Goal: Task Accomplishment & Management: Complete application form

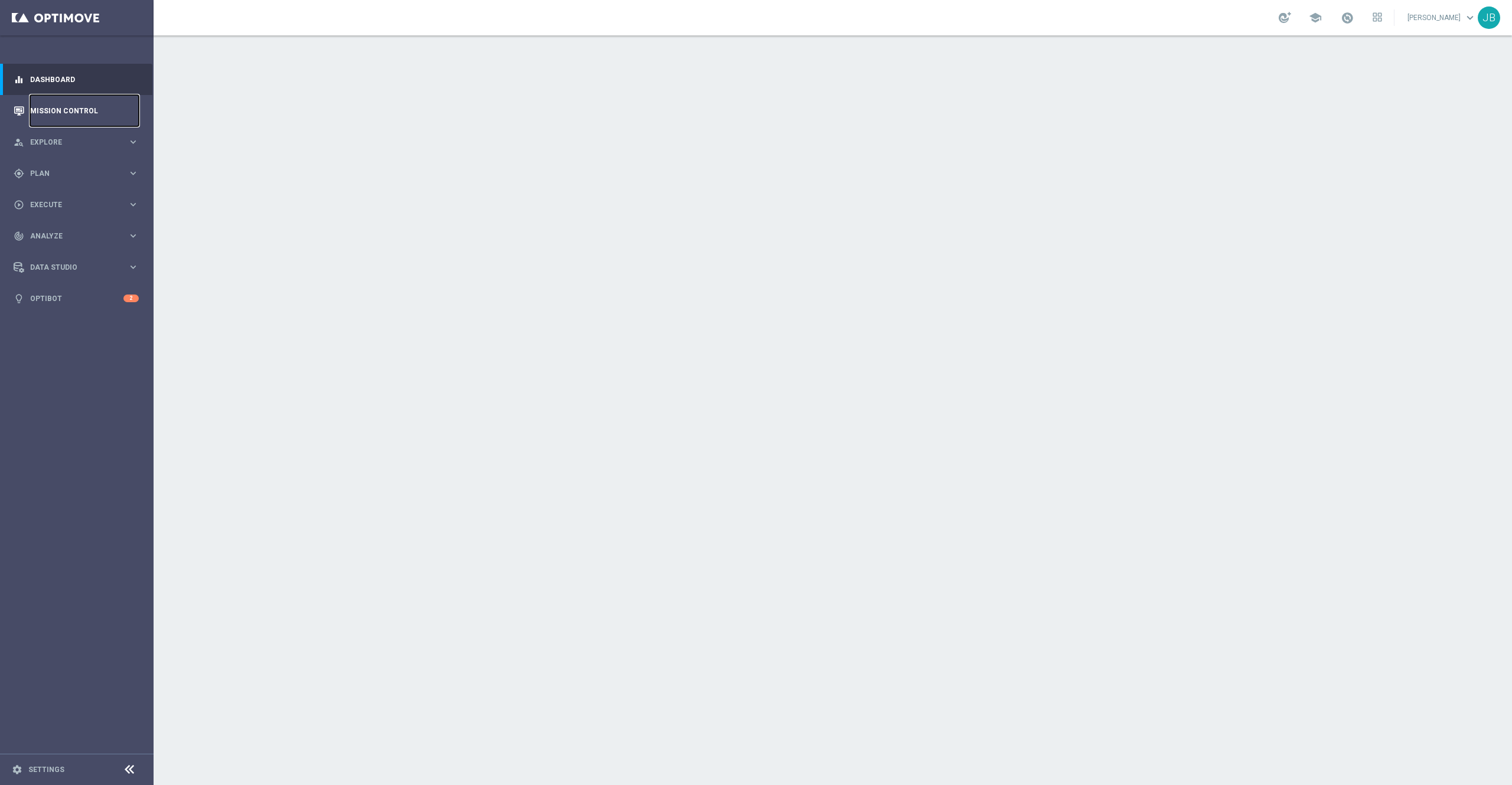
click at [114, 103] on link "Mission Control" at bounding box center [84, 110] width 108 height 31
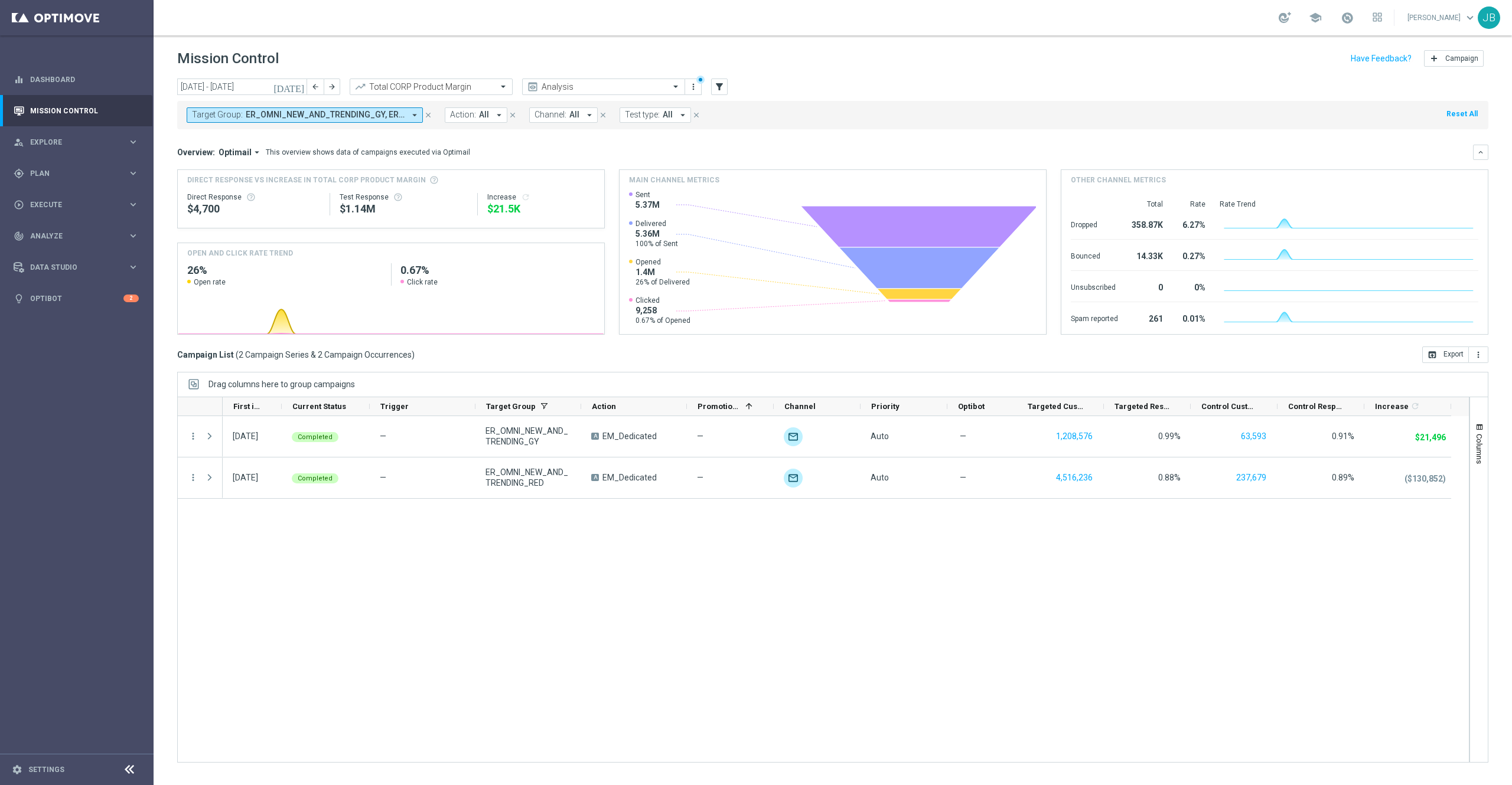
click at [298, 85] on icon "[DATE]" at bounding box center [289, 87] width 32 height 11
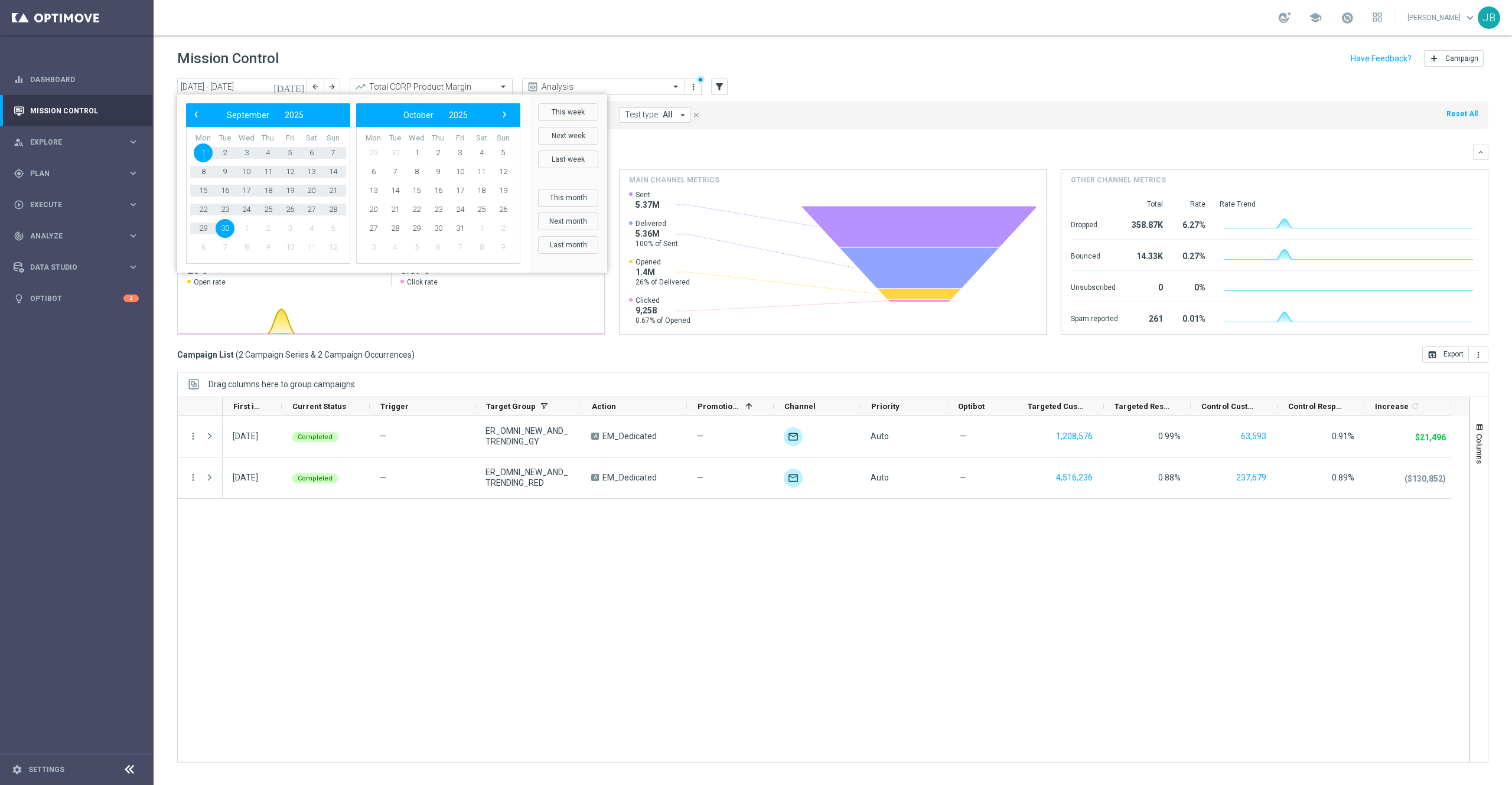
click at [328, 561] on div "08 Sep 2025, Monday Completed — ER_OMNI_NEW_AND_TRENDING_GY A EM_Dedicated — un…" at bounding box center [846, 589] width 1246 height 346
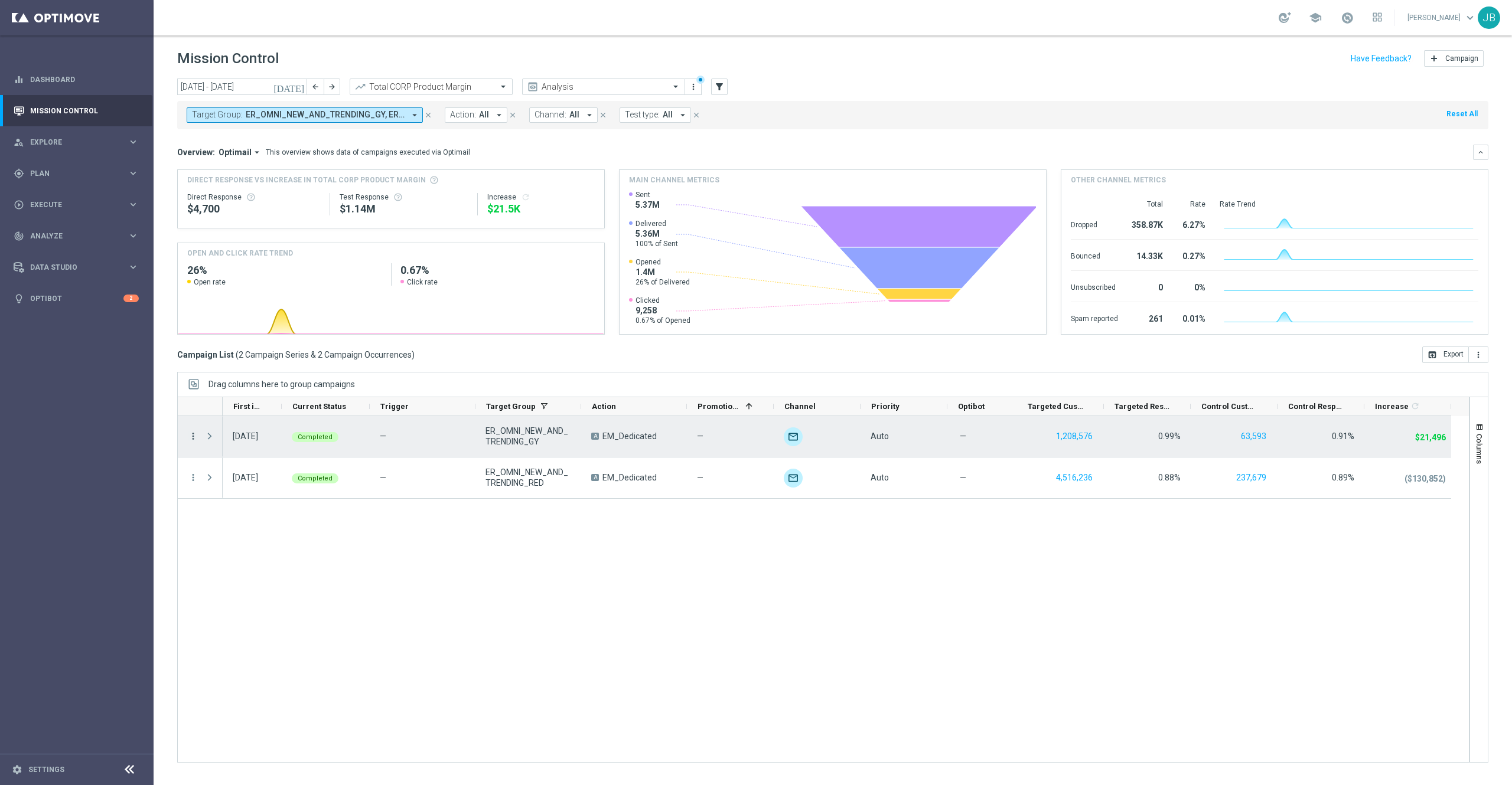
click at [190, 434] on icon "more_vert" at bounding box center [193, 436] width 11 height 11
click at [247, 530] on span "Duplicate and Edit" at bounding box center [247, 532] width 61 height 8
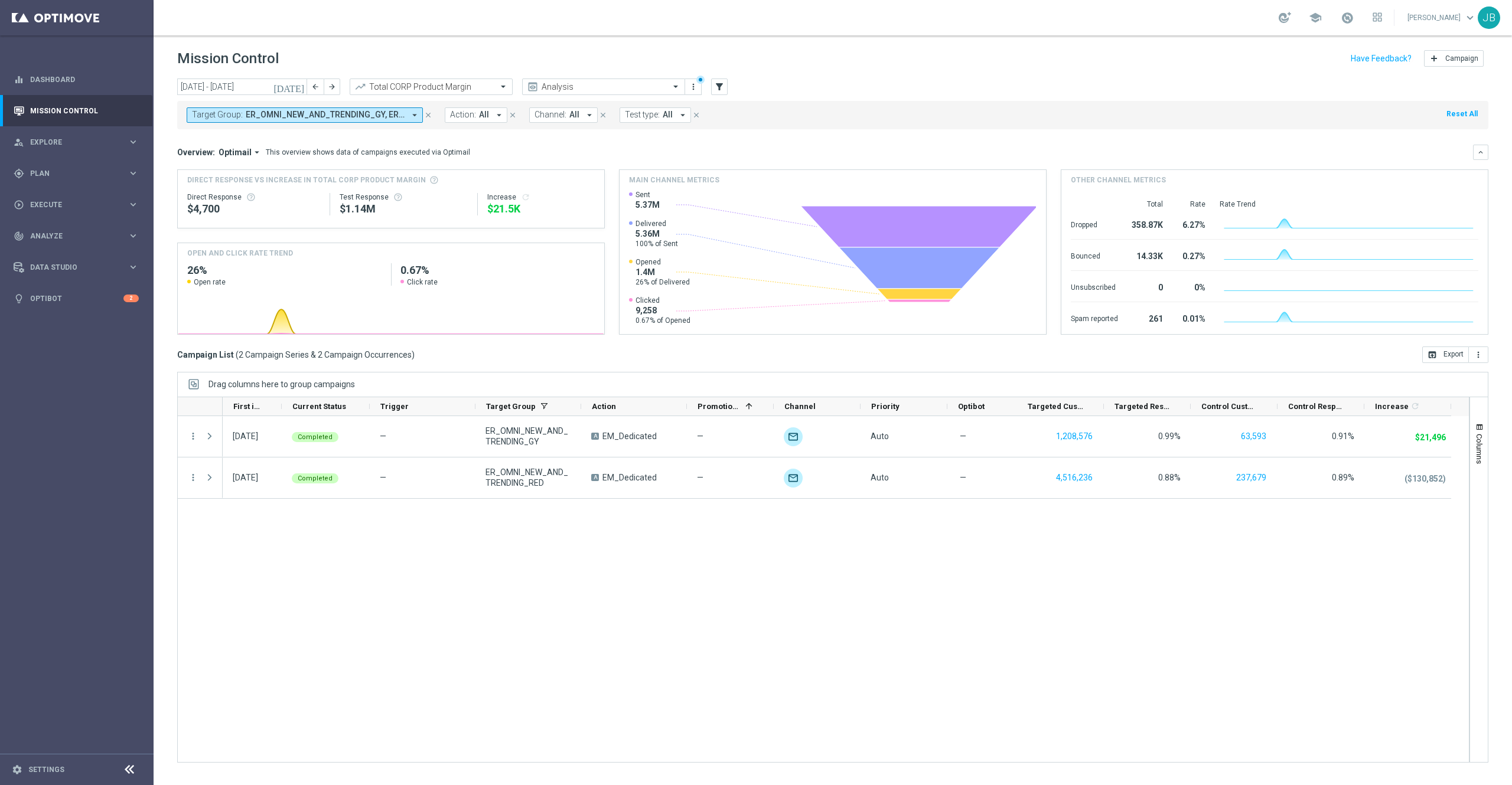
click at [301, 87] on icon "today" at bounding box center [289, 87] width 32 height 11
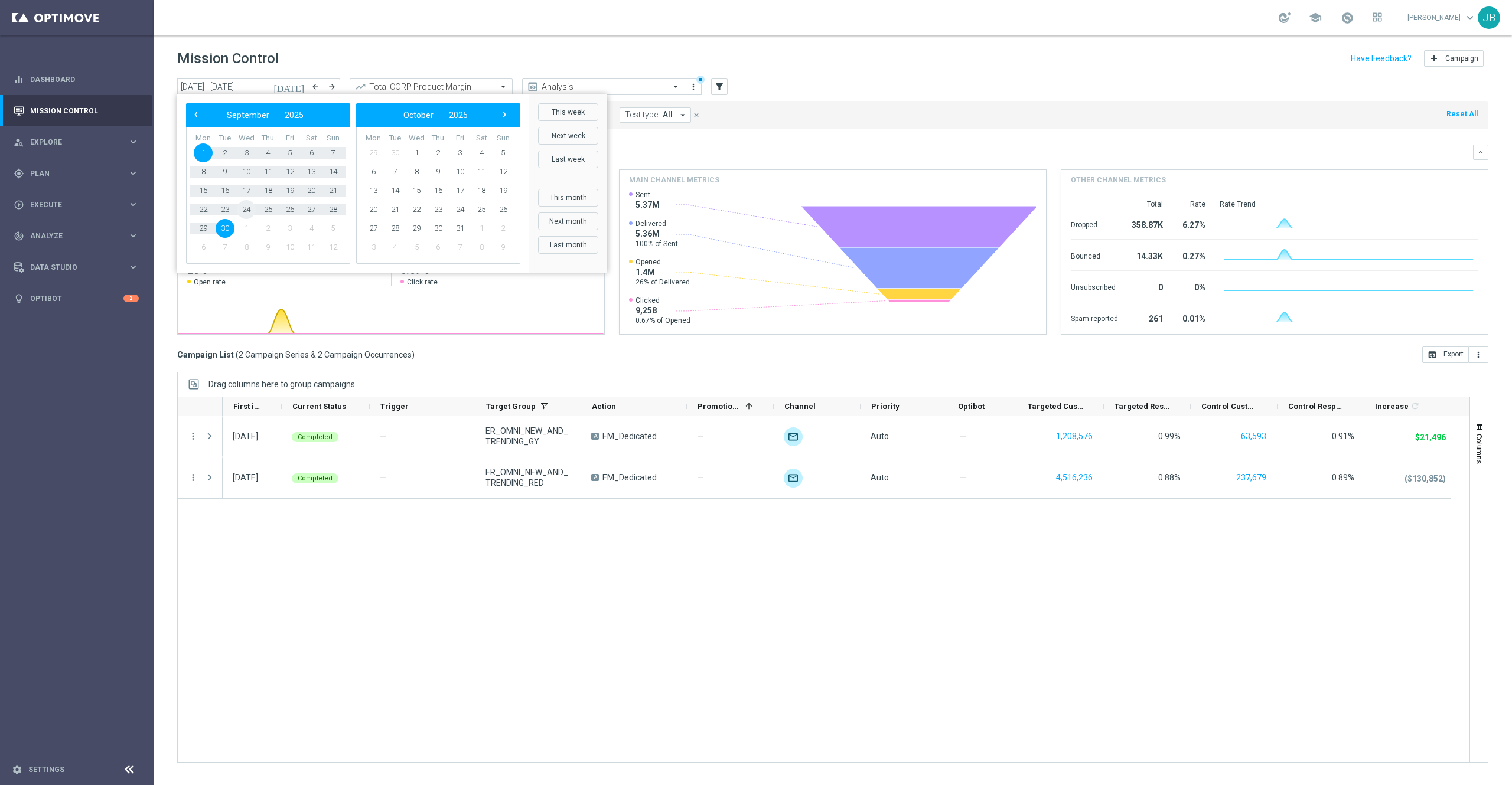
click at [244, 215] on span "24" at bounding box center [246, 209] width 19 height 19
type input "24 Sep 2025 - 24 Sep 2025"
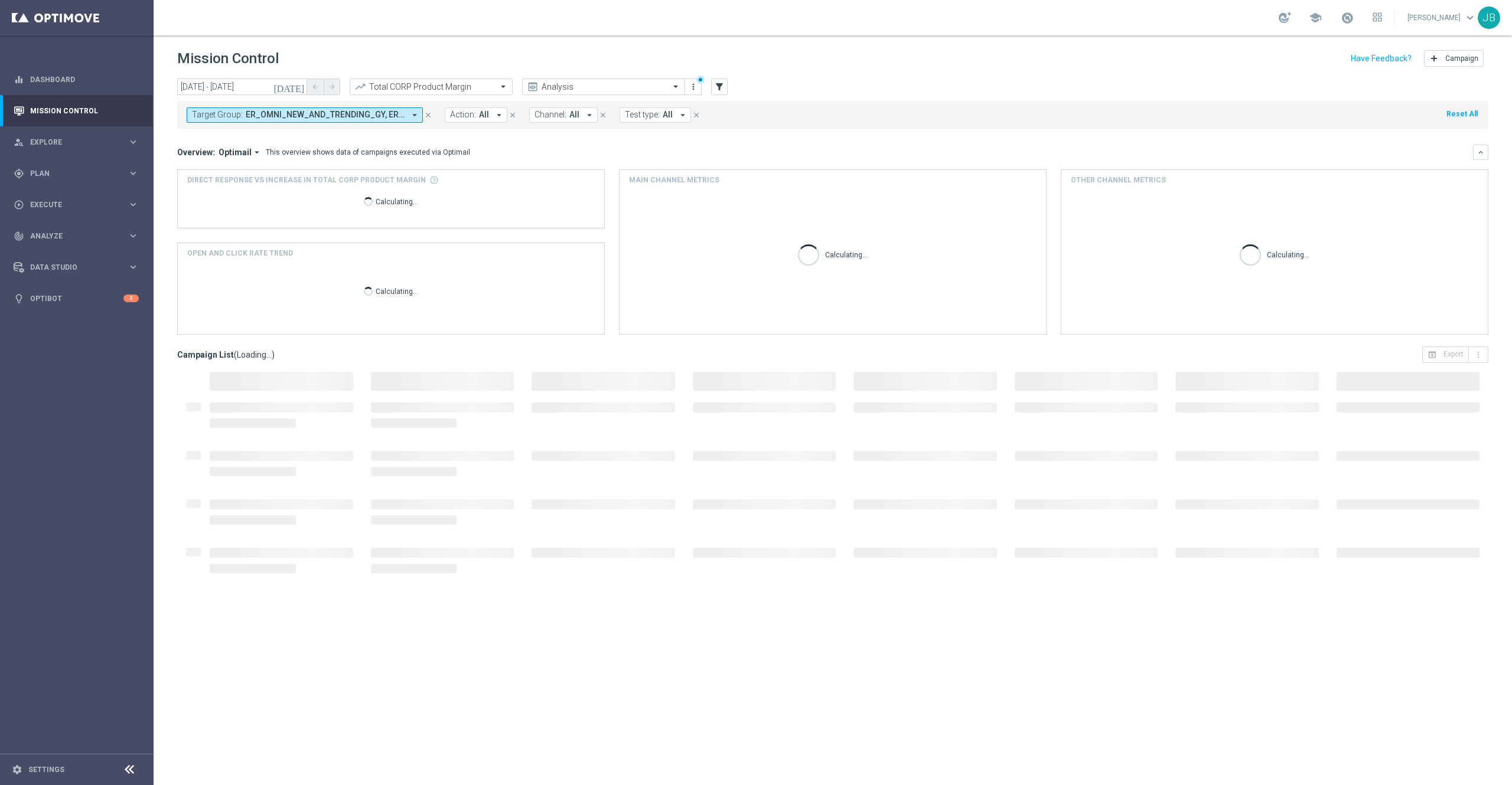
click at [398, 115] on span "ER_OMNI_NEW_AND_TRENDING_GY, ER_OMNI_NEW_AND_TRENDING_RED" at bounding box center [325, 114] width 159 height 10
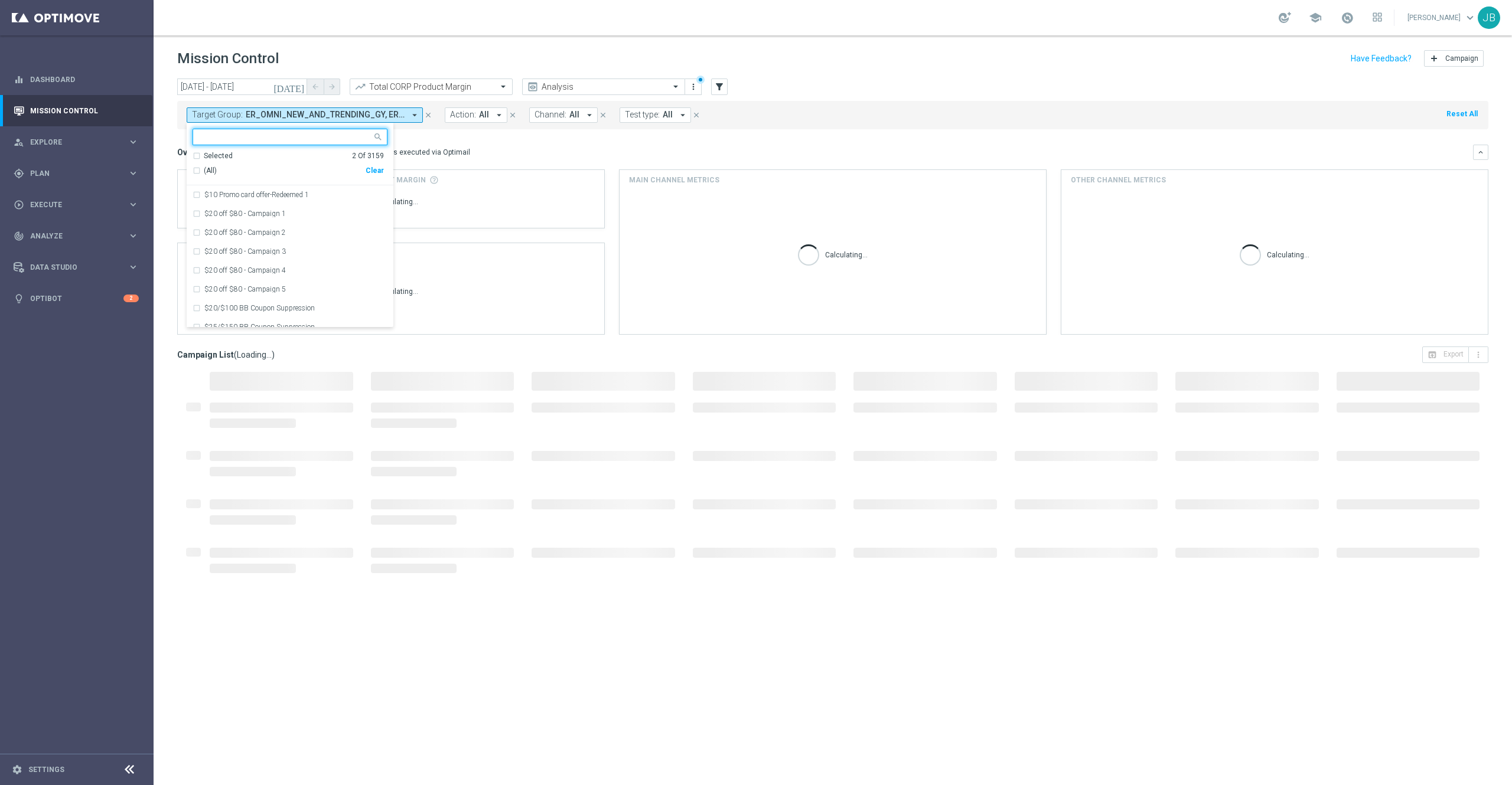
click at [0, 0] on div "Clear" at bounding box center [0, 0] width 0 height 0
click at [284, 134] on input "text" at bounding box center [285, 137] width 173 height 10
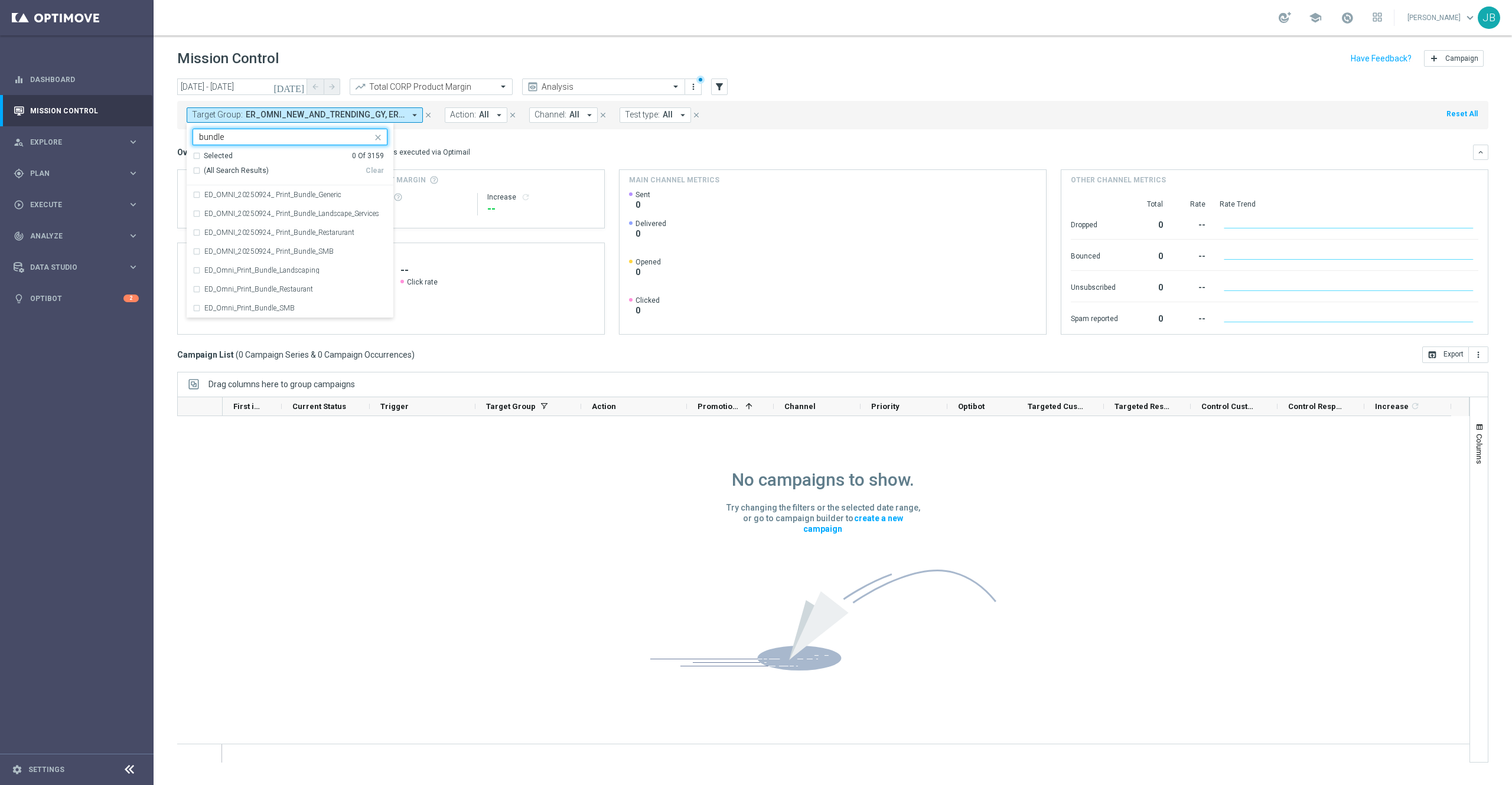
click at [197, 171] on div "(All Search Results)" at bounding box center [279, 170] width 173 height 10
type input "bundle"
click at [530, 140] on mini-dashboard "Overview: Optimail arrow_drop_down This overview shows data of campaigns execut…" at bounding box center [832, 238] width 1311 height 217
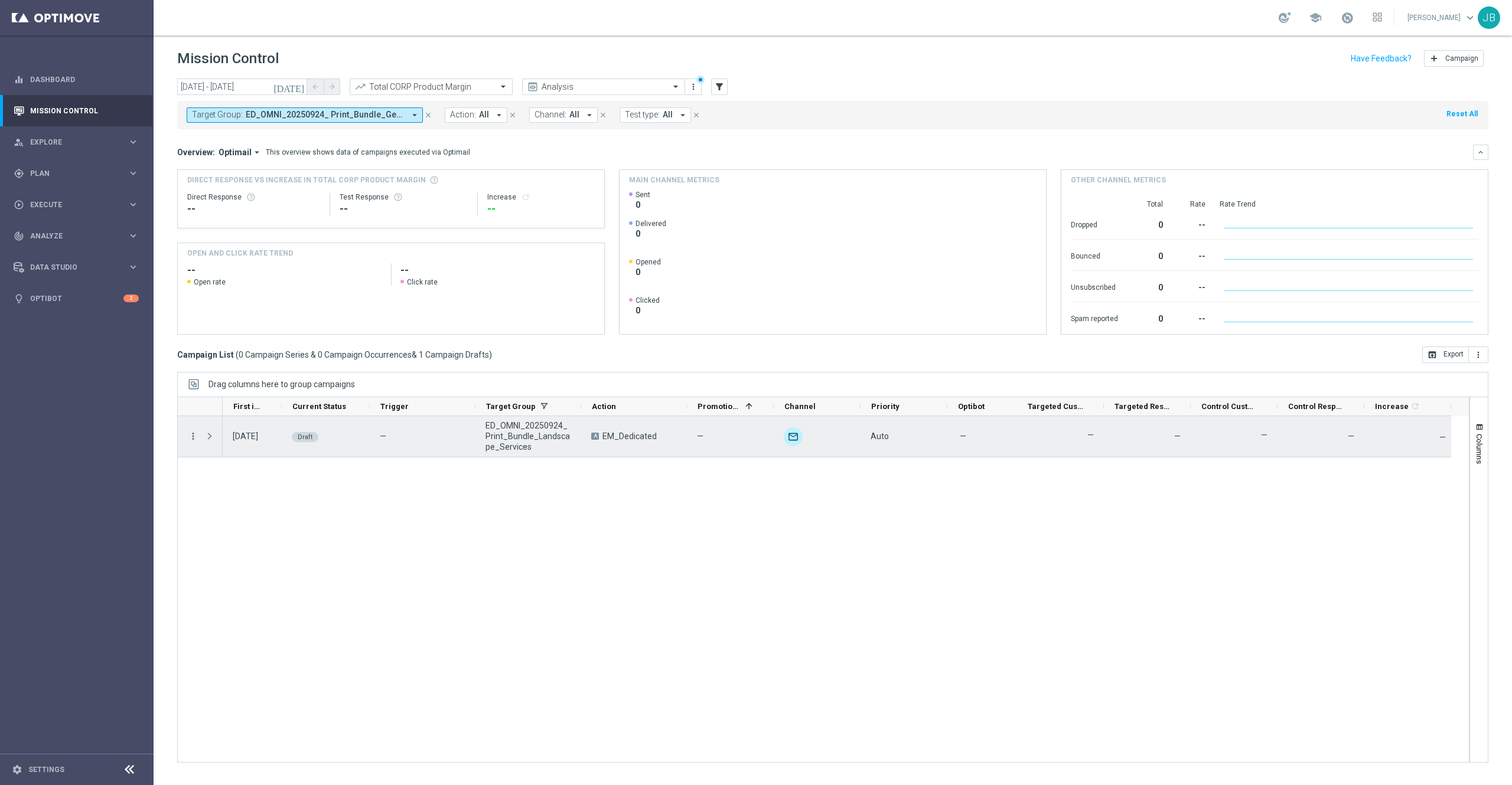
click at [190, 438] on icon "more_vert" at bounding box center [193, 436] width 11 height 11
click at [365, 467] on span "Duplicate & Edit" at bounding box center [367, 466] width 52 height 8
click at [190, 436] on icon "more_vert" at bounding box center [193, 436] width 11 height 11
click at [360, 464] on span "Duplicate & Edit" at bounding box center [367, 466] width 52 height 8
click at [195, 436] on icon "more_vert" at bounding box center [193, 436] width 11 height 11
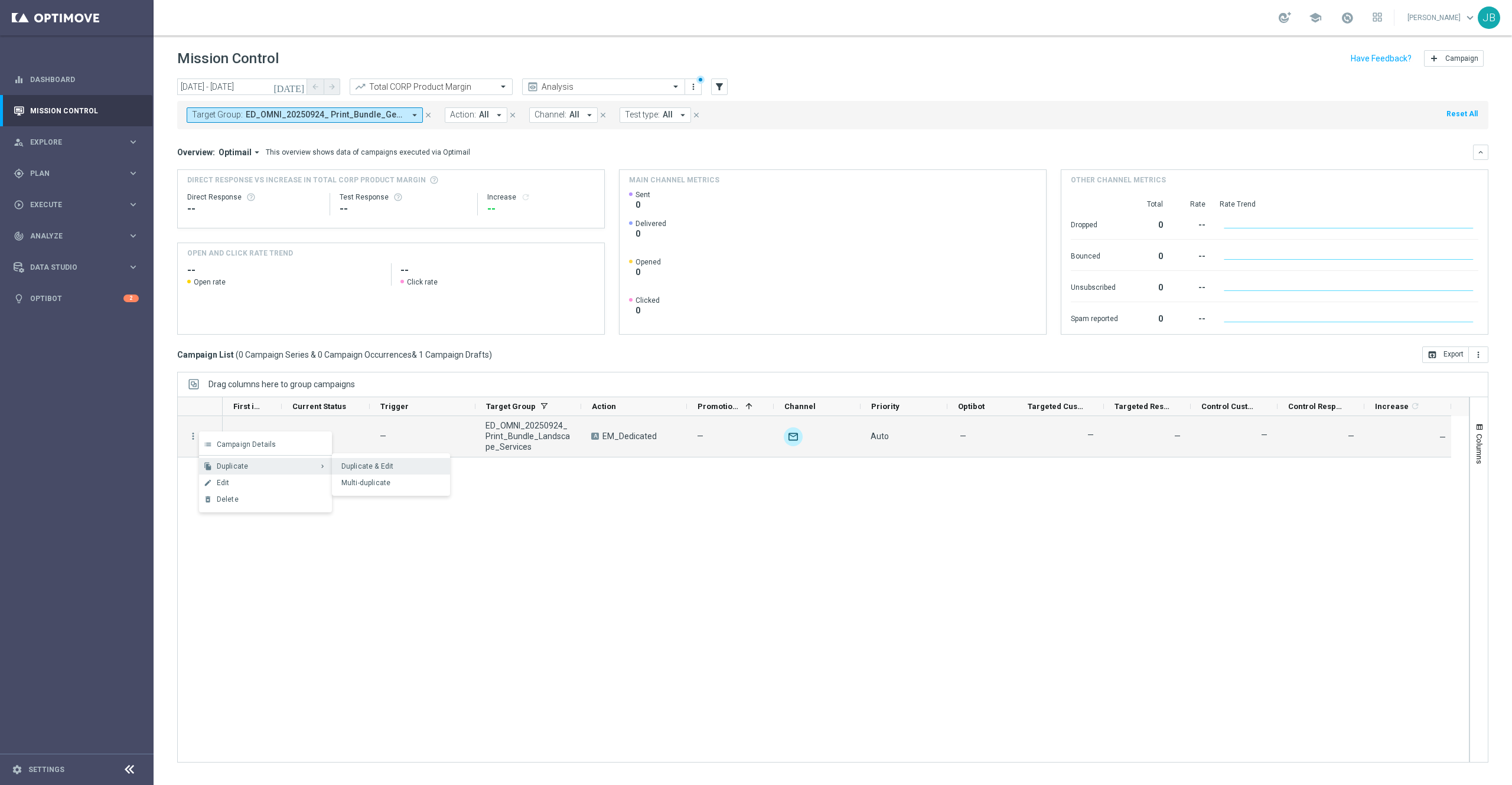
click at [381, 464] on span "Duplicate & Edit" at bounding box center [367, 466] width 52 height 8
click at [193, 438] on icon "more_vert" at bounding box center [193, 436] width 11 height 11
click at [367, 465] on span "Duplicate & Edit" at bounding box center [367, 466] width 52 height 8
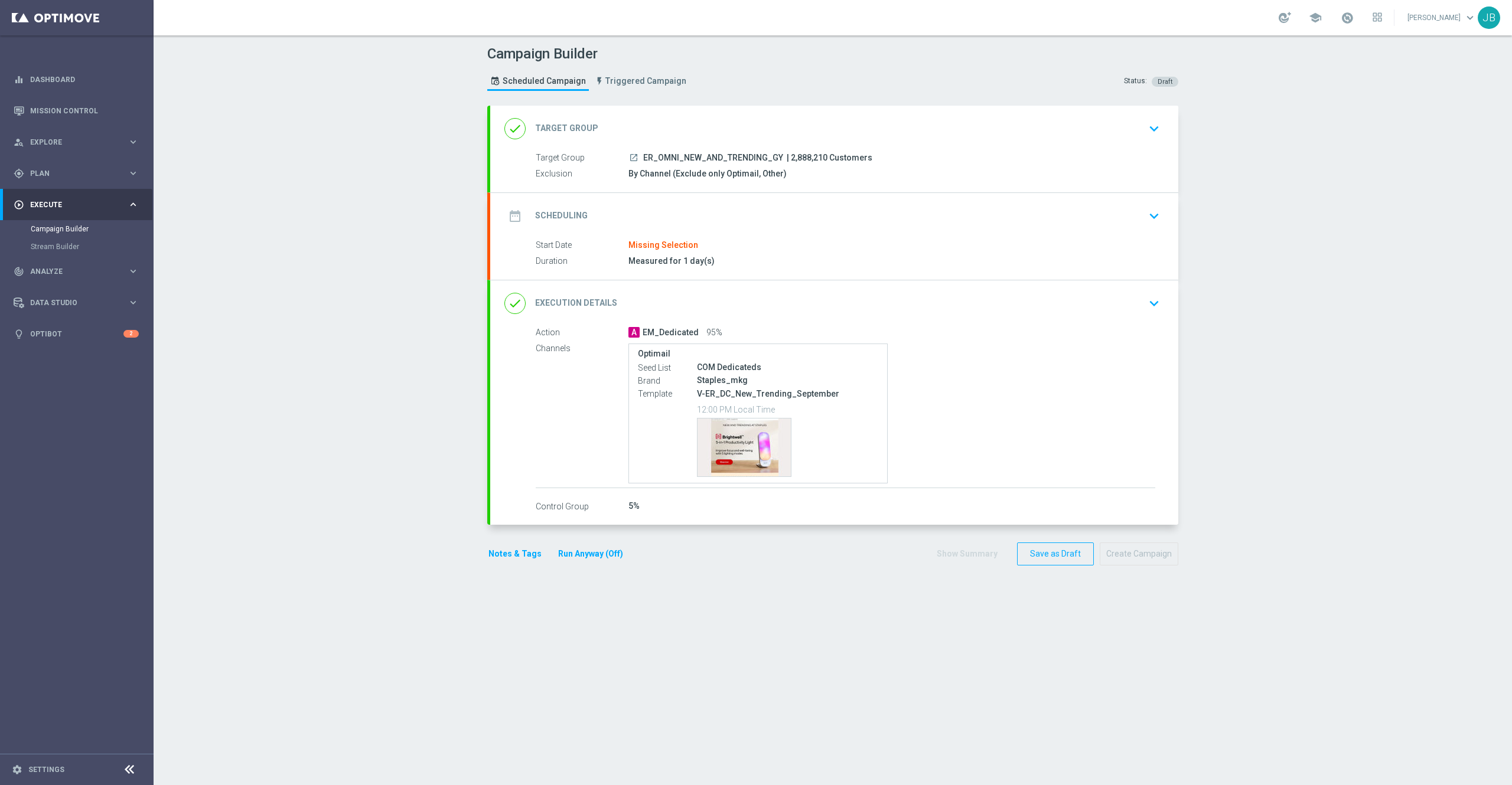
click at [569, 127] on h2 "Target Group" at bounding box center [566, 128] width 63 height 12
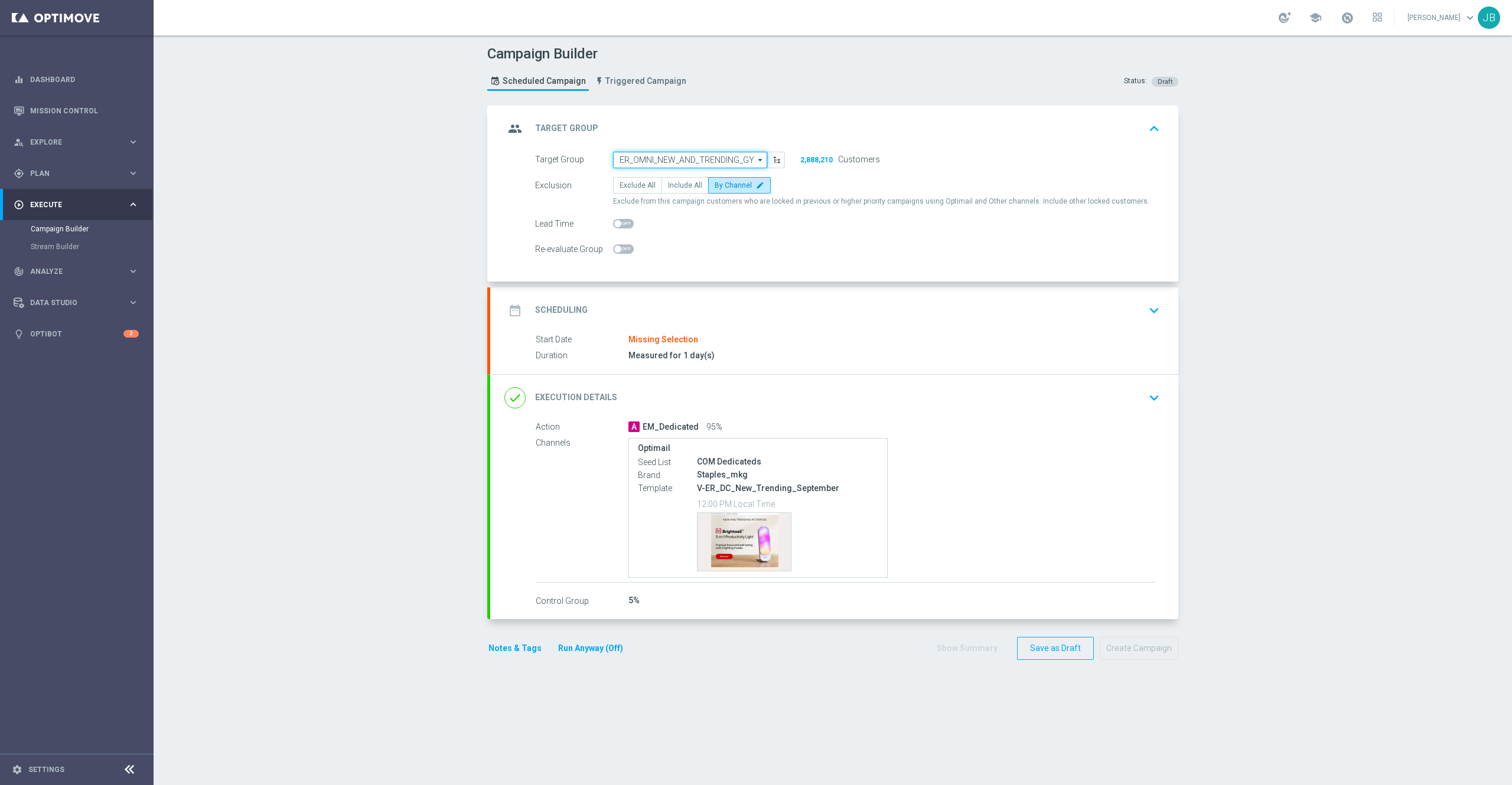
click at [652, 157] on input "ER_OMNI_NEW_AND_TRENDING_GY" at bounding box center [690, 160] width 154 height 17
paste input "ED_OMNI_20250924_ Print_Bundle_Landscape_Services"
click at [667, 181] on div "ED_OMNI_20250924_ Print_Bundle_Landscape_Services" at bounding box center [690, 183] width 142 height 21
type input "ED_OMNI_20250924_ Print_Bundle_Landscape_Services"
click at [551, 308] on h2 "Scheduling" at bounding box center [561, 310] width 52 height 12
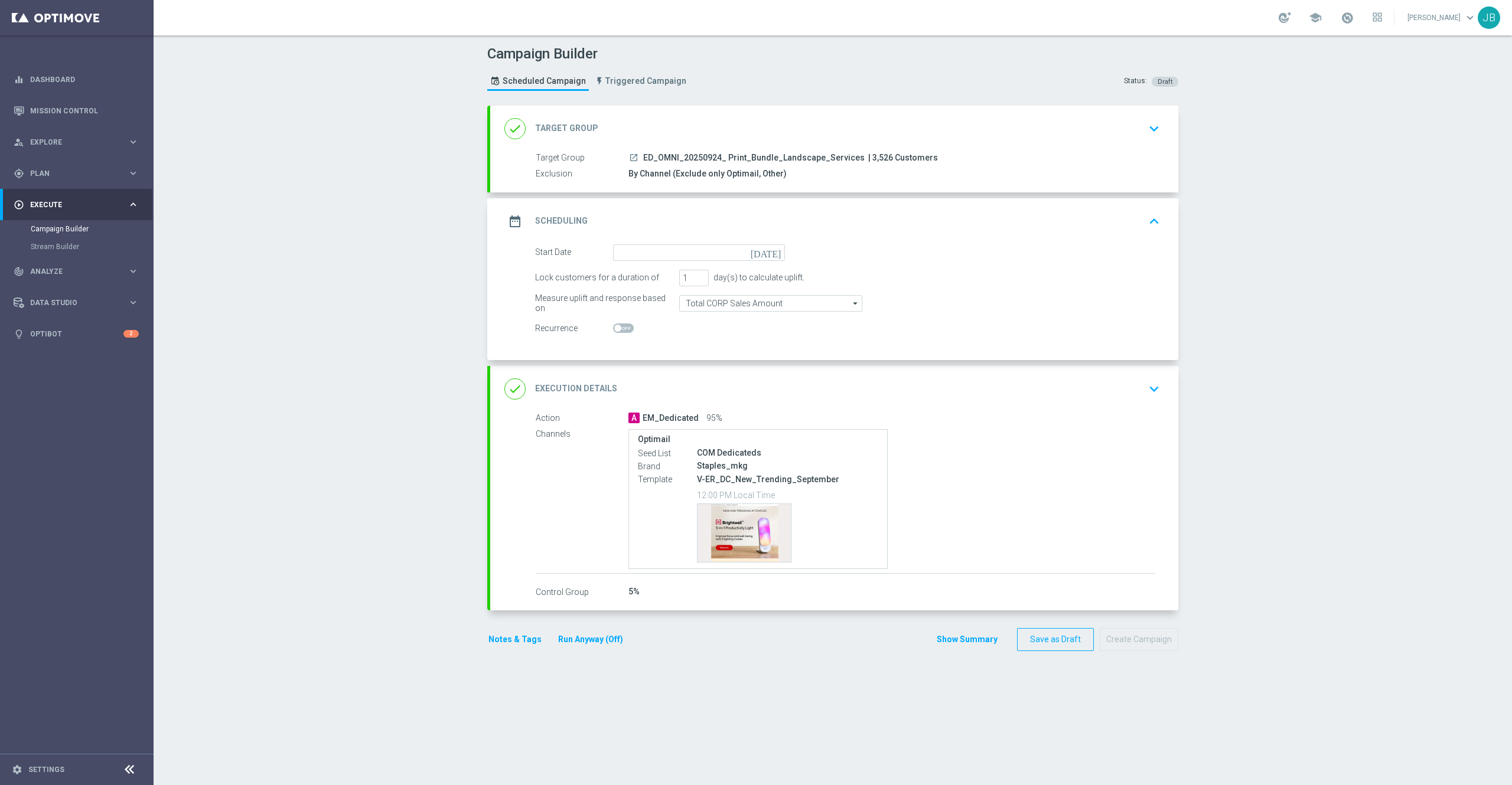
click at [767, 249] on icon "[DATE]" at bounding box center [768, 250] width 35 height 13
click at [673, 375] on span "24" at bounding box center [681, 375] width 19 height 19
type input "[DATE]"
click at [587, 382] on div "done Execution Details" at bounding box center [560, 389] width 113 height 21
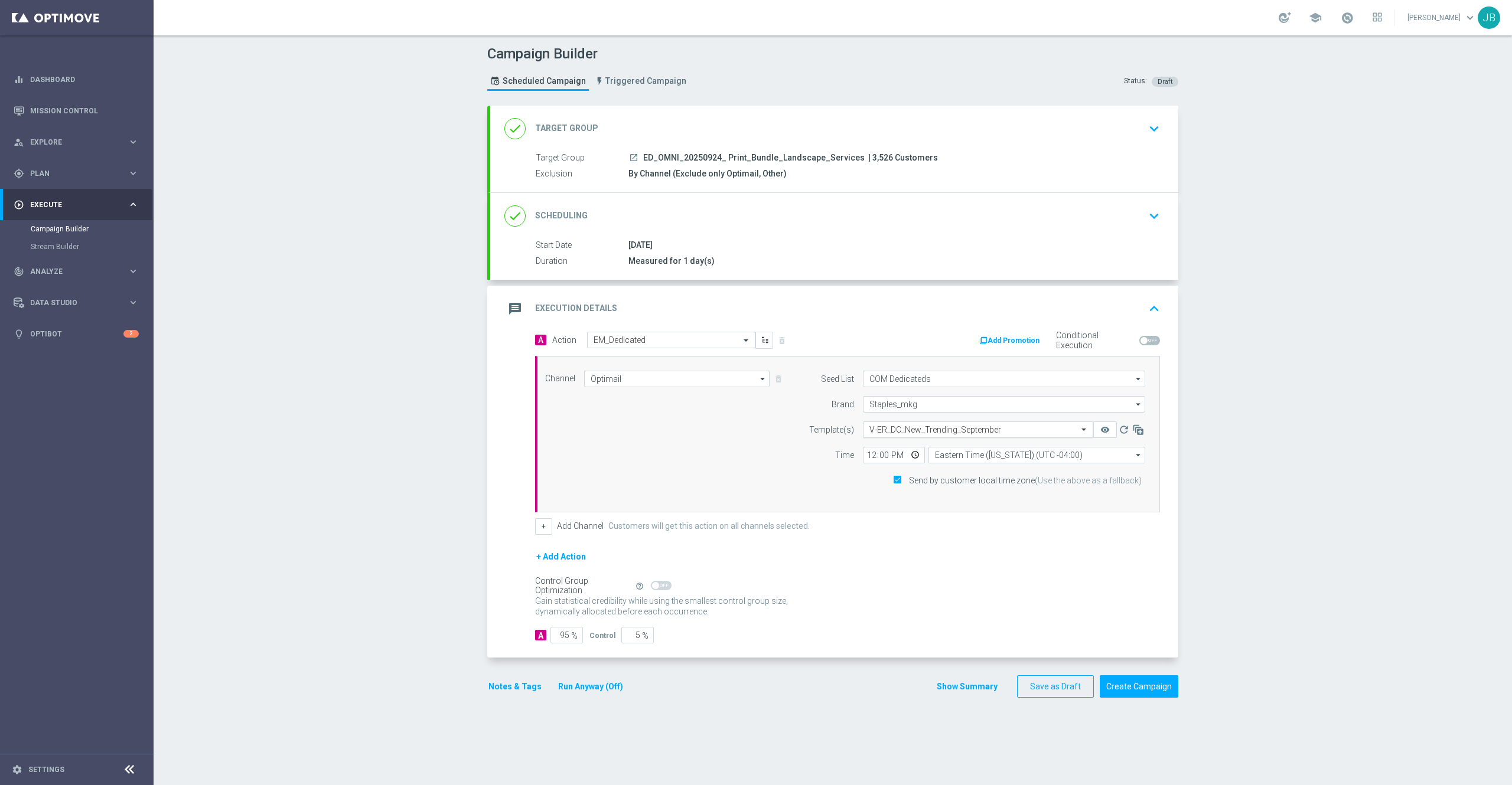
click at [917, 431] on input "text" at bounding box center [966, 429] width 193 height 10
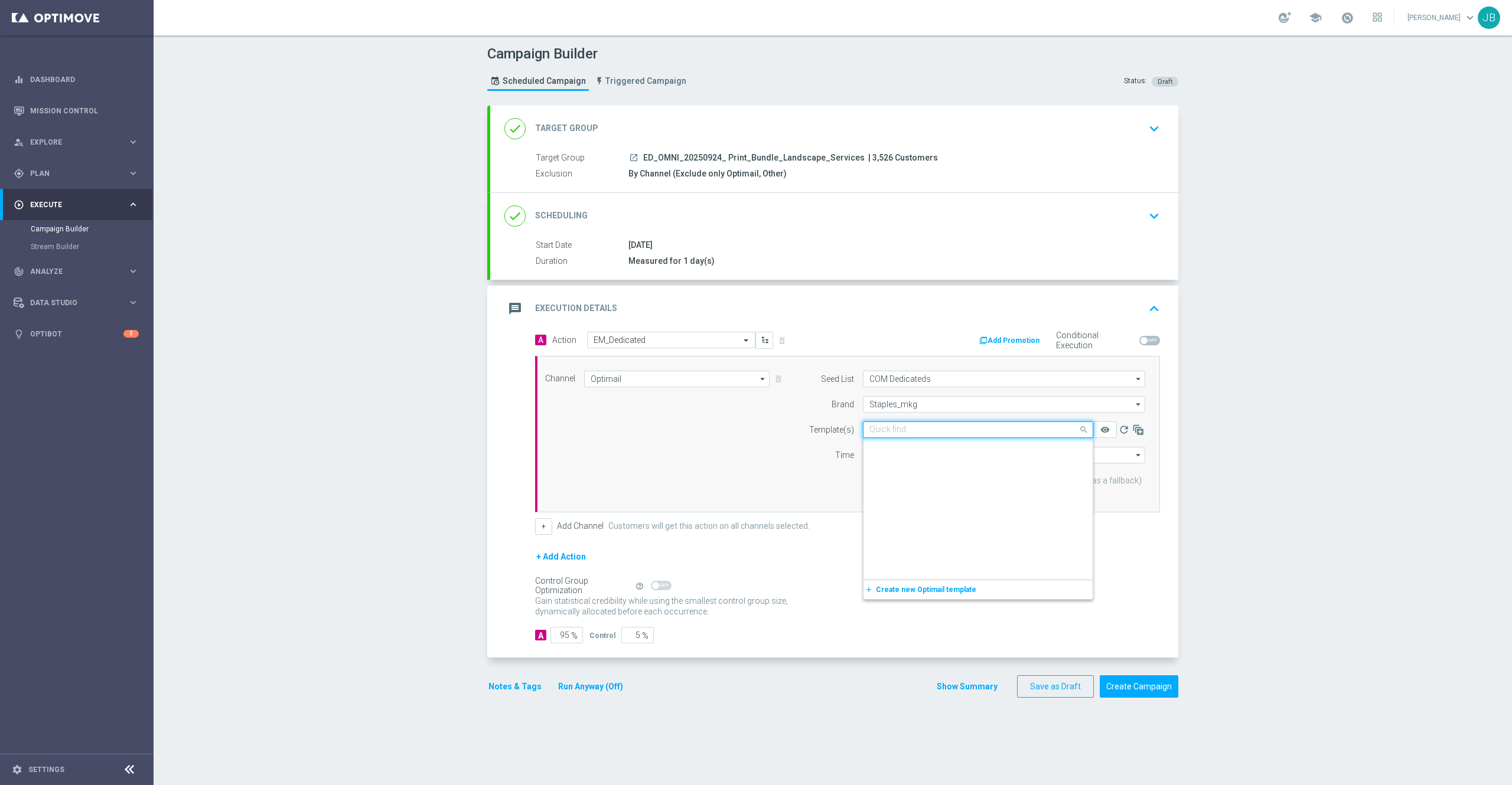
scroll to position [265427, 0]
paste input "V-ER_OMNI_L1_PrintBundle_Services"
click at [924, 445] on label "V-ER_OMNI_L1_PrintBundle_Services" at bounding box center [926, 447] width 114 height 10
type input "V-ER_OMNI_L1_PrintBundle_Services"
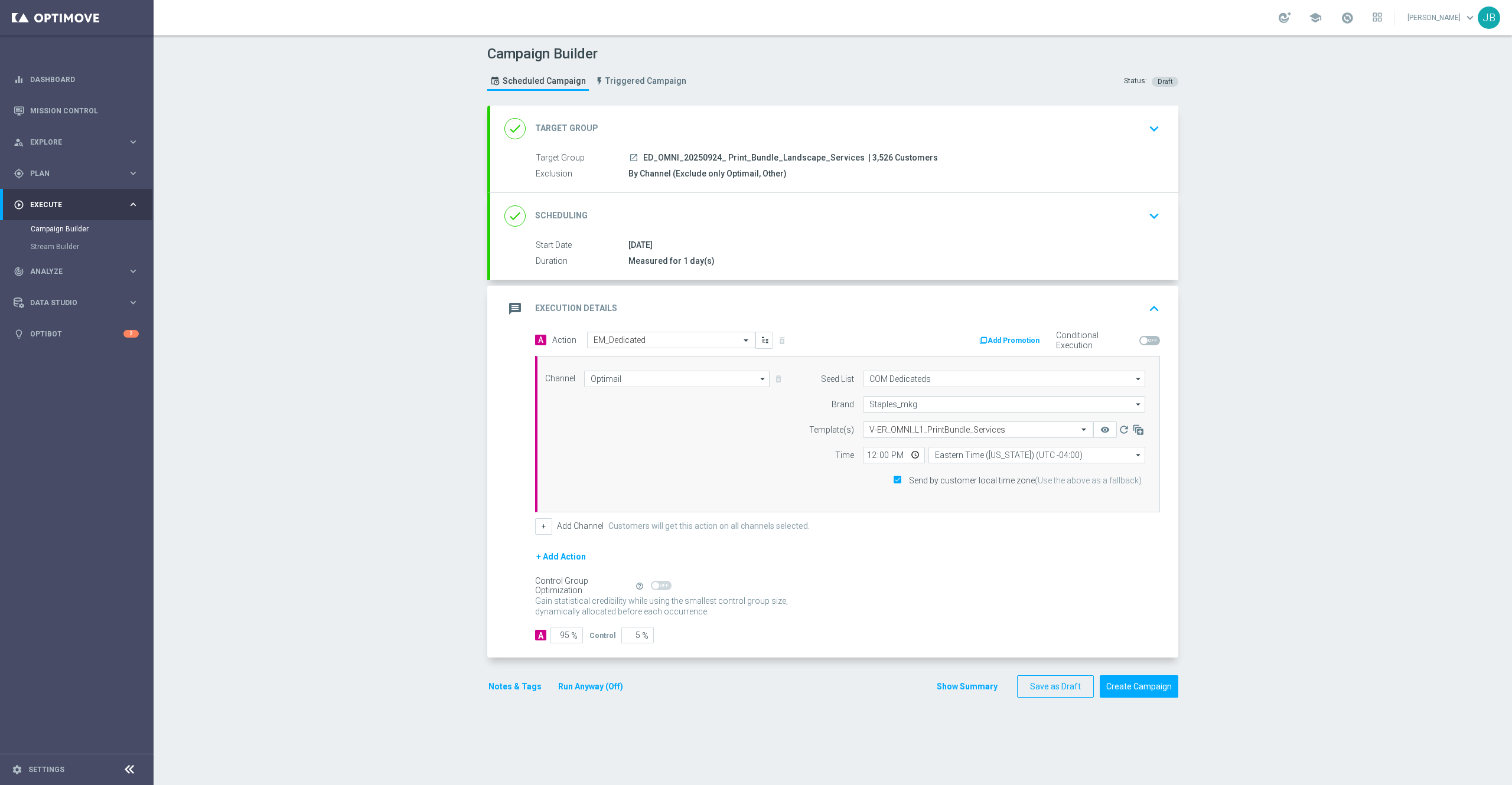
click at [554, 220] on h2 "Scheduling" at bounding box center [561, 216] width 52 height 12
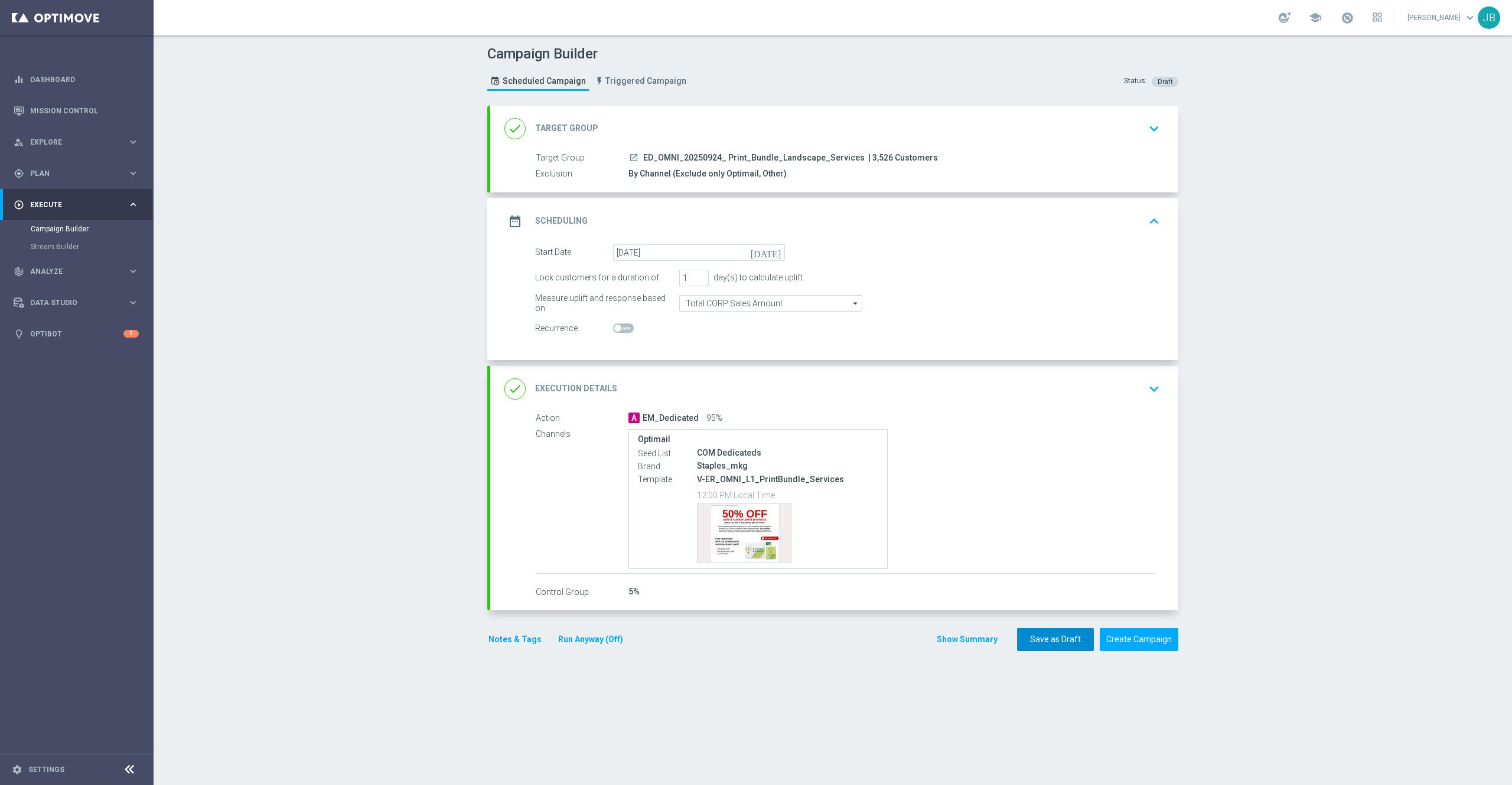
drag, startPoint x: 1025, startPoint y: 638, endPoint x: 714, endPoint y: 742, distance: 327.9
click at [714, 742] on section "done Target Group keyboard_arrow_down Target Group launch ED_OMNI_20250924_ Pri…" at bounding box center [832, 439] width 709 height 668
click at [493, 641] on button "Notes & Tags" at bounding box center [515, 640] width 56 height 15
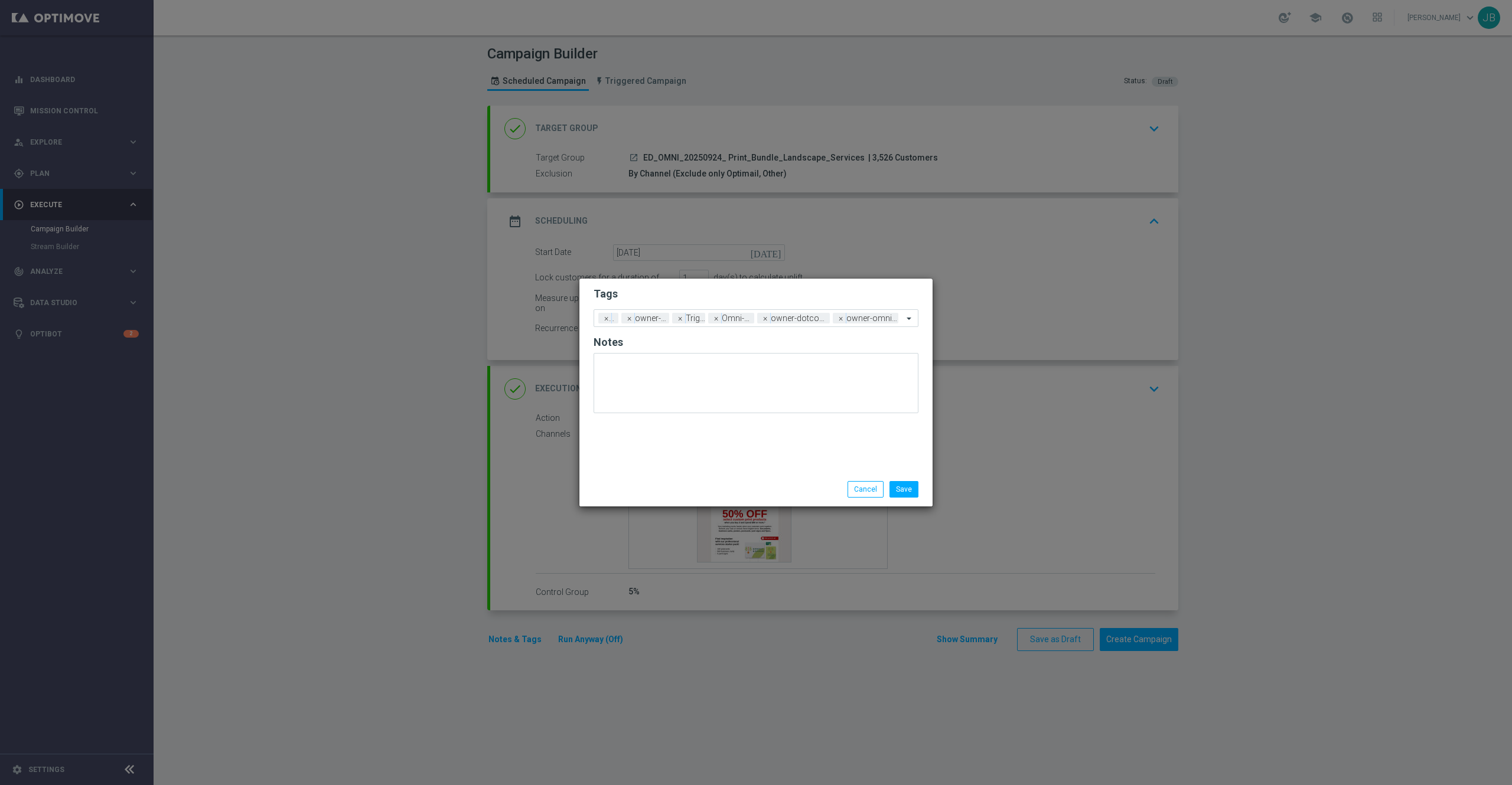
click at [809, 659] on modal-container "Tags Add a new tag × Live × owner-dotcom × Triggered × Omni-Dotcom × owner-dotc…" at bounding box center [756, 392] width 1512 height 785
click at [863, 491] on button "Cancel" at bounding box center [865, 489] width 36 height 17
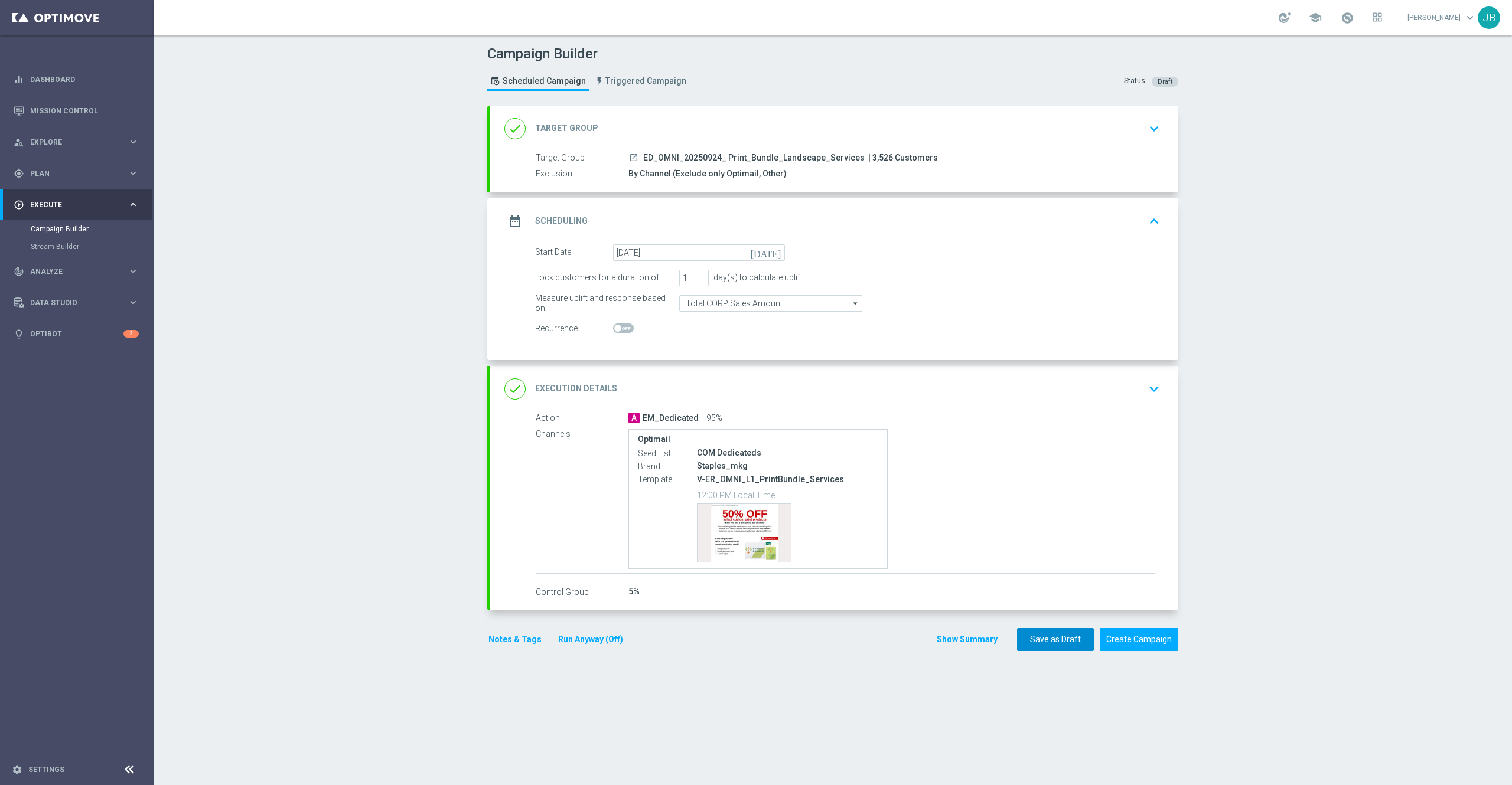
click at [1040, 637] on button "Save as Draft" at bounding box center [1055, 640] width 77 height 23
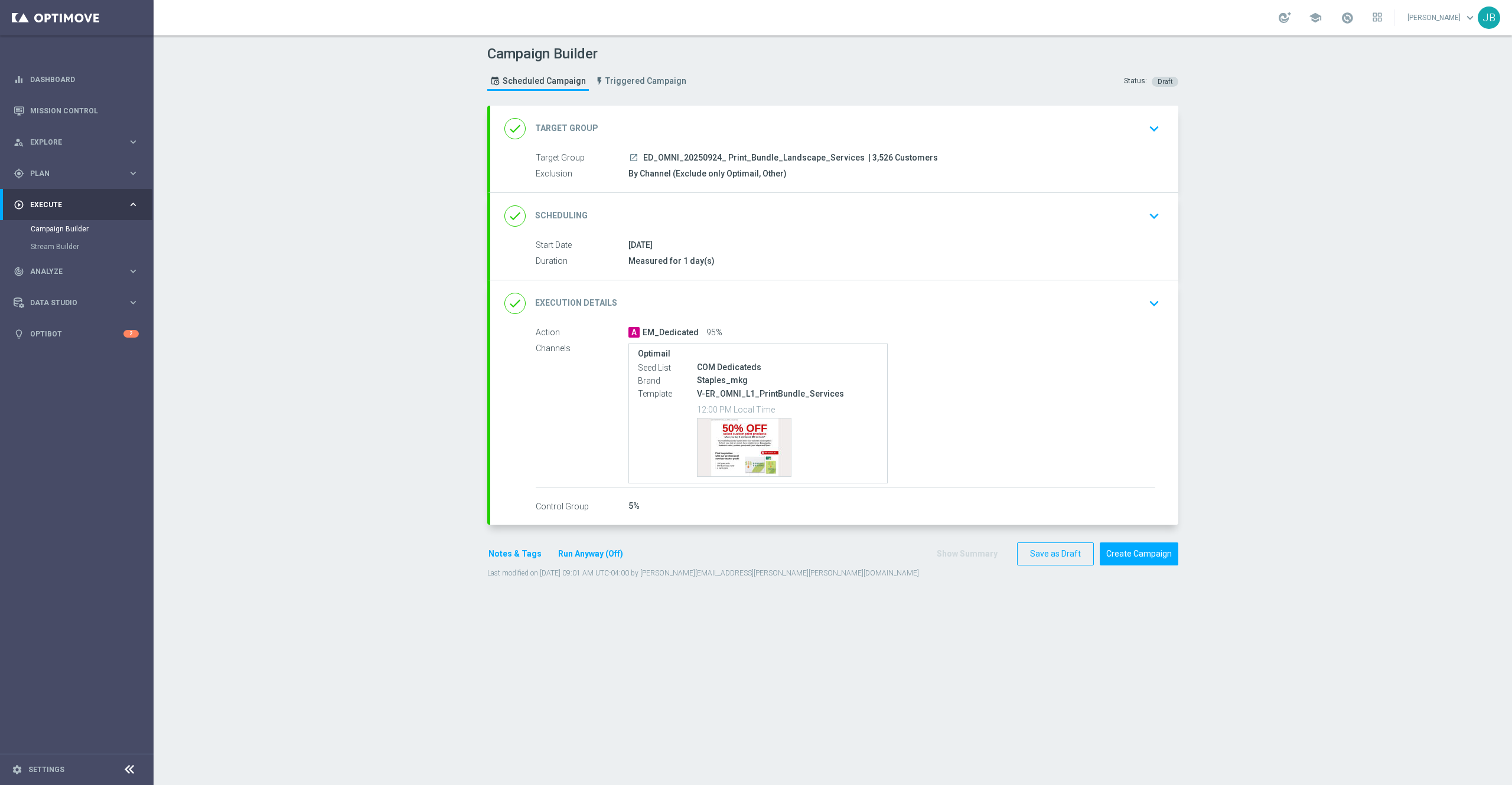
click at [567, 126] on h2 "Target Group" at bounding box center [566, 128] width 63 height 12
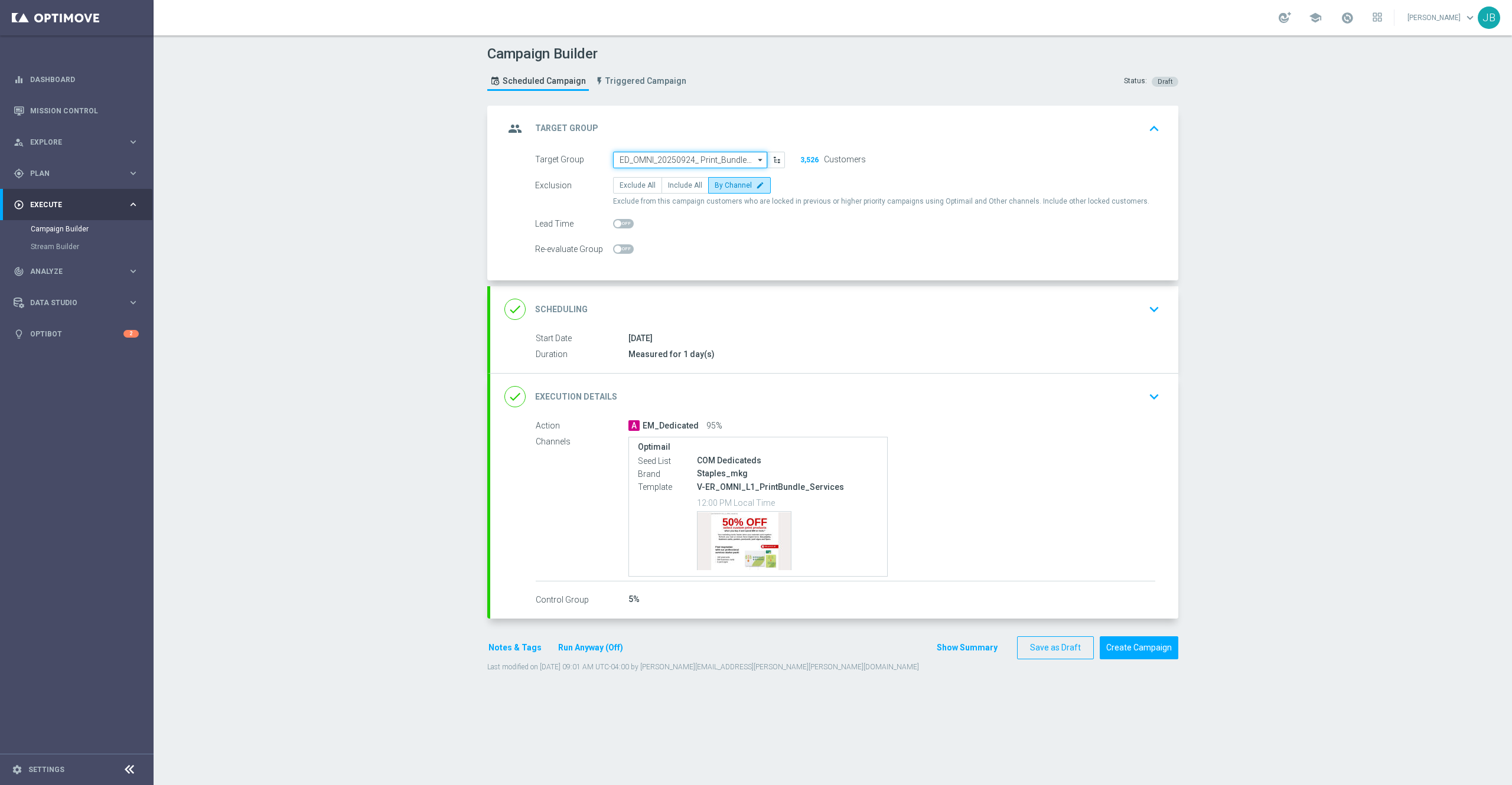
click at [659, 160] on input "ED_OMNI_20250924_ Print_Bundle_Landscape_Services" at bounding box center [690, 160] width 154 height 17
paste input "ED_OMNI_20250924_ Print_Bundle_SMB"
click at [672, 176] on div "ED_OMNI_20250924_ Print_Bundle_SMB" at bounding box center [683, 177] width 129 height 11
type input "ED_OMNI_20250924_ Print_Bundle_SMB"
click at [568, 309] on h2 "Scheduling" at bounding box center [561, 310] width 52 height 12
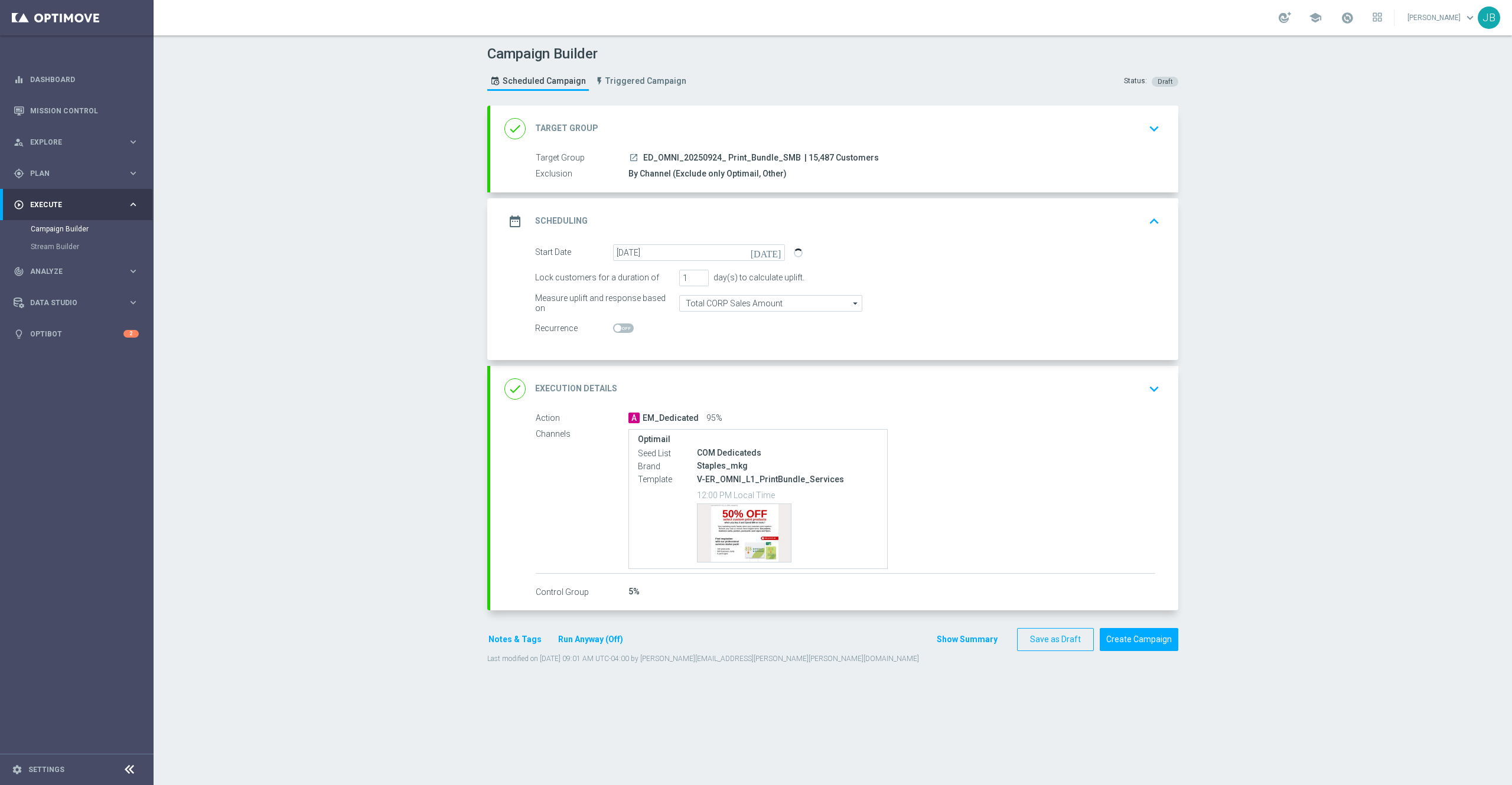
click at [549, 391] on h2 "Execution Details" at bounding box center [576, 389] width 82 height 12
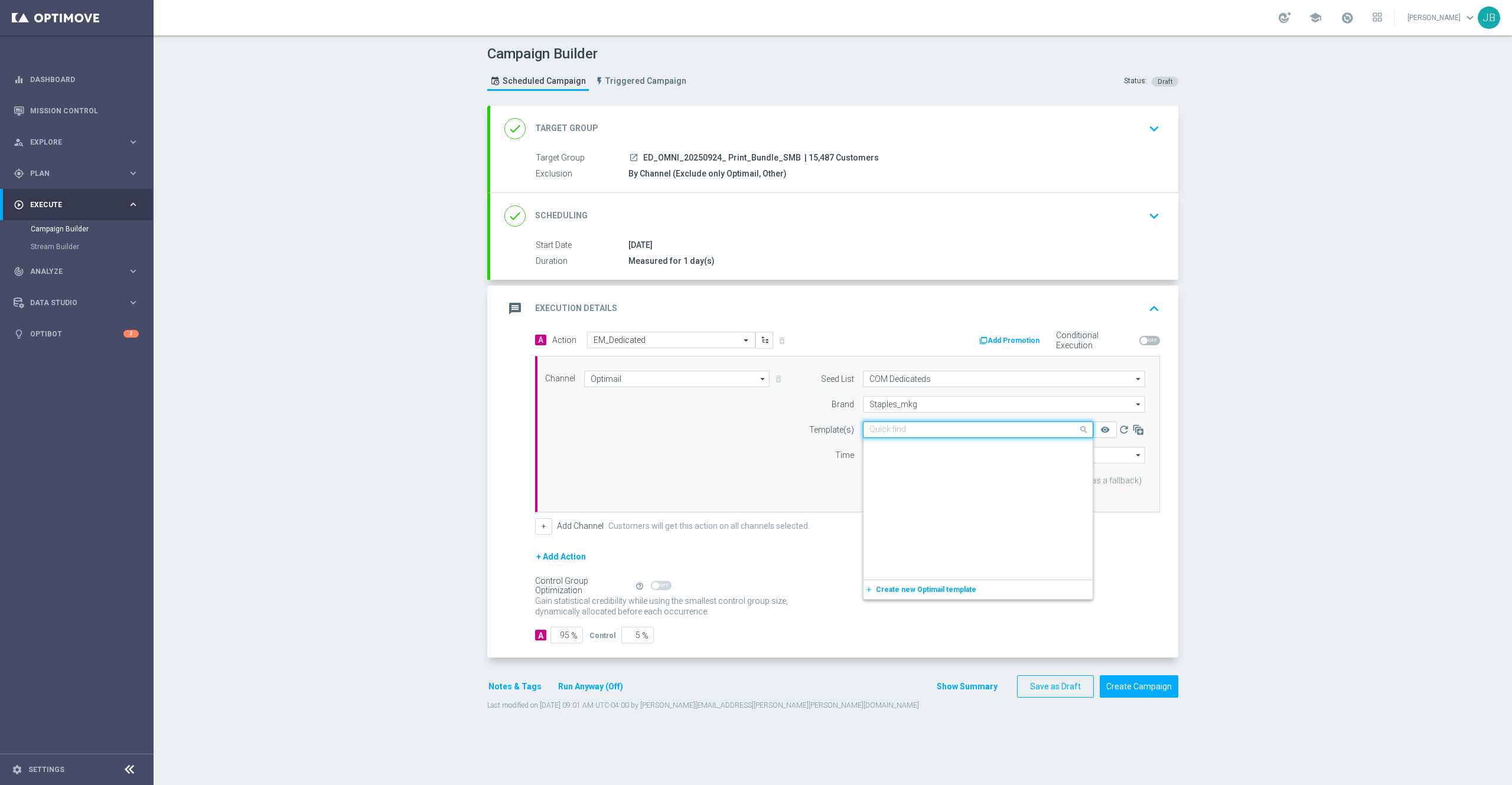
click at [990, 429] on input "text" at bounding box center [966, 429] width 193 height 10
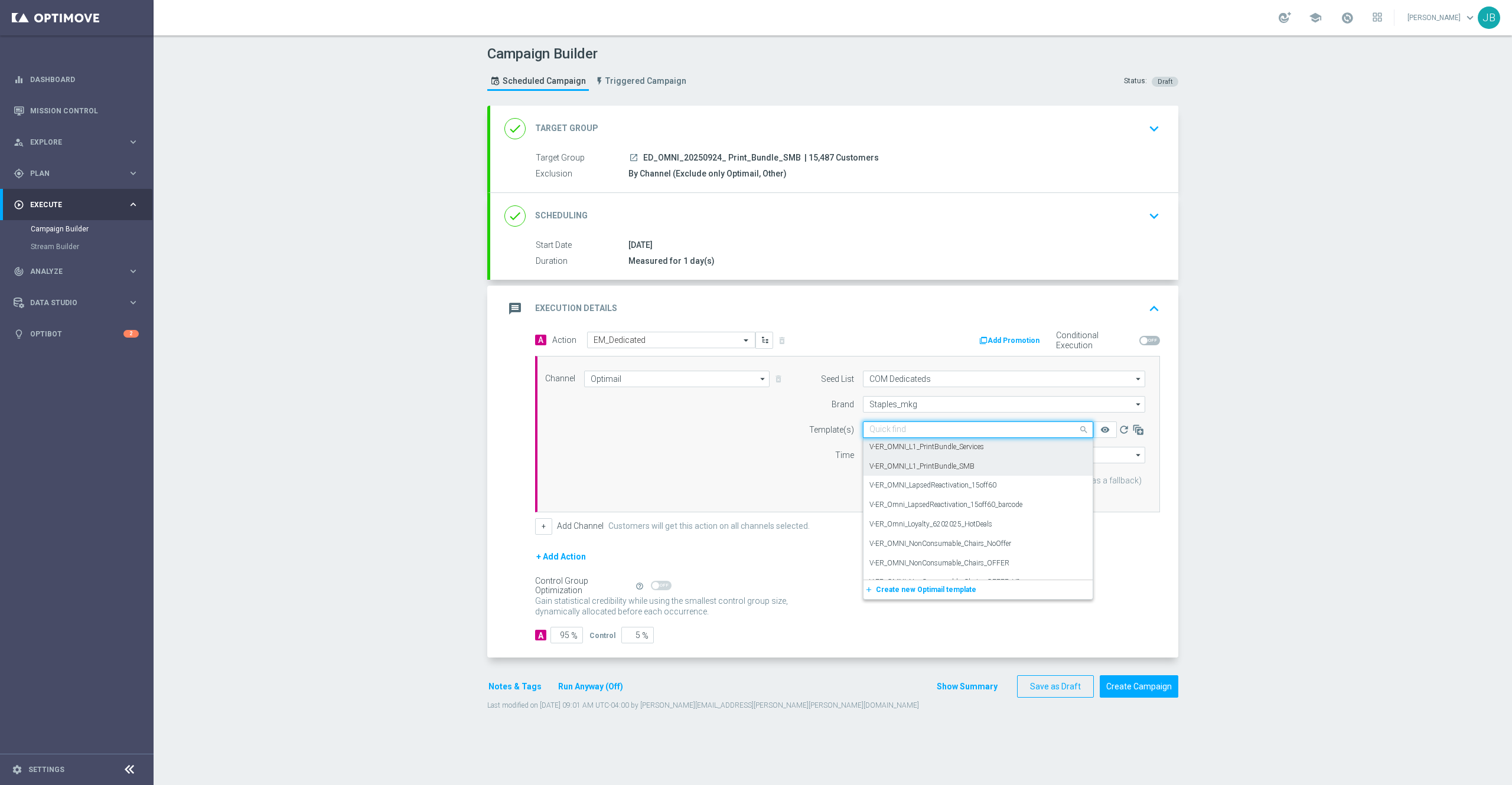
click at [973, 467] on div "V-ER_OMNI_L1_PrintBundle_SMB" at bounding box center [978, 467] width 217 height 20
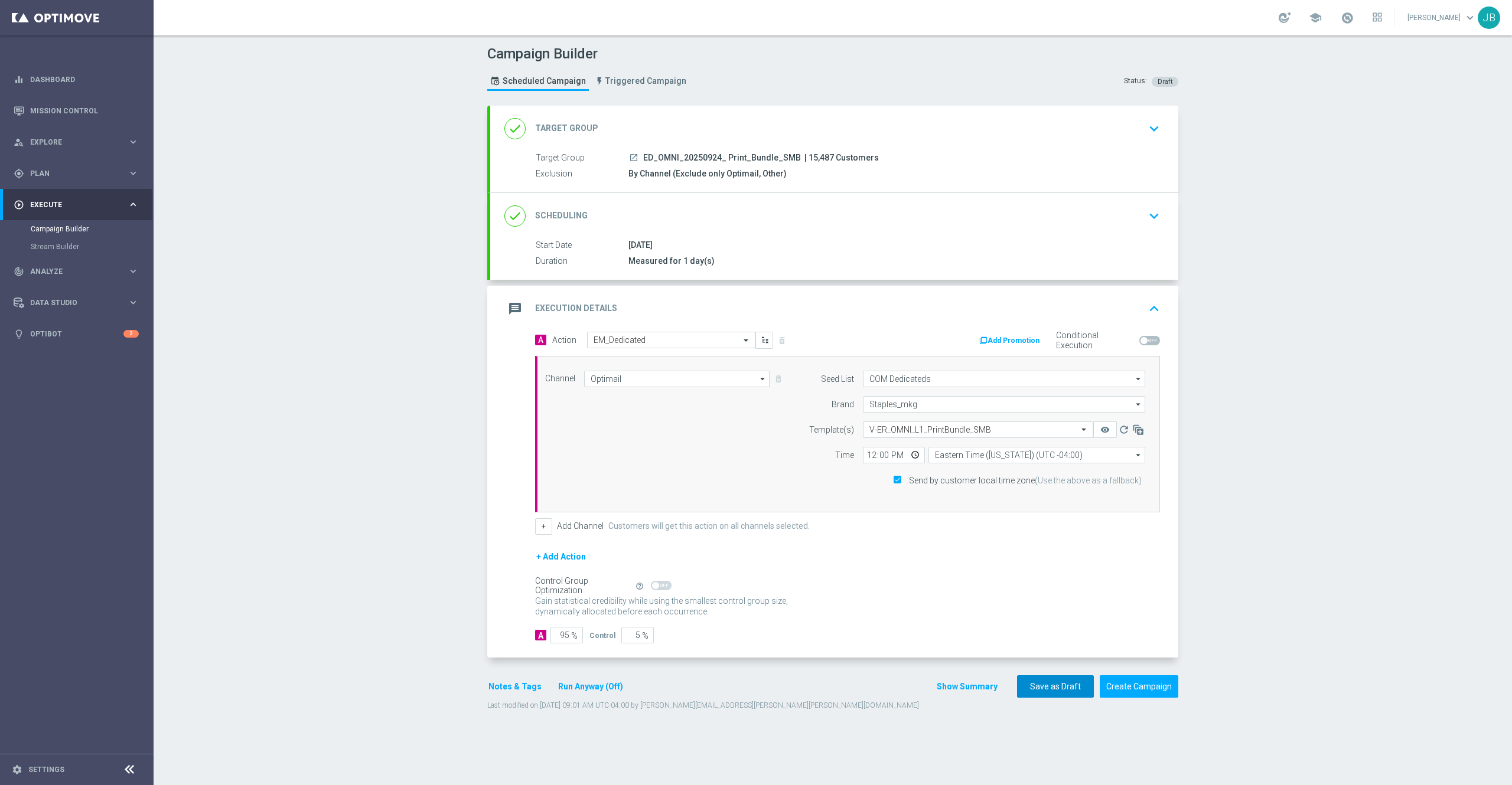
click at [1035, 688] on button "Save as Draft" at bounding box center [1055, 687] width 77 height 23
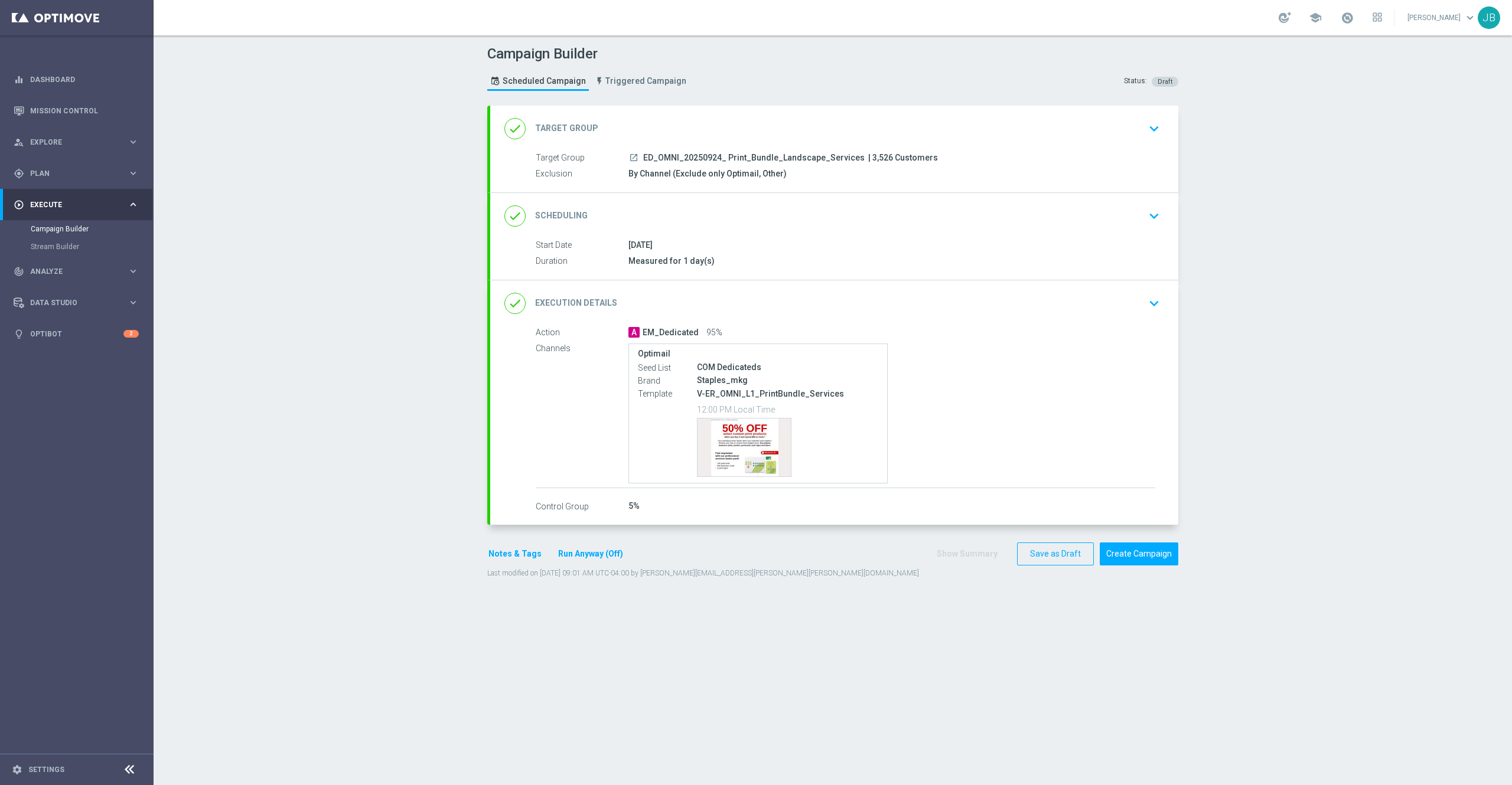
click at [572, 130] on h2 "Target Group" at bounding box center [566, 128] width 63 height 12
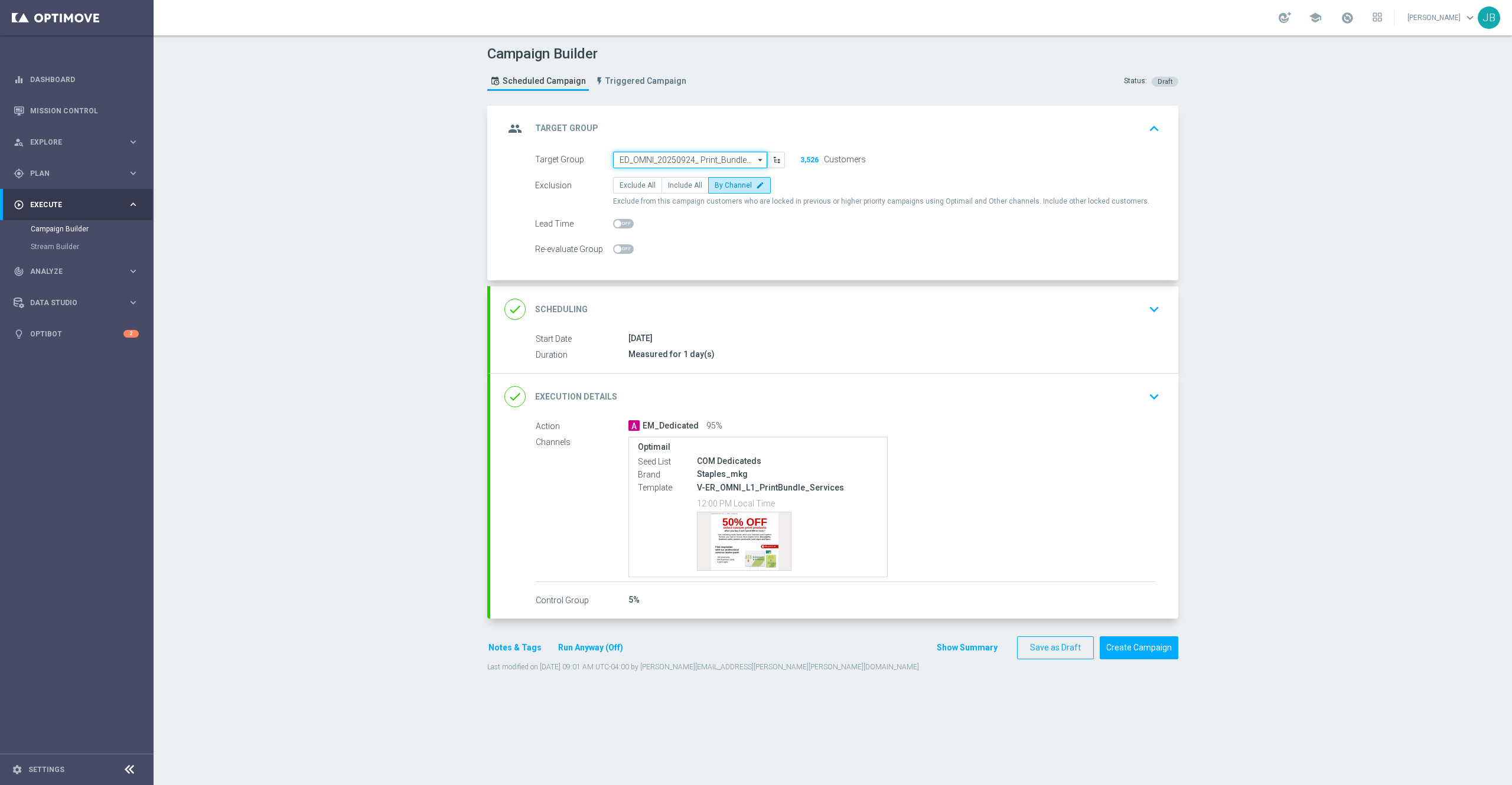
click at [642, 157] on input "ED_OMNI_20250924_ Print_Bundle_Landscape_Services" at bounding box center [690, 160] width 154 height 17
click at [663, 158] on input at bounding box center [690, 160] width 154 height 17
click at [643, 160] on input at bounding box center [690, 160] width 154 height 17
paste input "ED_OMNI_20250924_ Print_Bundle_Restarurant"
click at [652, 176] on div "ED_OMNI_20250924_ Print_Bundle_Restarurant" at bounding box center [690, 183] width 142 height 21
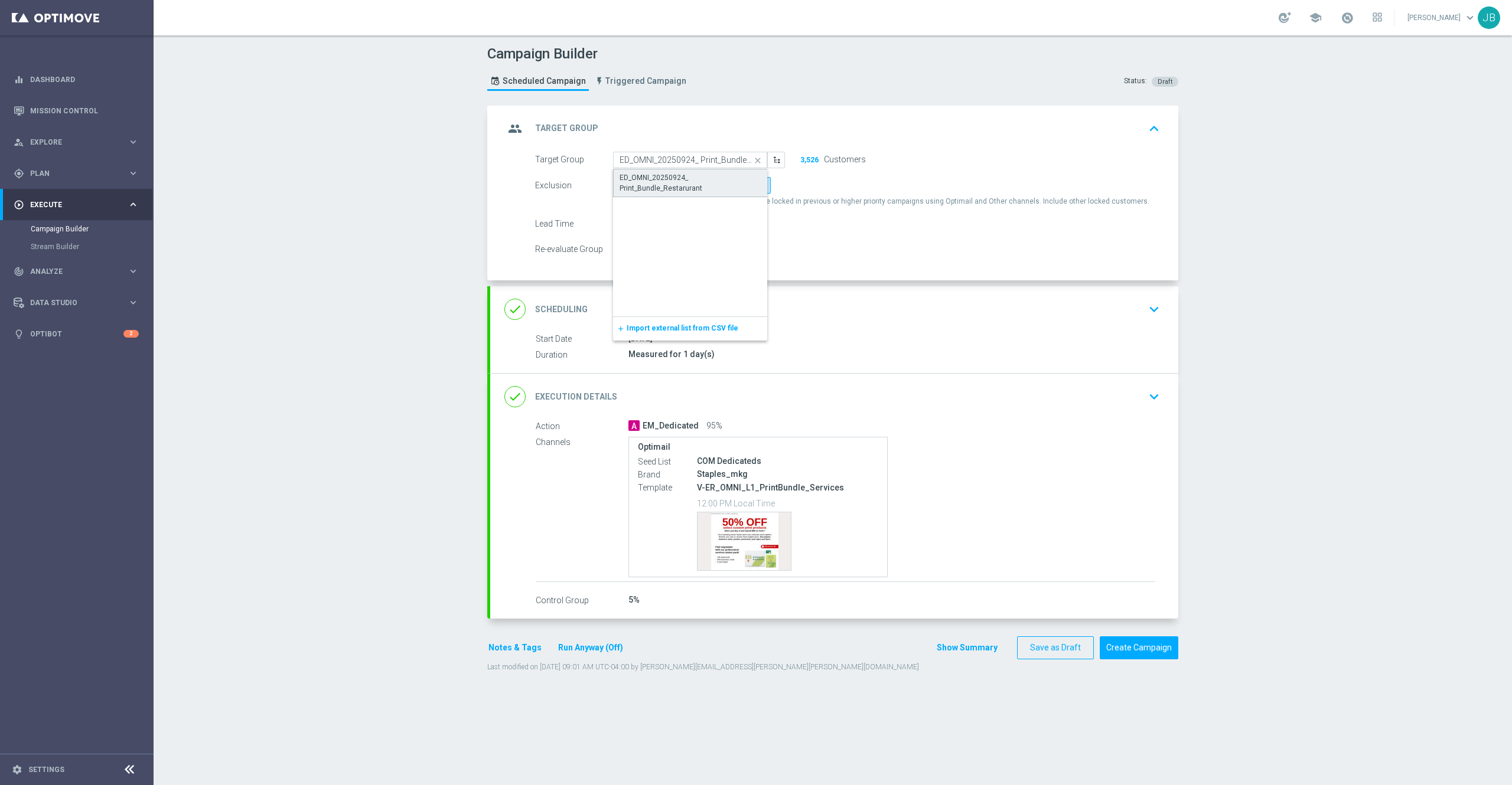
type input "ED_OMNI_20250924_ Print_Bundle_Restarurant"
click at [563, 304] on h2 "Scheduling" at bounding box center [561, 310] width 52 height 12
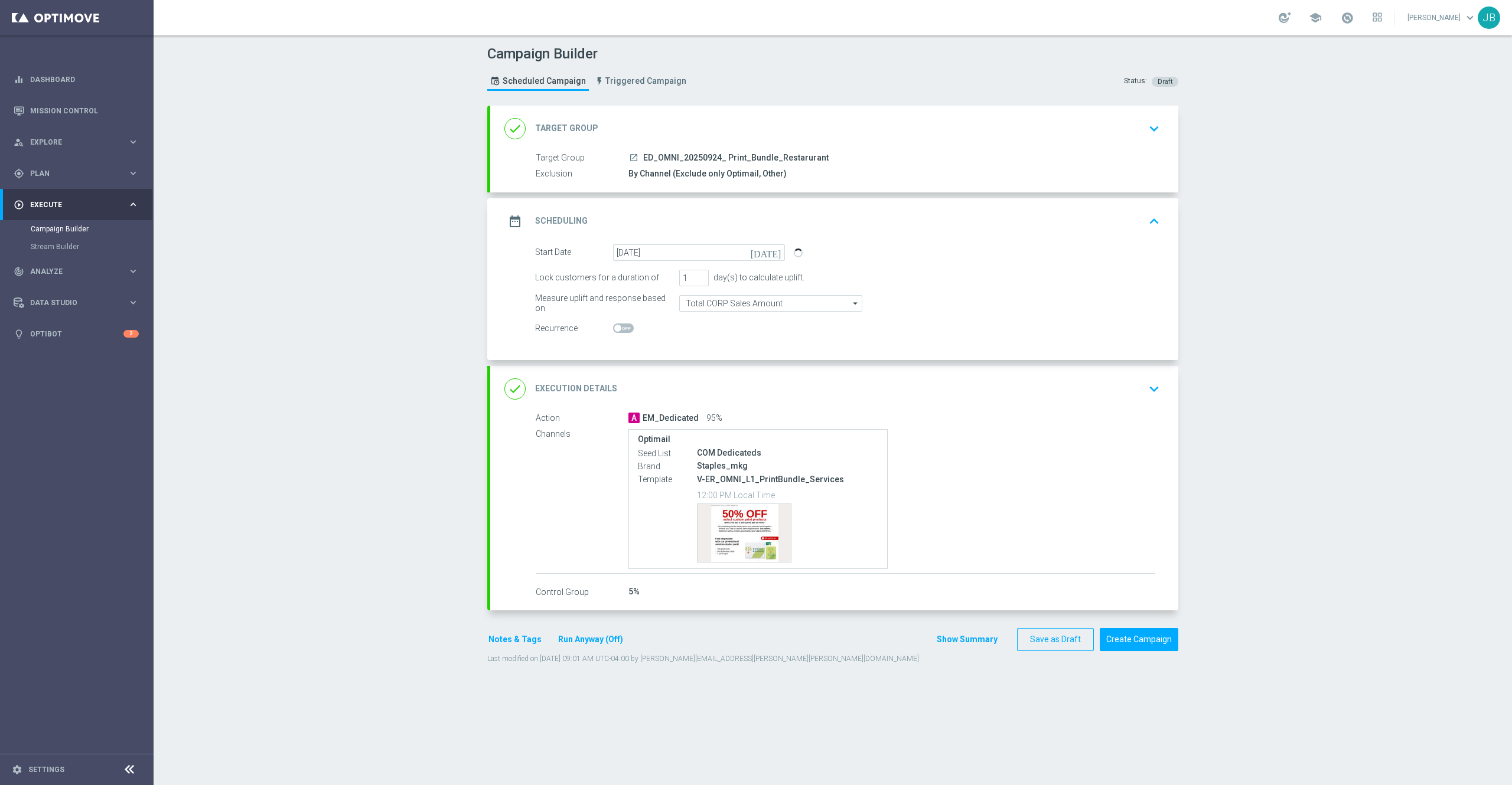
click at [551, 375] on div "done Execution Details keyboard_arrow_down" at bounding box center [833, 389] width 688 height 46
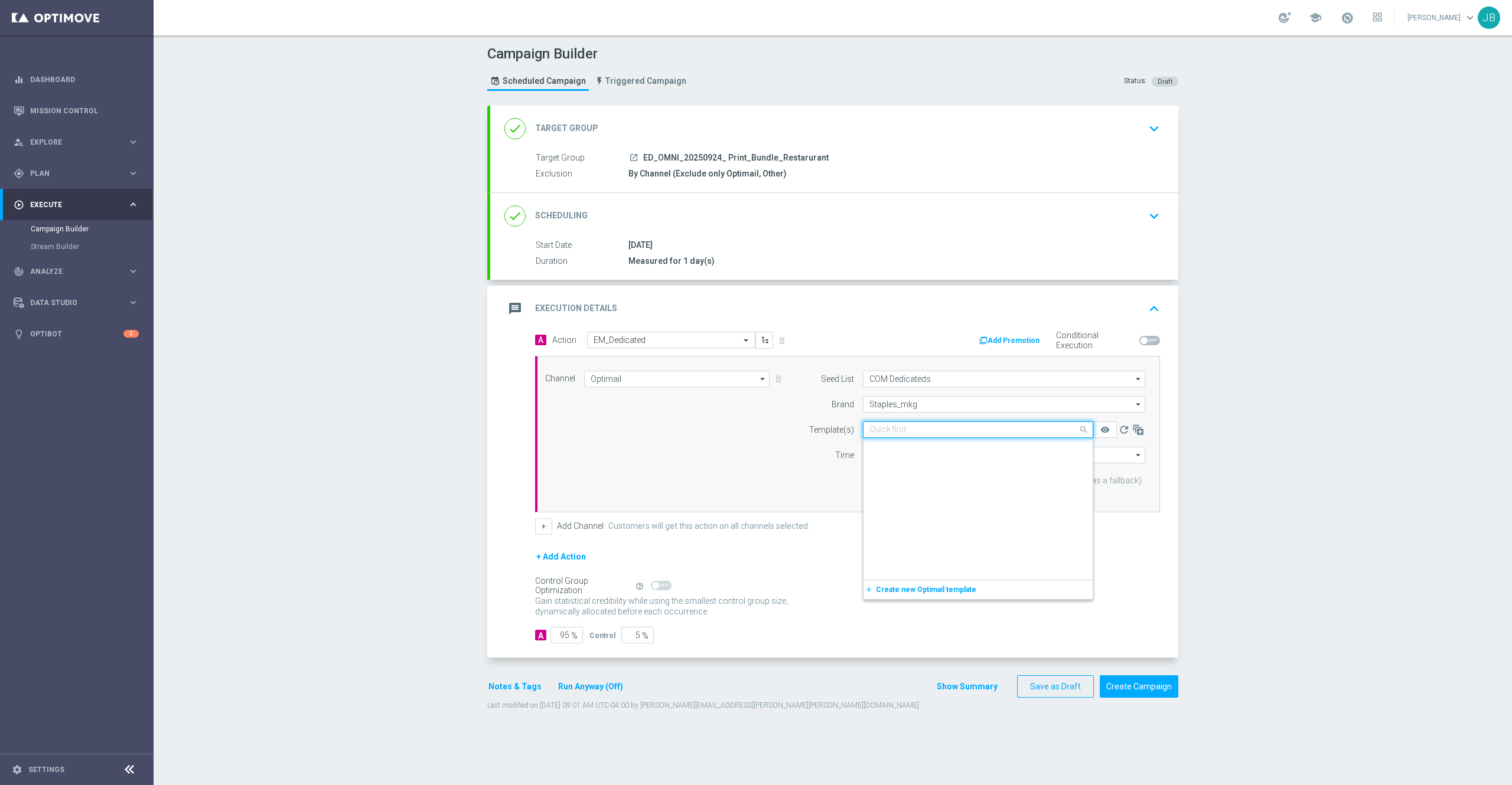
click at [910, 433] on input "text" at bounding box center [966, 429] width 193 height 10
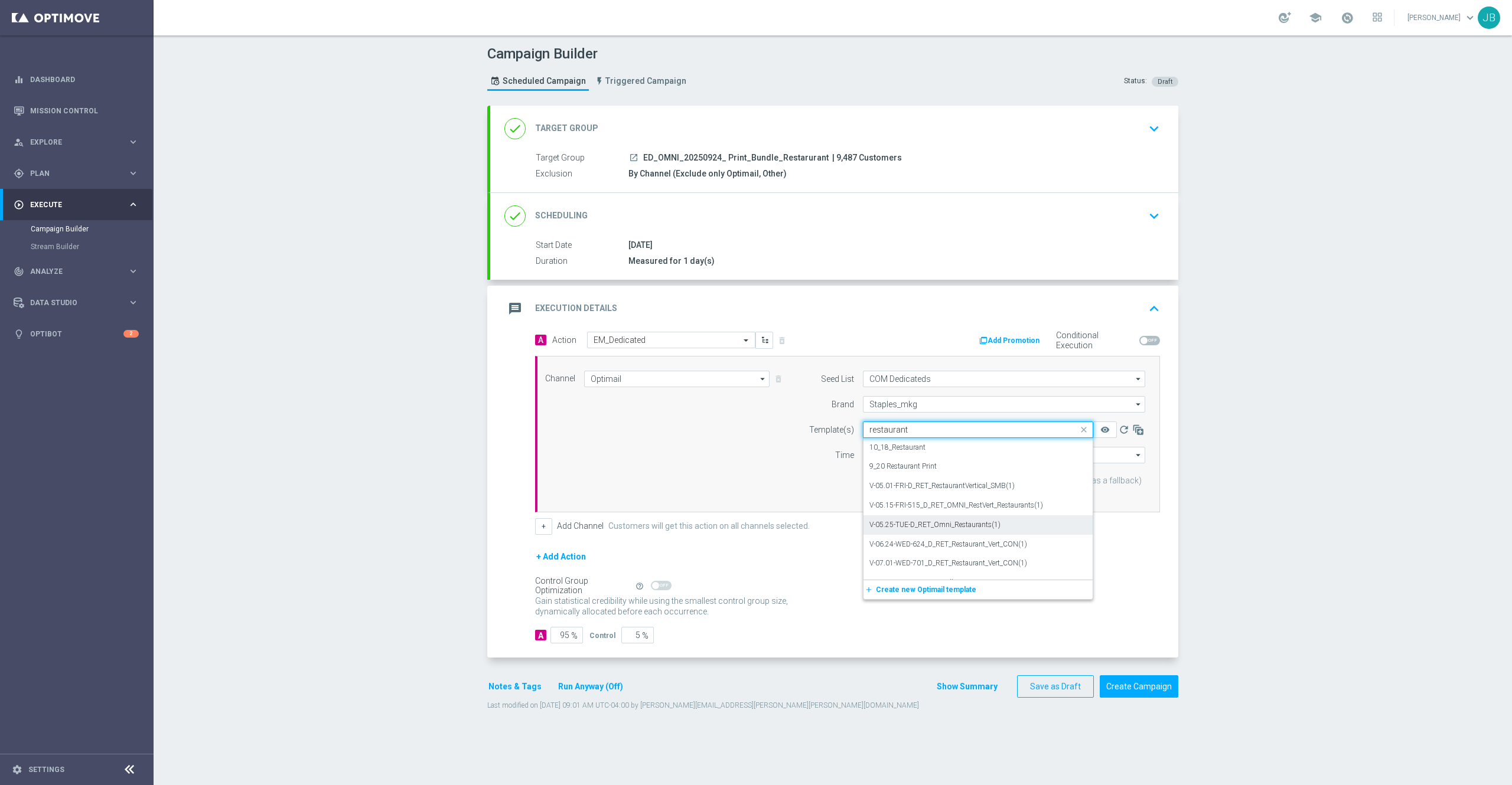
scroll to position [14, 0]
click at [926, 568] on label "V-ER_OMNI_L1_PrintBundle_Restaurants" at bounding box center [933, 568] width 127 height 10
type input "restaurant"
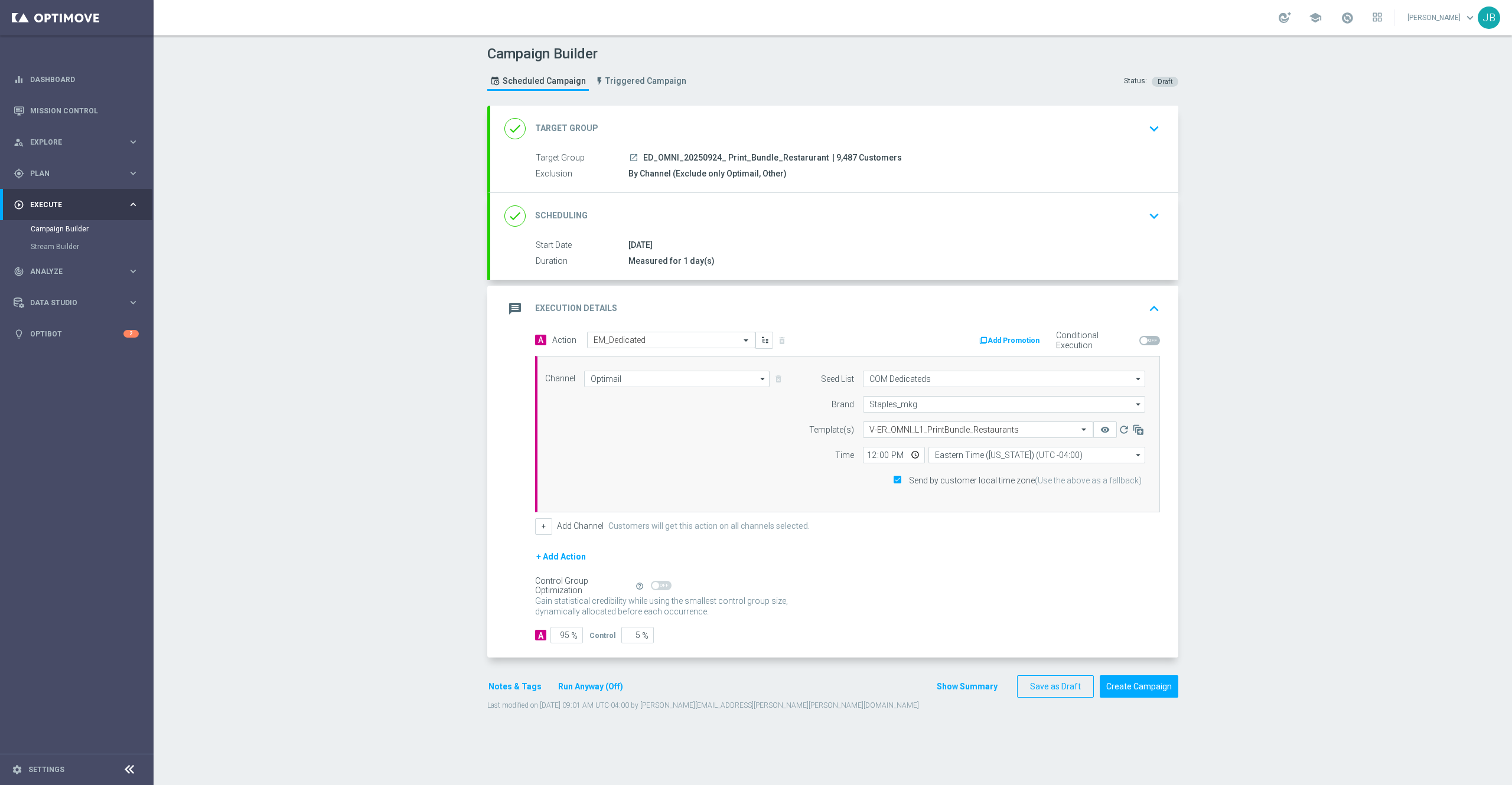
click at [570, 127] on h2 "Target Group" at bounding box center [566, 128] width 63 height 12
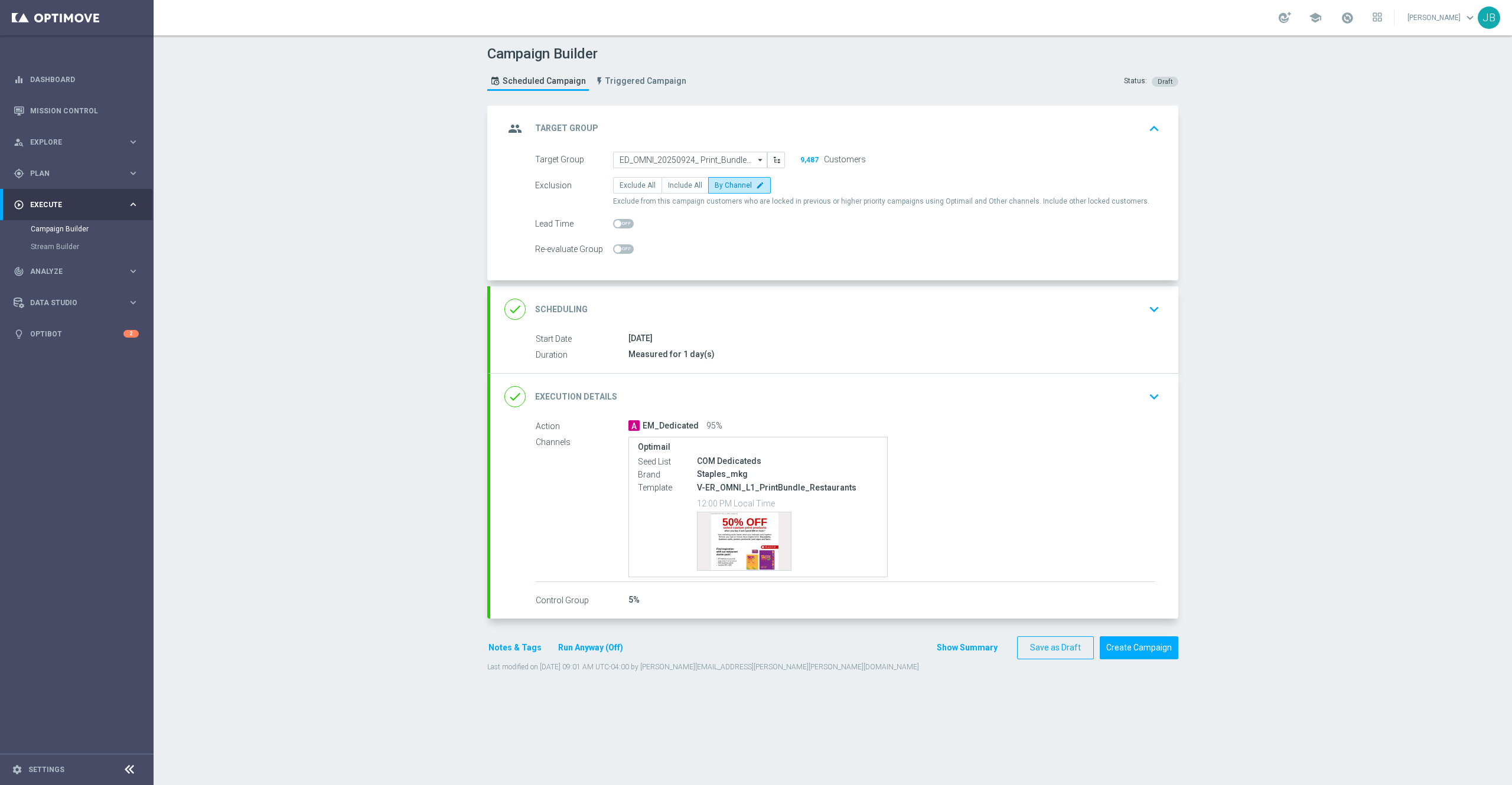
click at [569, 127] on h2 "Target Group" at bounding box center [566, 128] width 63 height 12
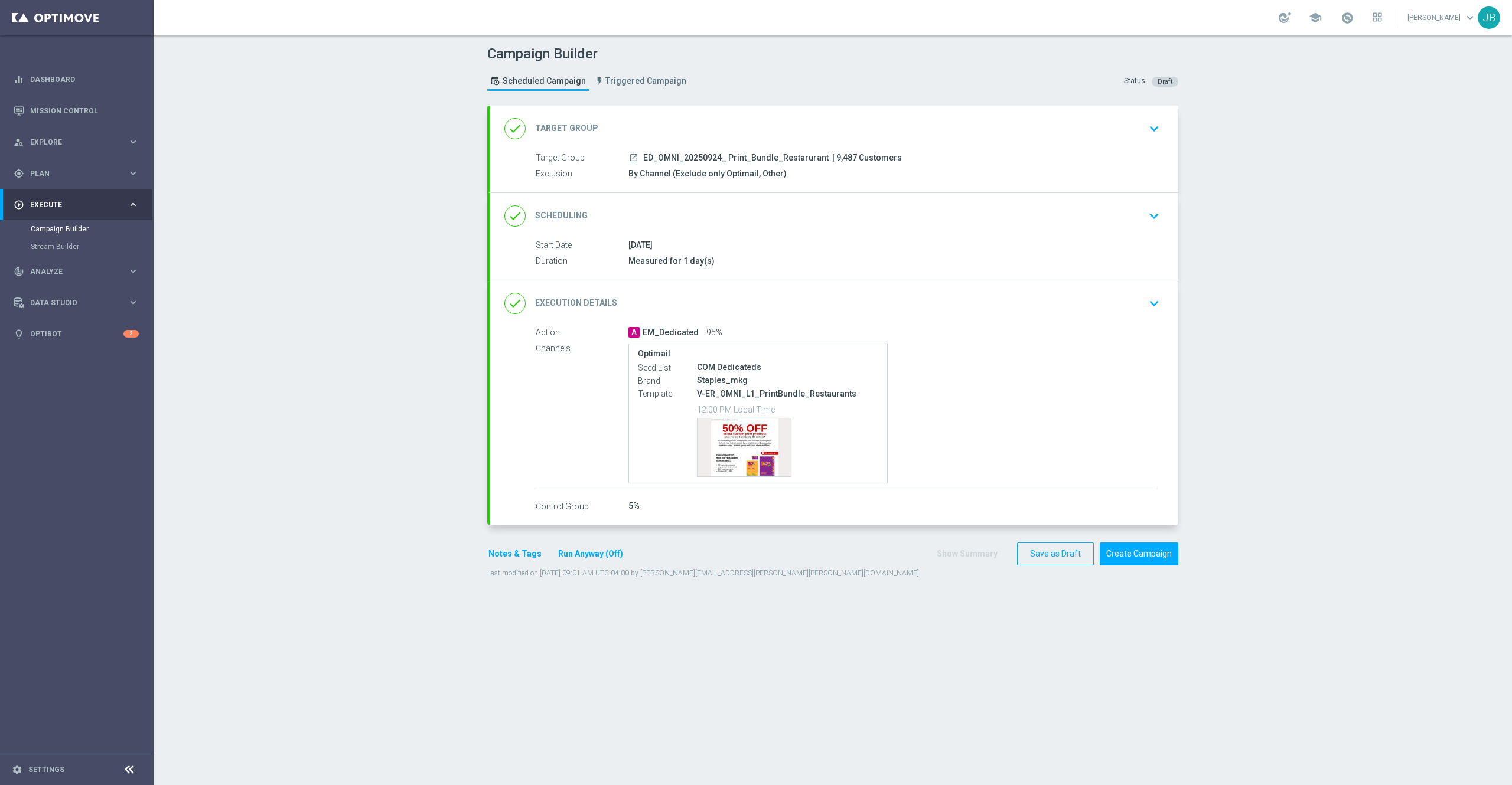
click at [569, 127] on h2 "Target Group" at bounding box center [566, 128] width 63 height 12
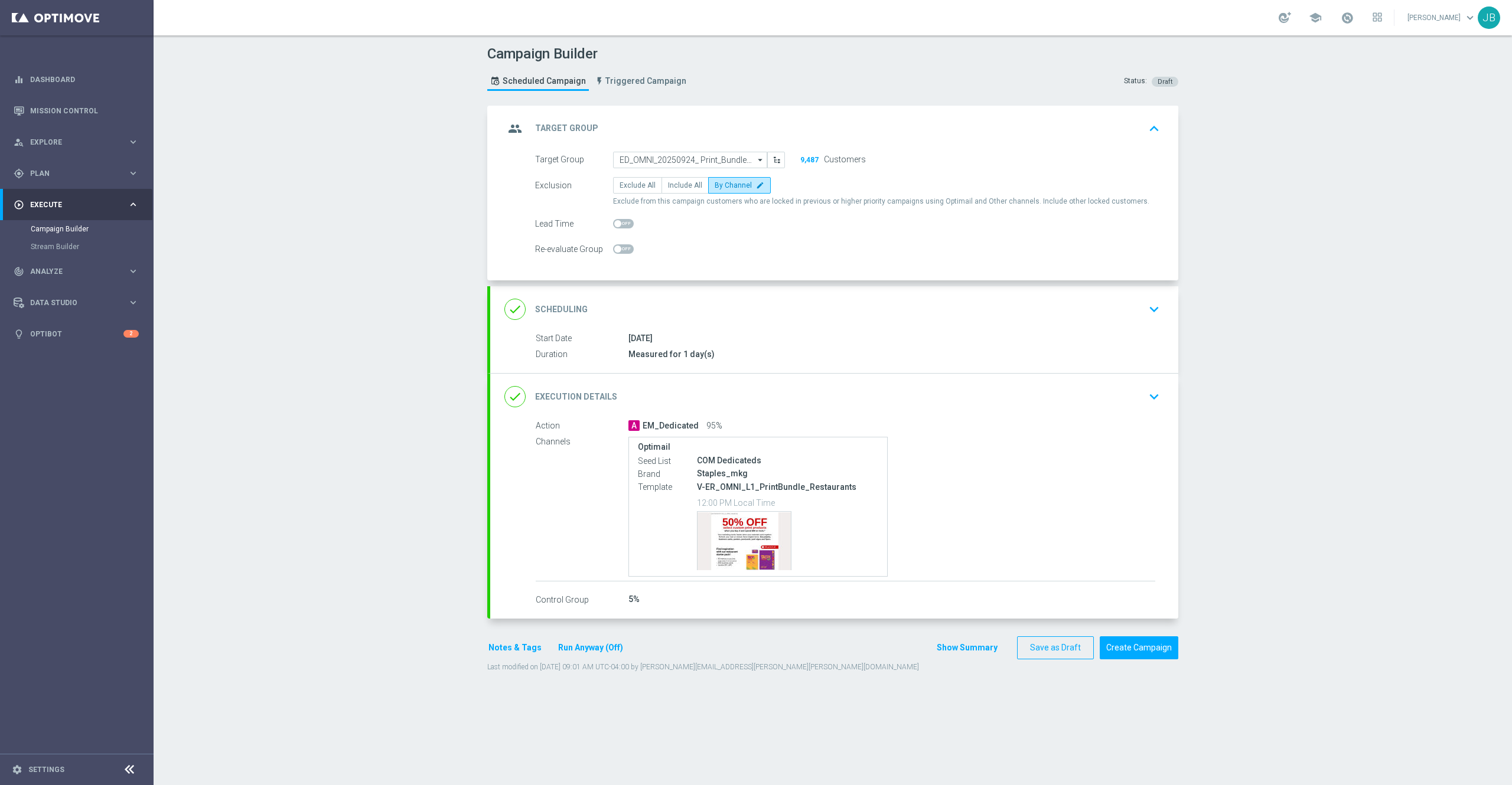
click at [569, 127] on h2 "Target Group" at bounding box center [566, 128] width 63 height 12
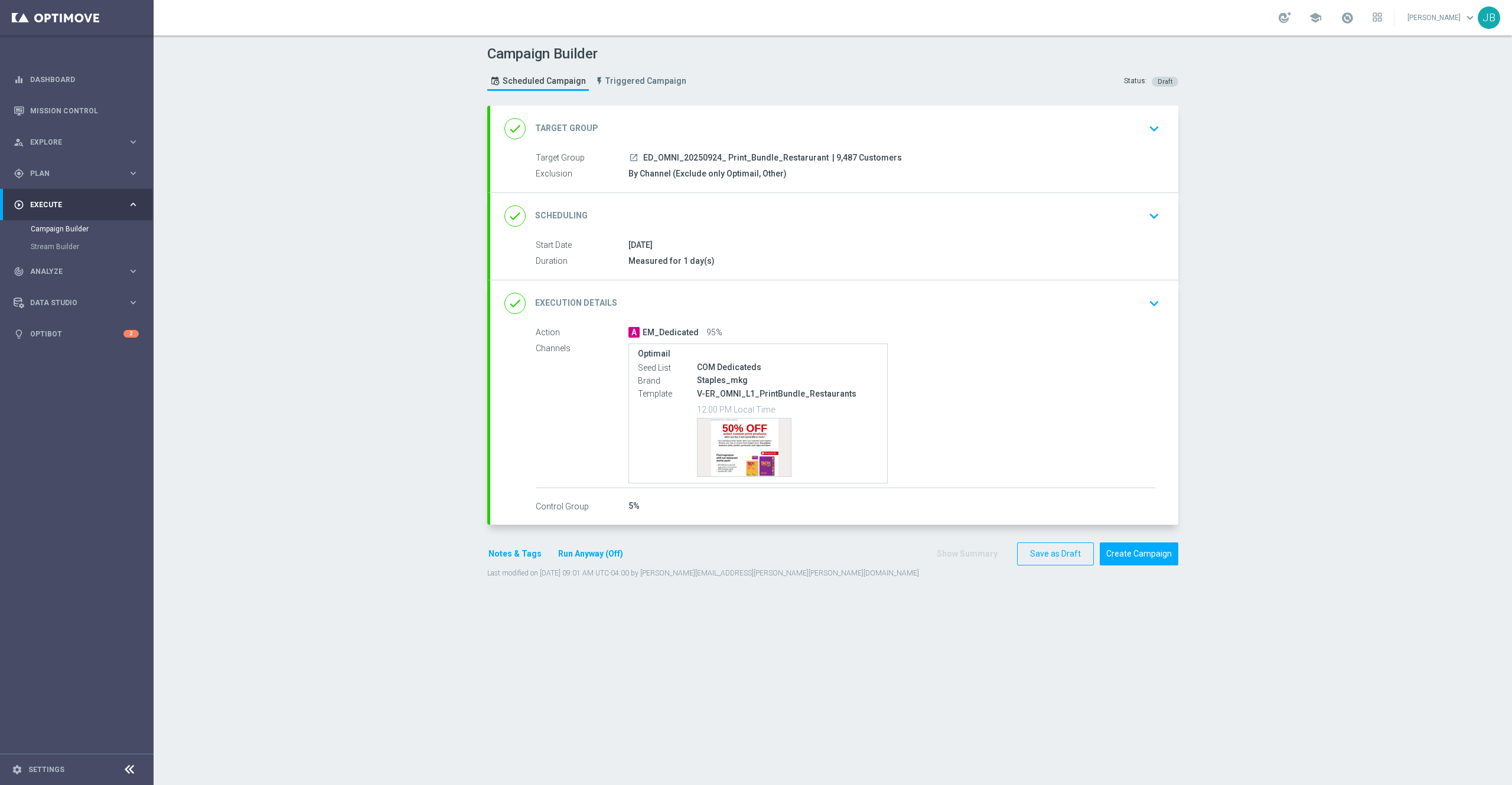
click at [564, 206] on div "done Scheduling" at bounding box center [546, 216] width 83 height 21
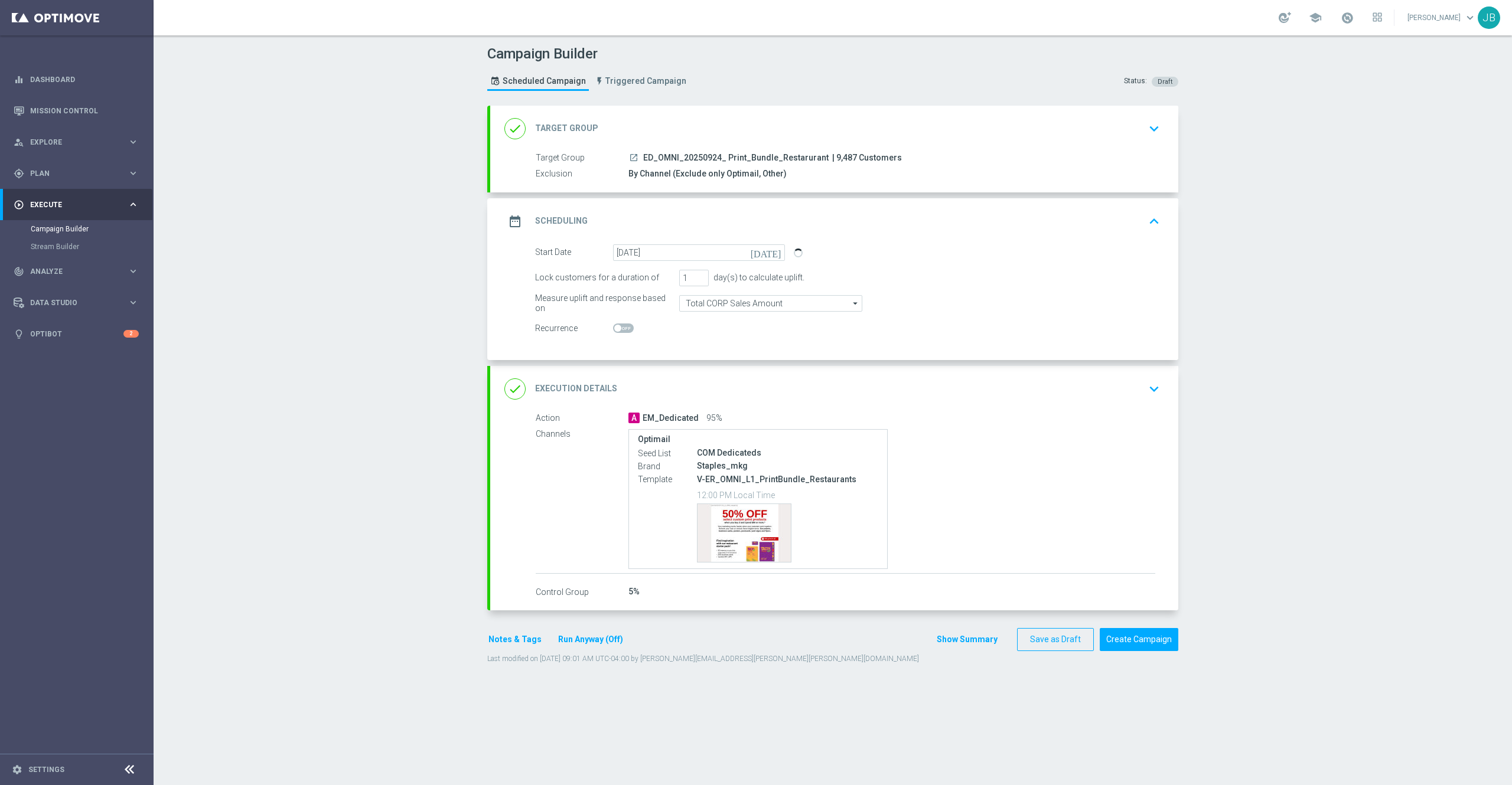
click at [584, 386] on h2 "Execution Details" at bounding box center [576, 389] width 82 height 12
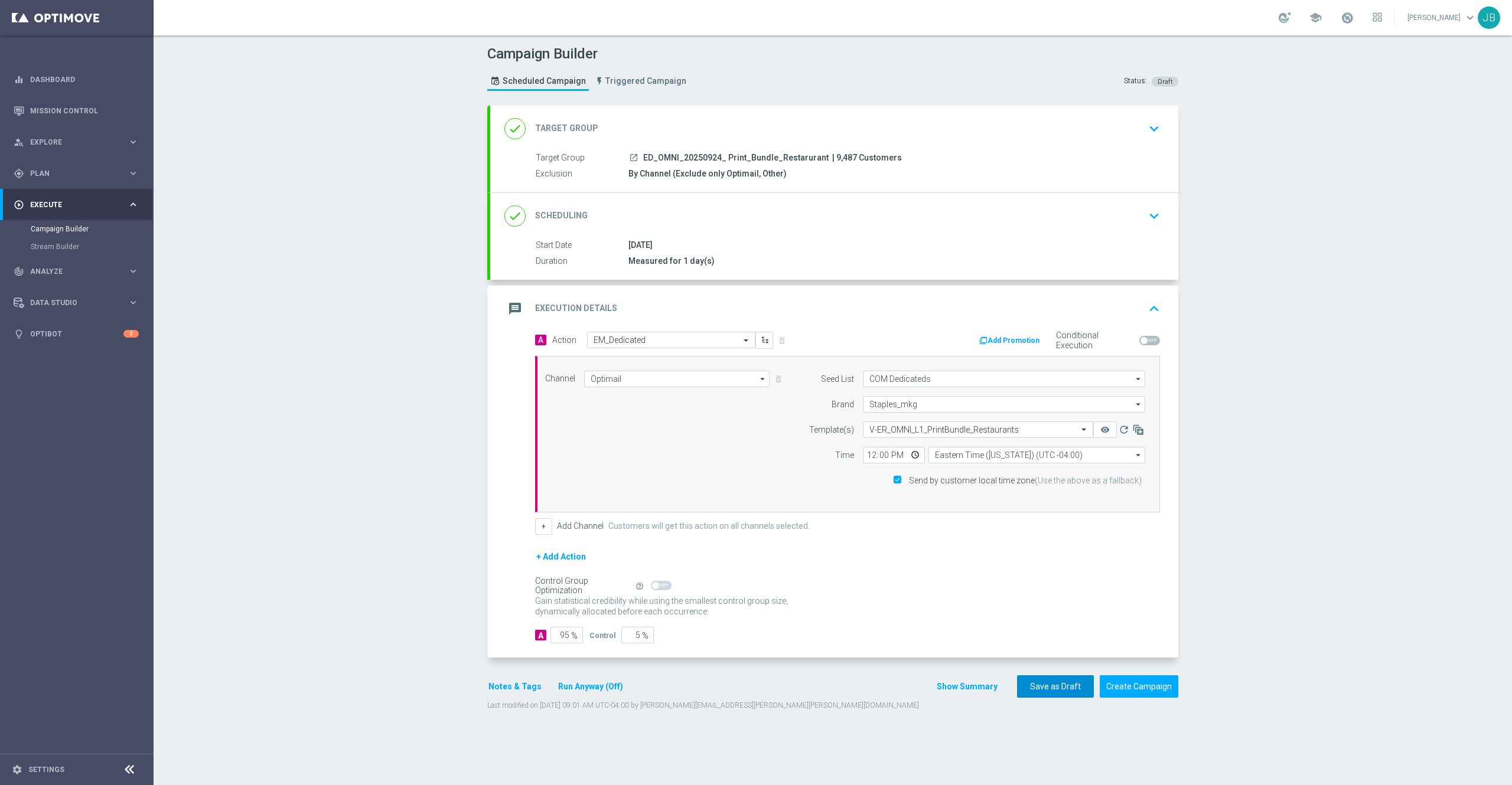
click at [1036, 692] on button "Save as Draft" at bounding box center [1055, 687] width 77 height 23
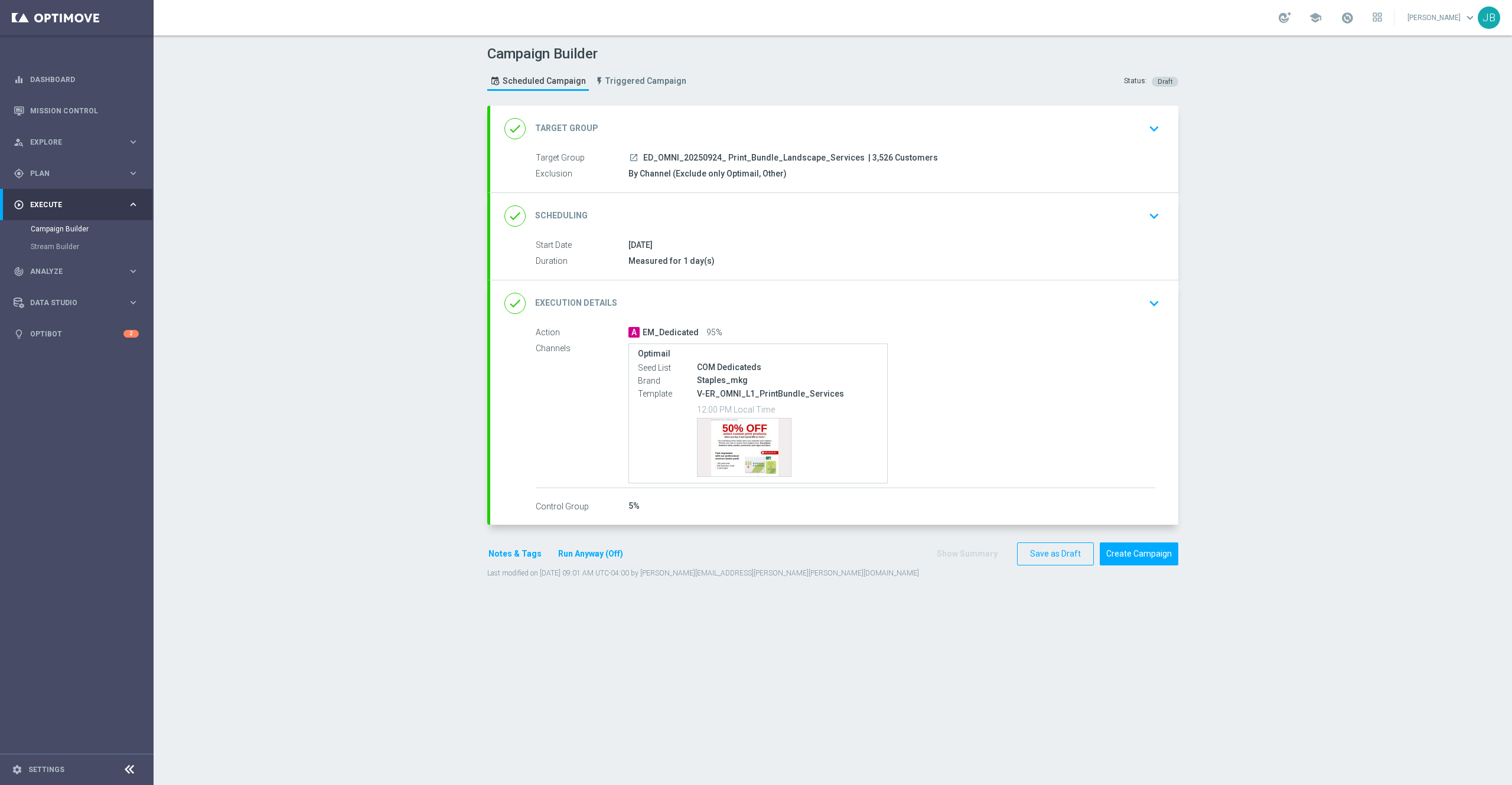
click at [554, 128] on h2 "Target Group" at bounding box center [566, 128] width 63 height 12
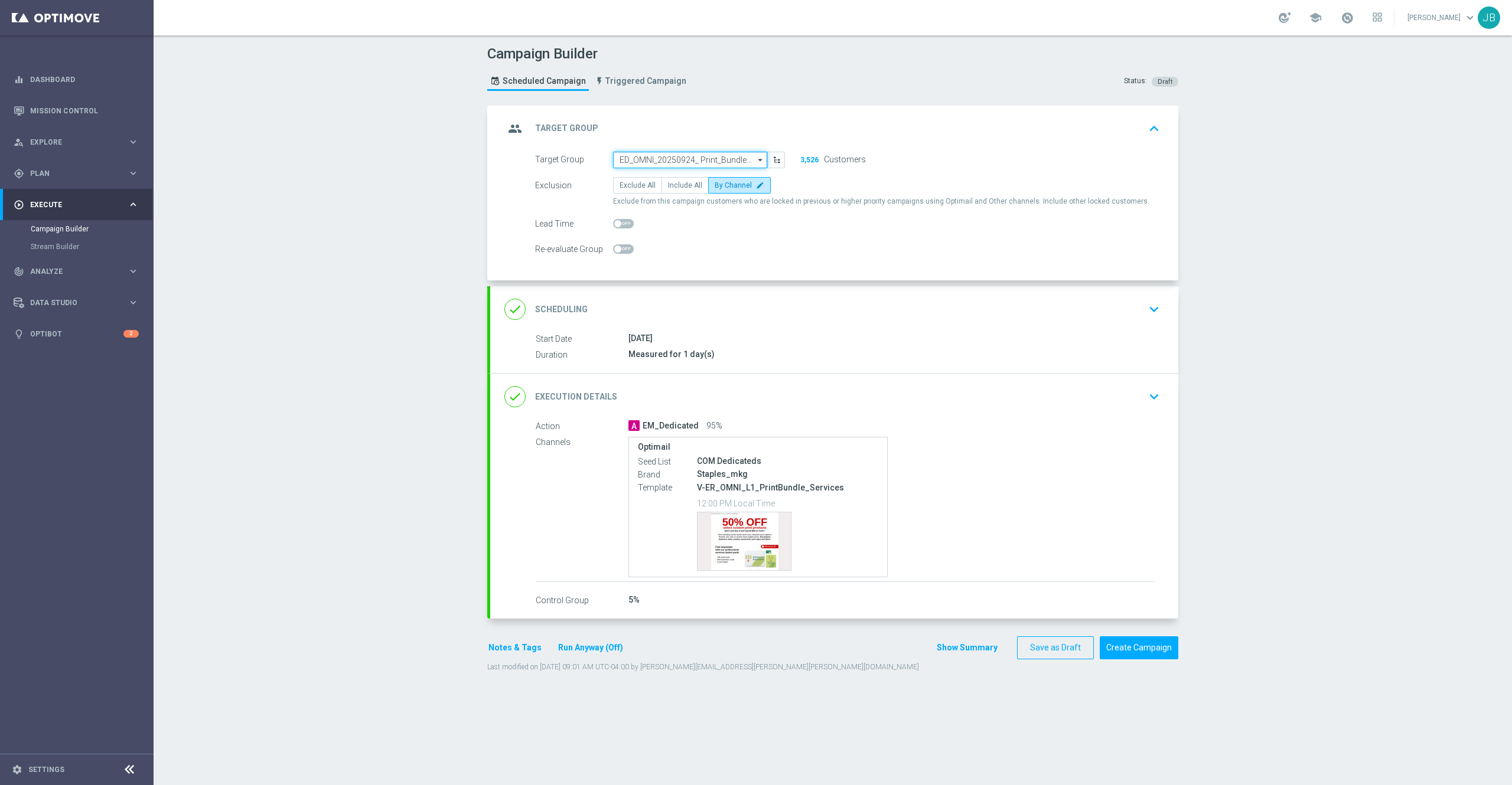
click at [696, 158] on input "ED_OMNI_20250924_ Print_Bundle_Landscape_Services" at bounding box center [690, 160] width 154 height 17
type input "g"
paste input "ED_OMNI_20250924_ Print_Bundle_Generic"
click at [674, 181] on div "ED_OMNI_20250924_ Print_Bundle_Generic" at bounding box center [689, 177] width 139 height 11
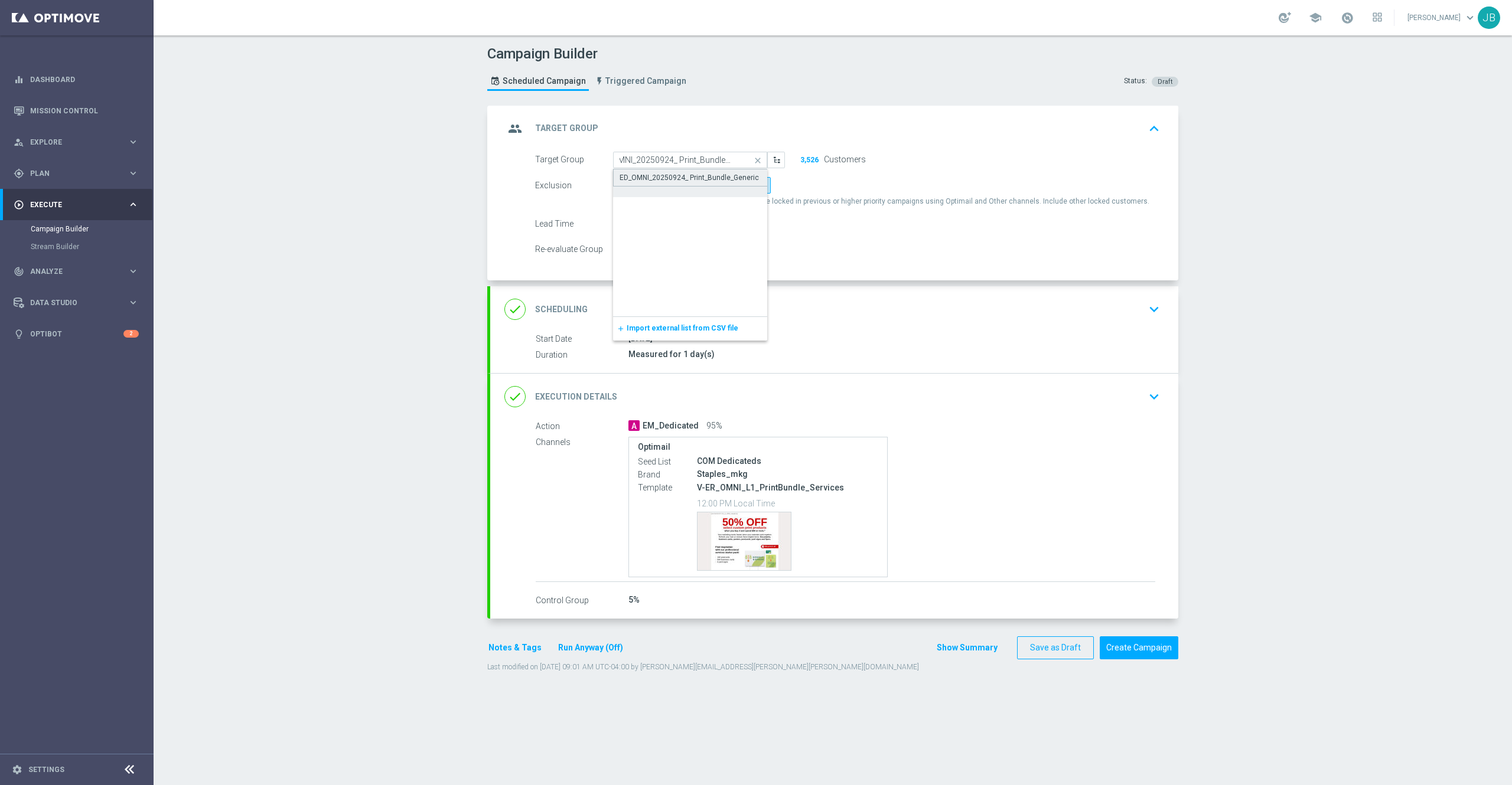
scroll to position [0, 0]
type input "ED_OMNI_20250924_ Print_Bundle_Generic"
click at [569, 306] on h2 "Scheduling" at bounding box center [561, 310] width 52 height 12
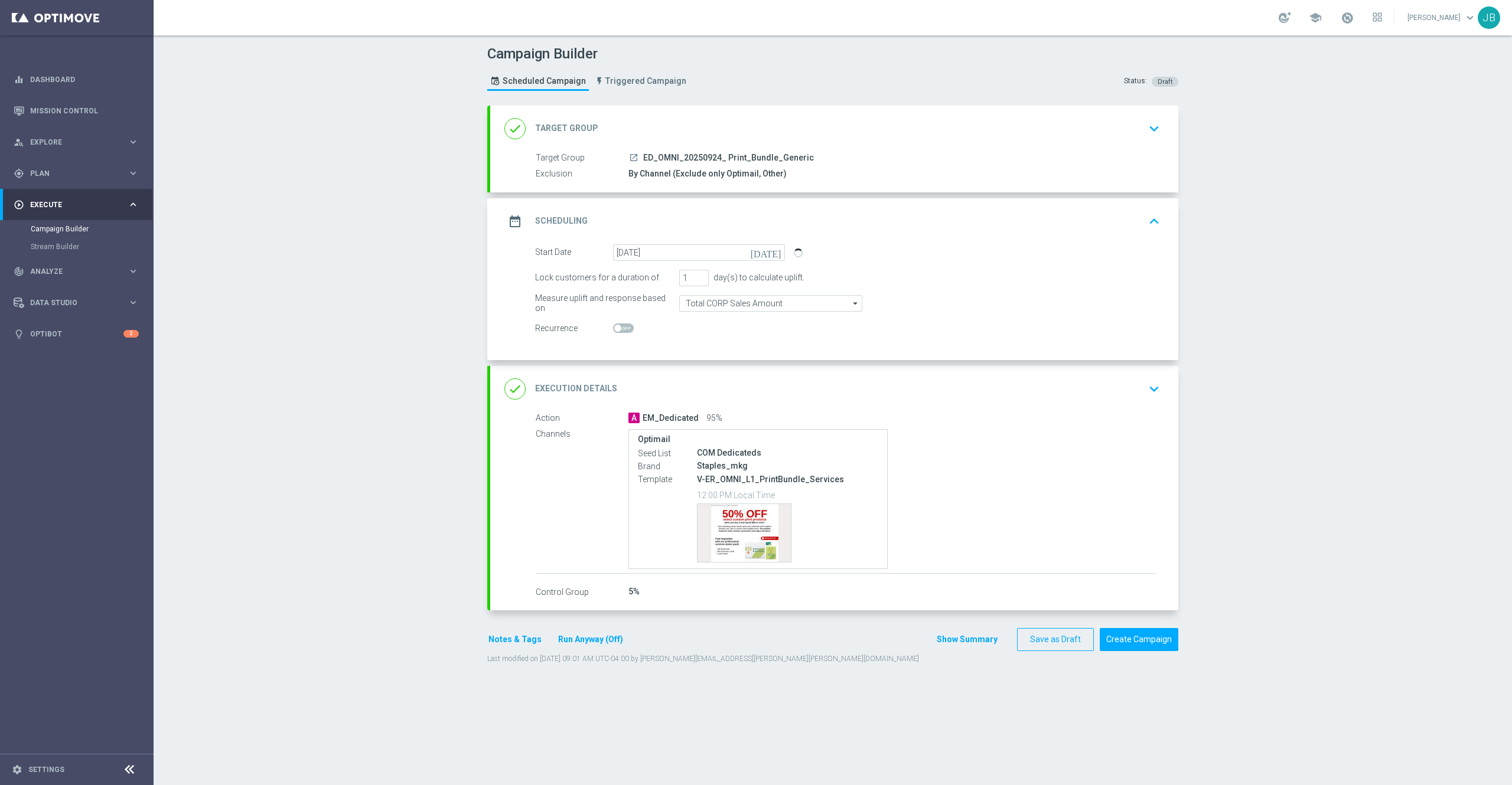
click at [559, 217] on h2 "Scheduling" at bounding box center [561, 221] width 52 height 12
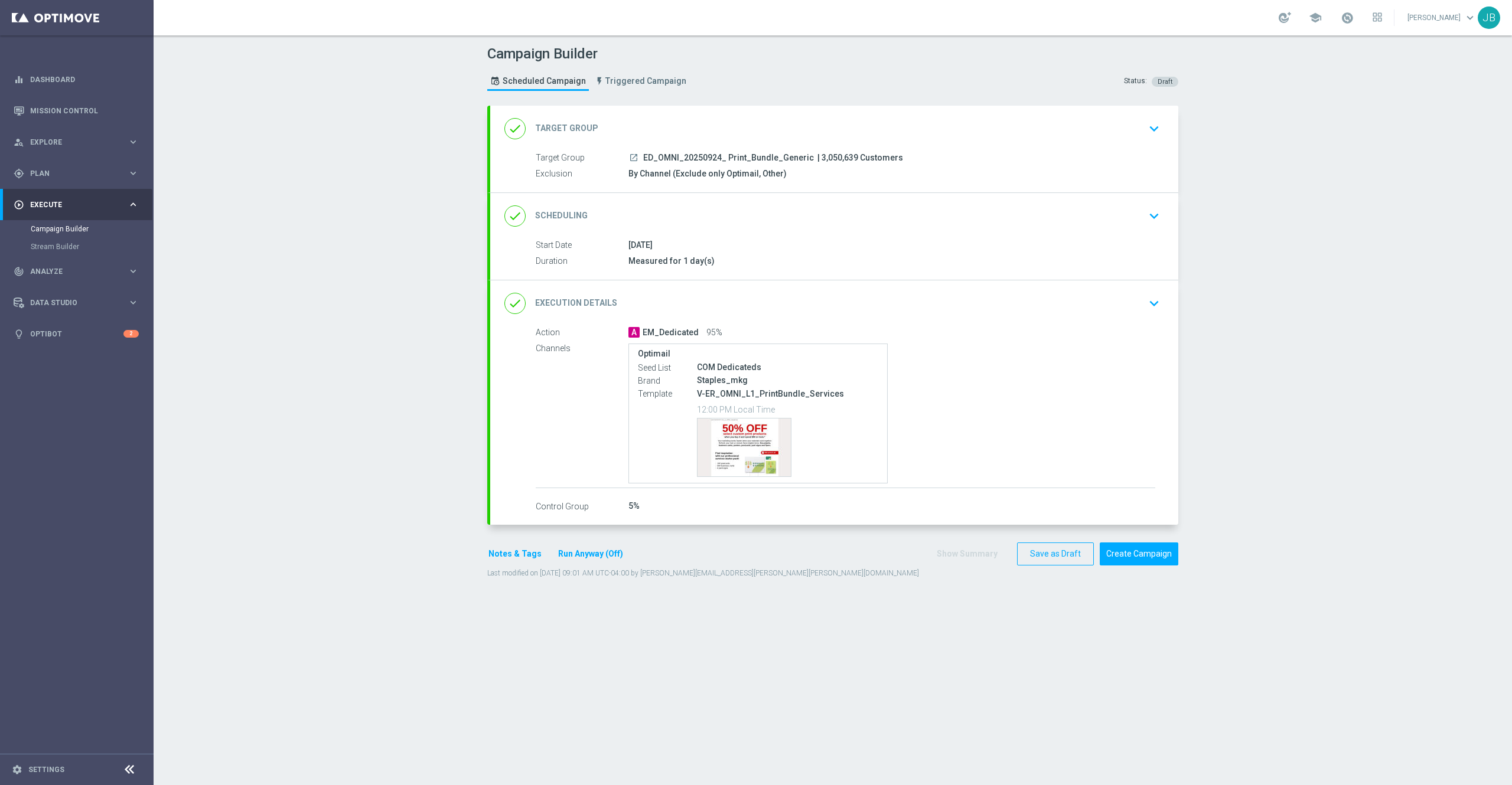
click at [572, 306] on h2 "Execution Details" at bounding box center [576, 302] width 82 height 12
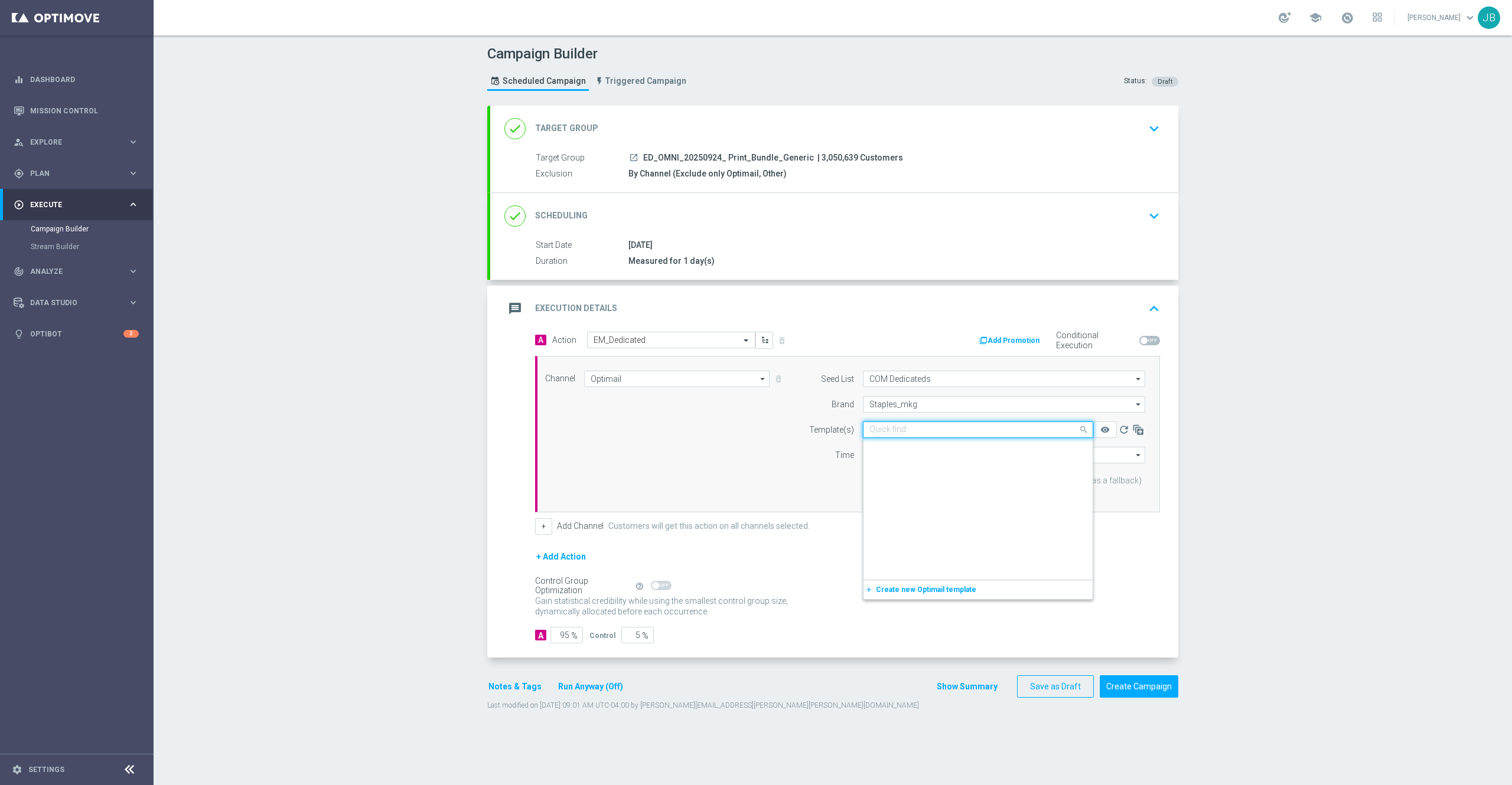
click at [948, 425] on div "Quick find V-ER_OMNI_L1_PrintBundle_Services" at bounding box center [971, 428] width 215 height 10
paste input "V-ER_OMNI_L1_PrintBundle_Generic"
click at [957, 449] on label "V-ER_OMNI_L1_PrintBundle_Generic" at bounding box center [925, 447] width 113 height 10
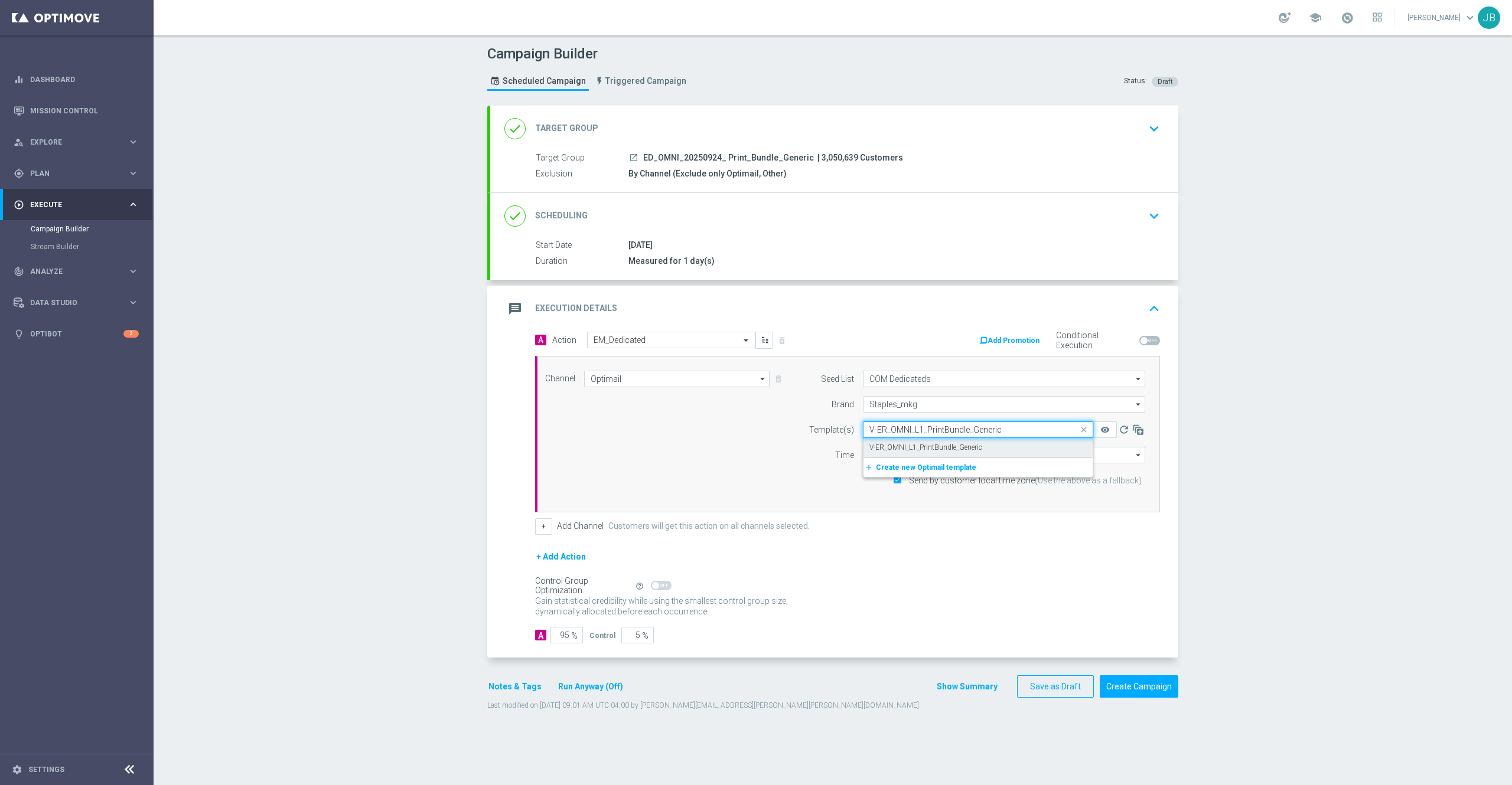
type input "V-ER_OMNI_L1_PrintBundle_Generic"
click at [547, 127] on h2 "Target Group" at bounding box center [566, 128] width 63 height 12
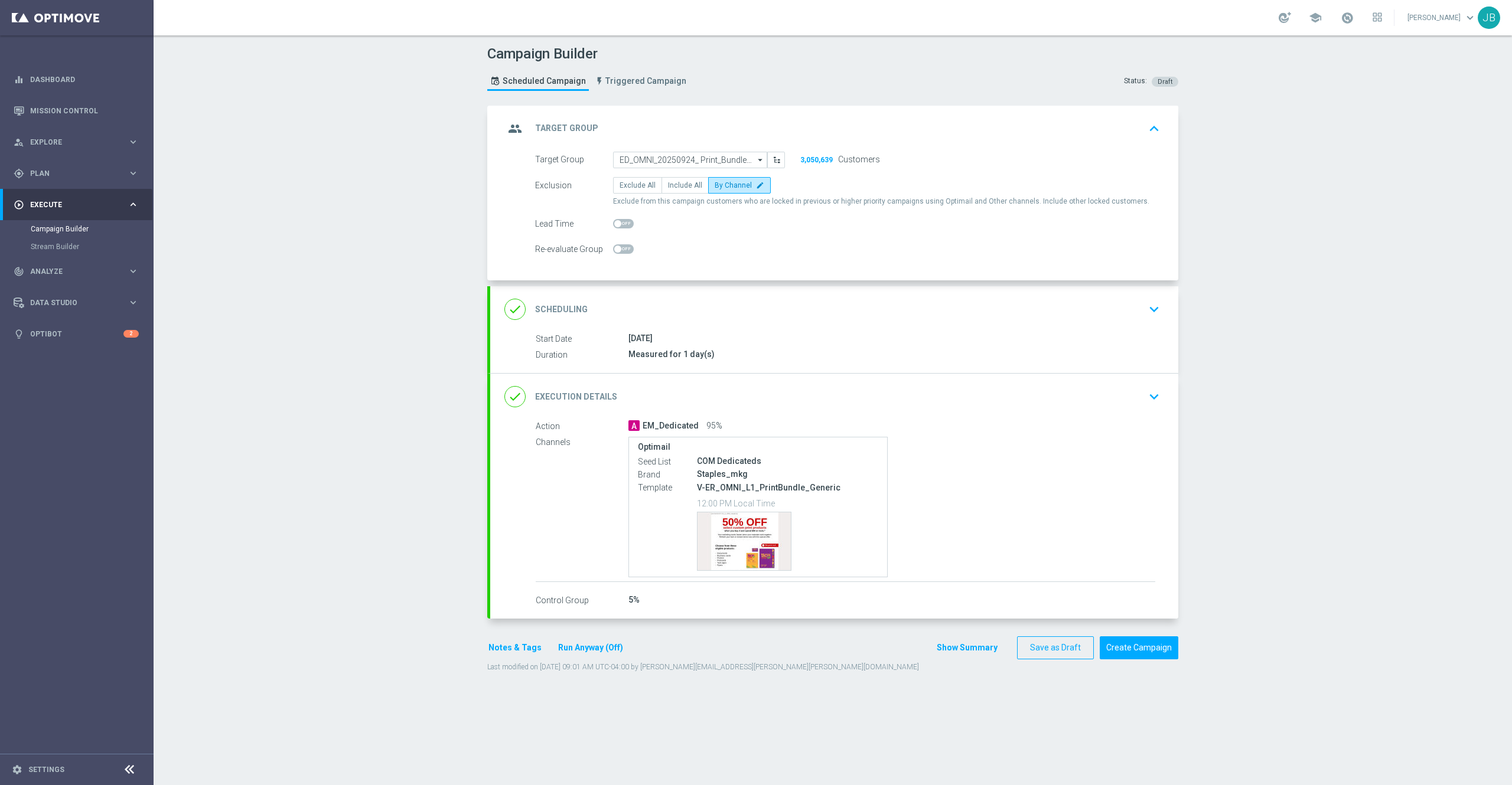
click at [568, 313] on h2 "Scheduling" at bounding box center [561, 310] width 52 height 12
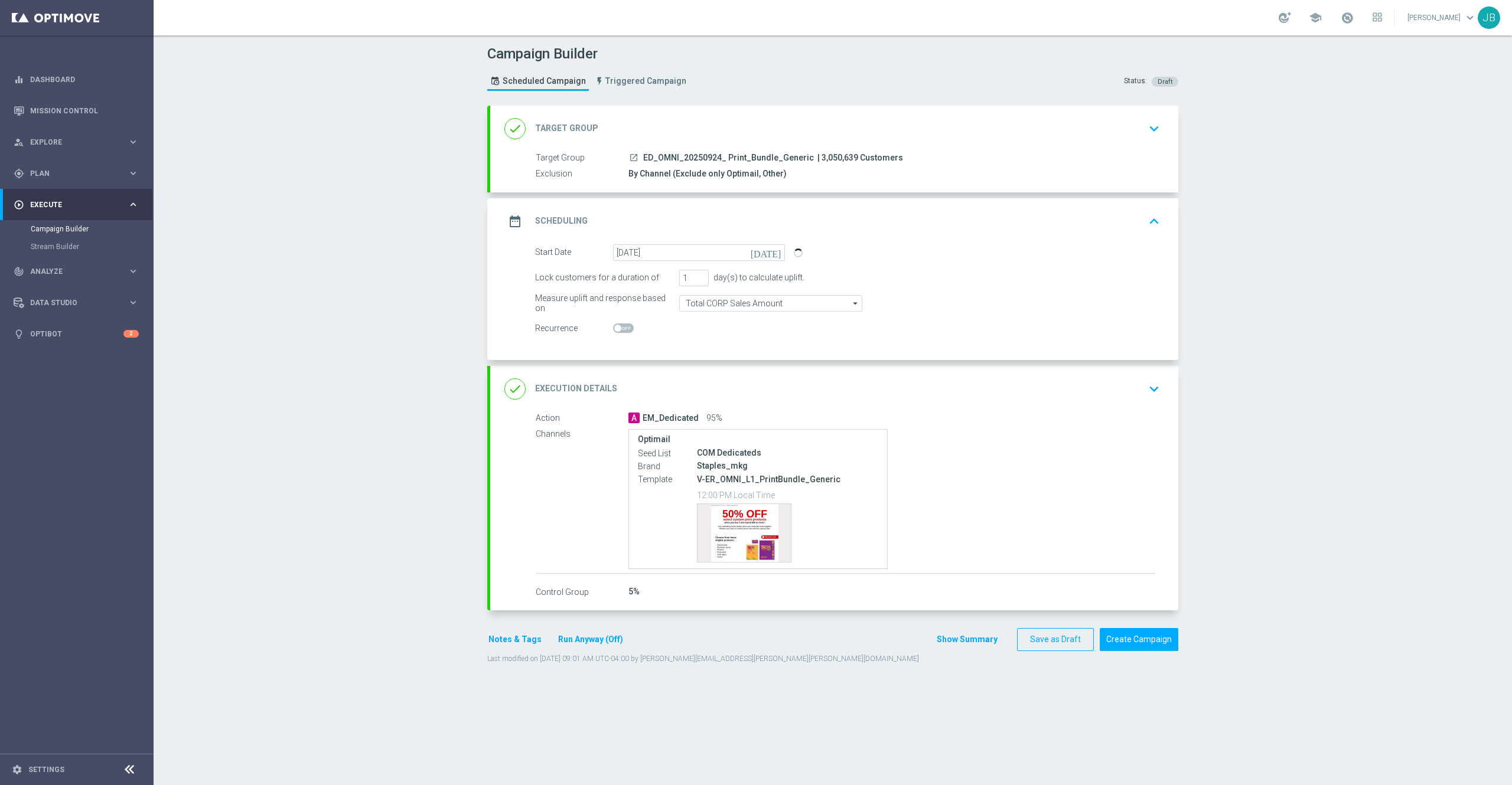
click at [563, 382] on div "done Execution Details" at bounding box center [560, 389] width 113 height 21
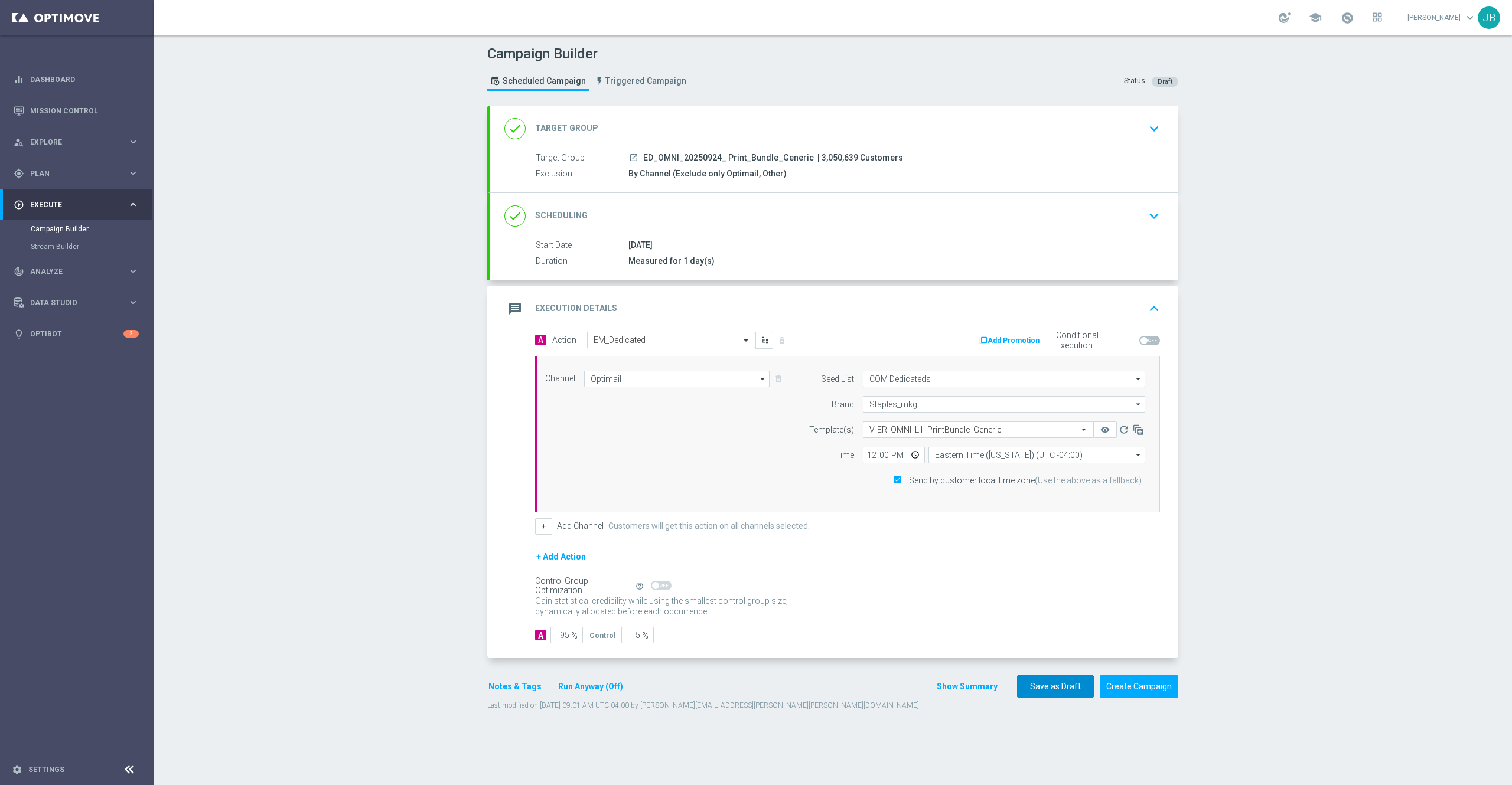
click at [1059, 681] on button "Save as Draft" at bounding box center [1055, 687] width 77 height 23
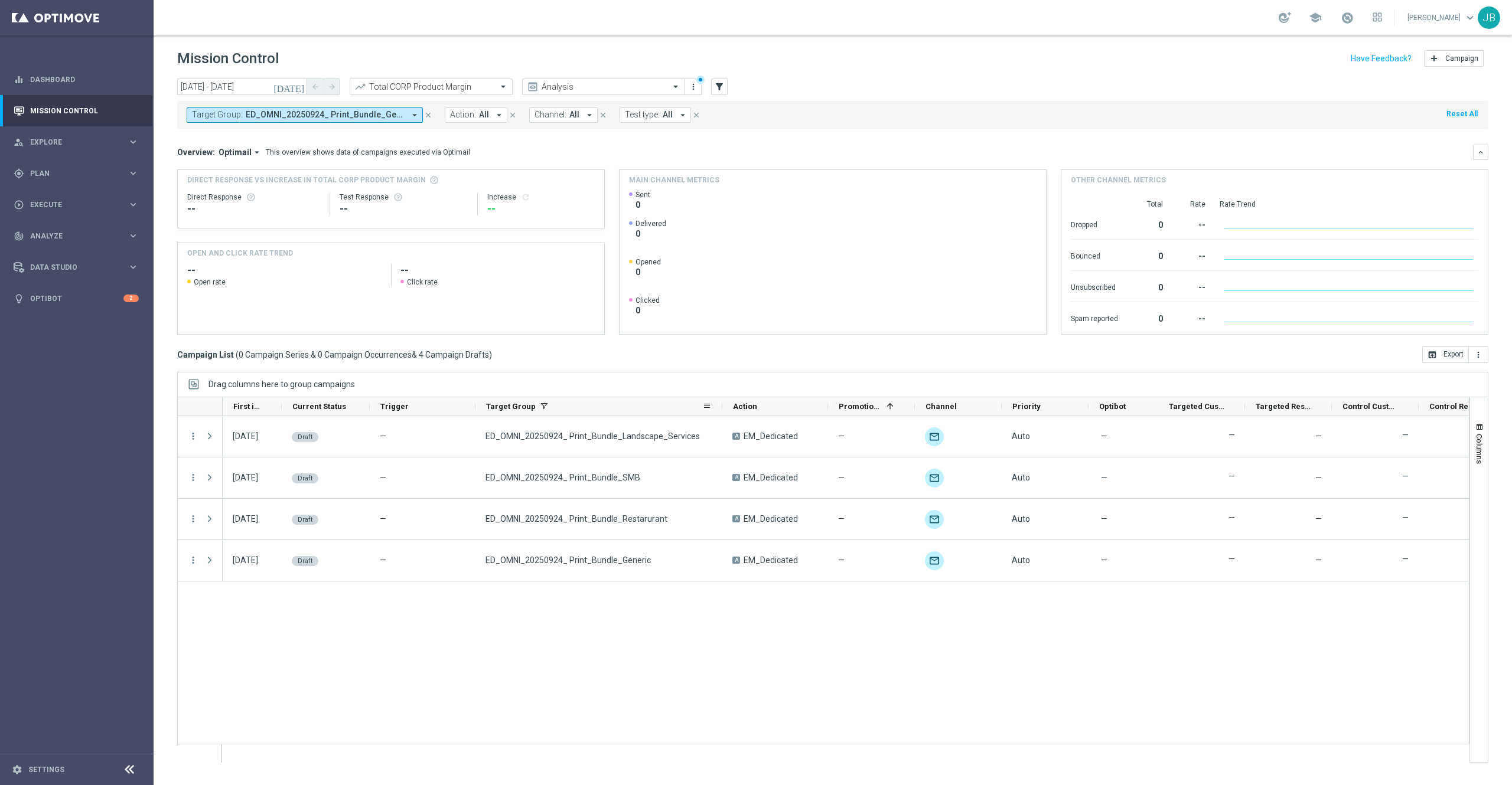
drag, startPoint x: 579, startPoint y: 404, endPoint x: 721, endPoint y: 414, distance: 142.4
click at [721, 414] on div at bounding box center [721, 406] width 4 height 19
click at [1477, 440] on span "Columns" at bounding box center [1479, 449] width 10 height 30
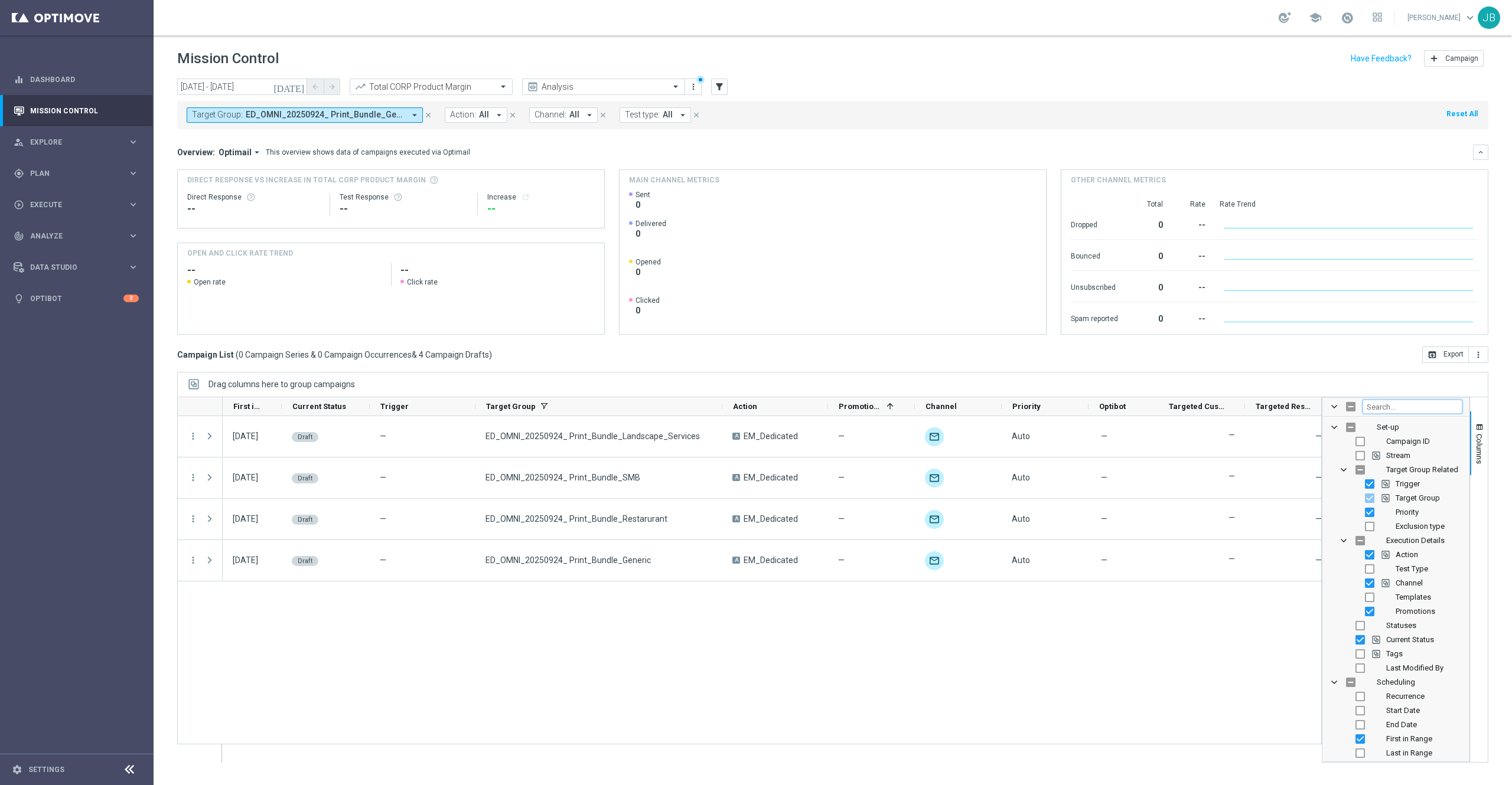
click at [1384, 407] on input "Filter Columns Input" at bounding box center [1412, 406] width 99 height 14
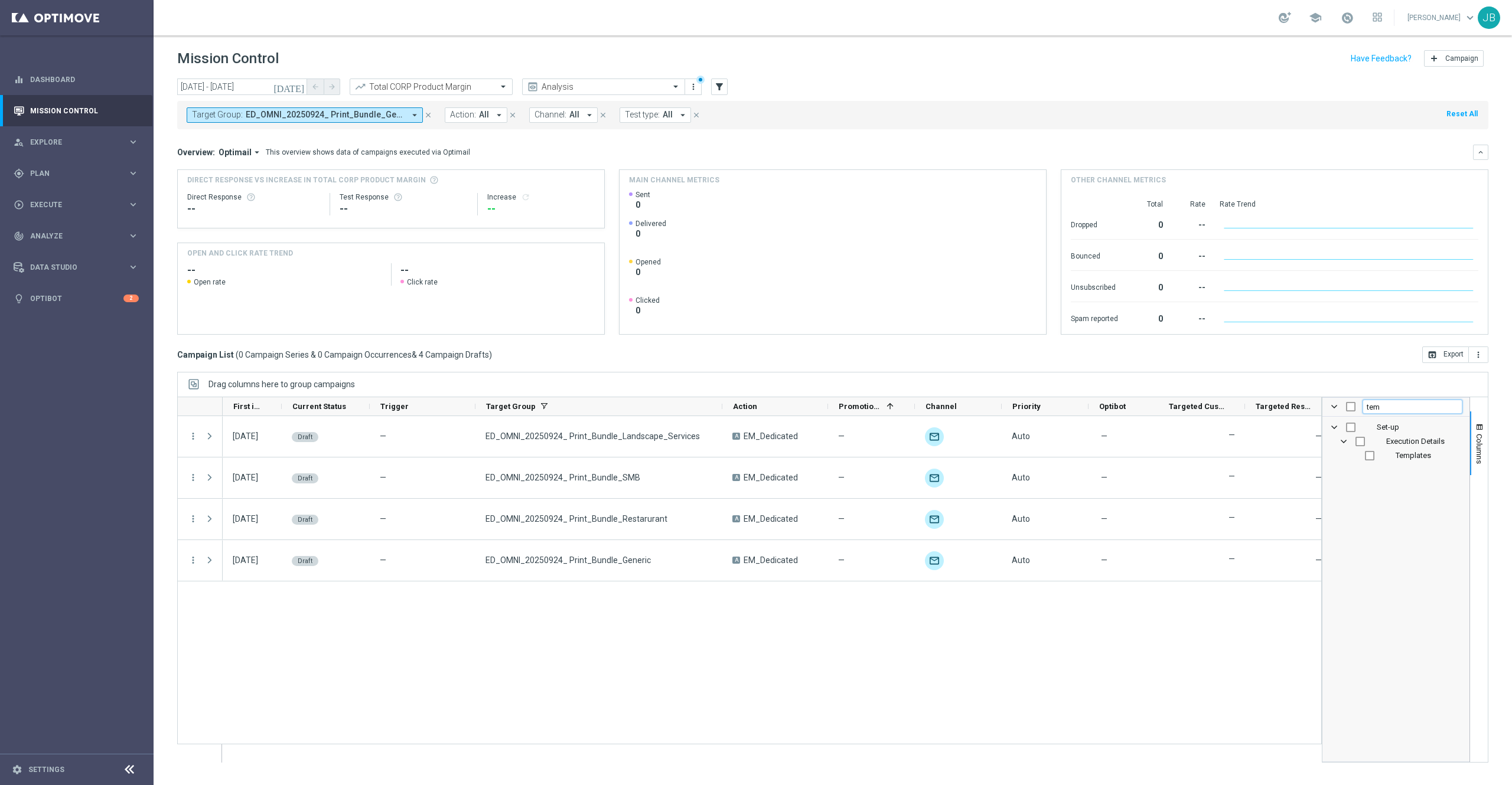
type input "tem"
click at [1370, 458] on input "Press SPACE to toggle visibility (hidden)" at bounding box center [1369, 455] width 10 height 10
checkbox input "true"
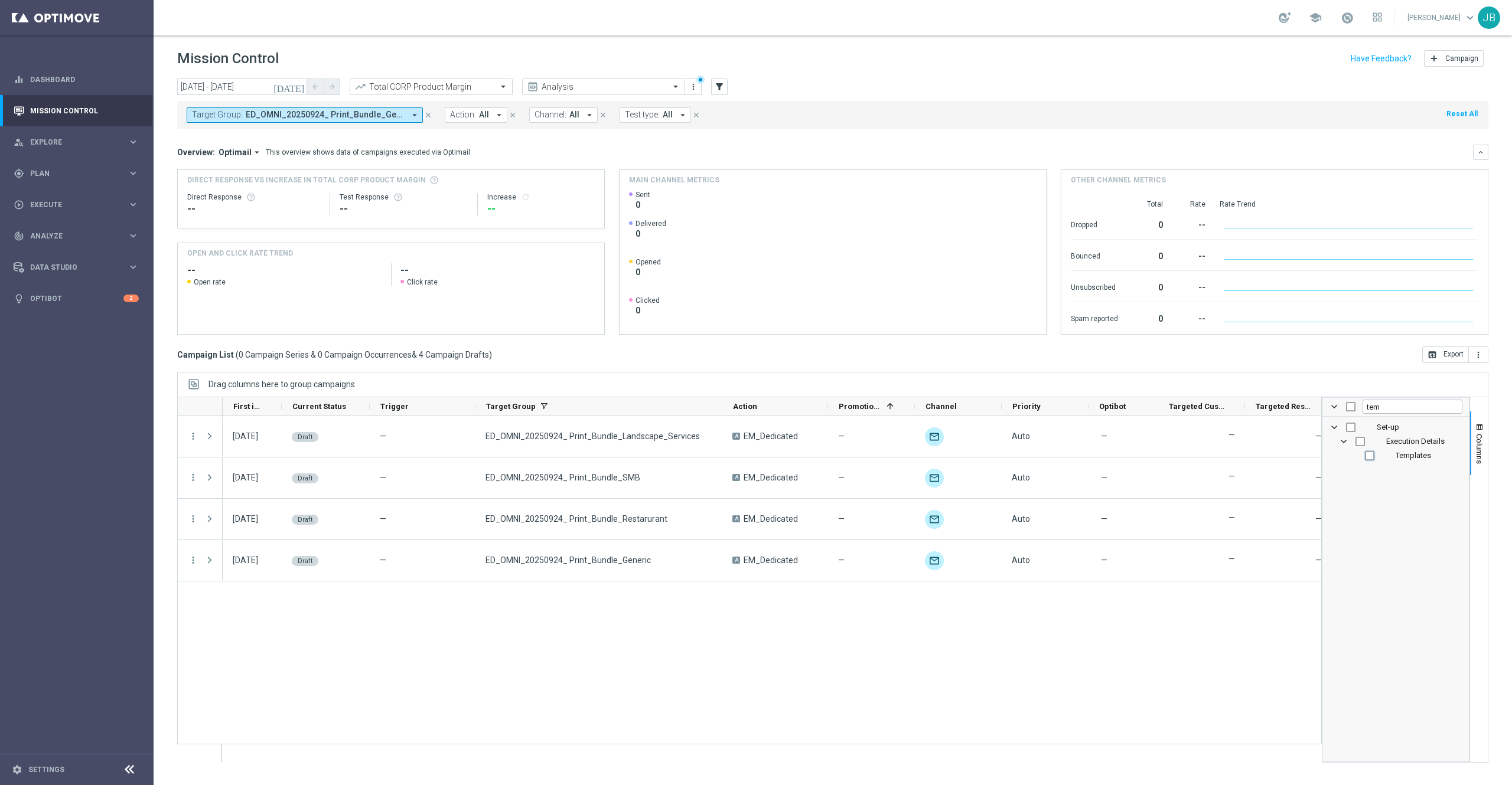
checkbox input "true"
click at [1475, 458] on span "Columns" at bounding box center [1479, 449] width 10 height 30
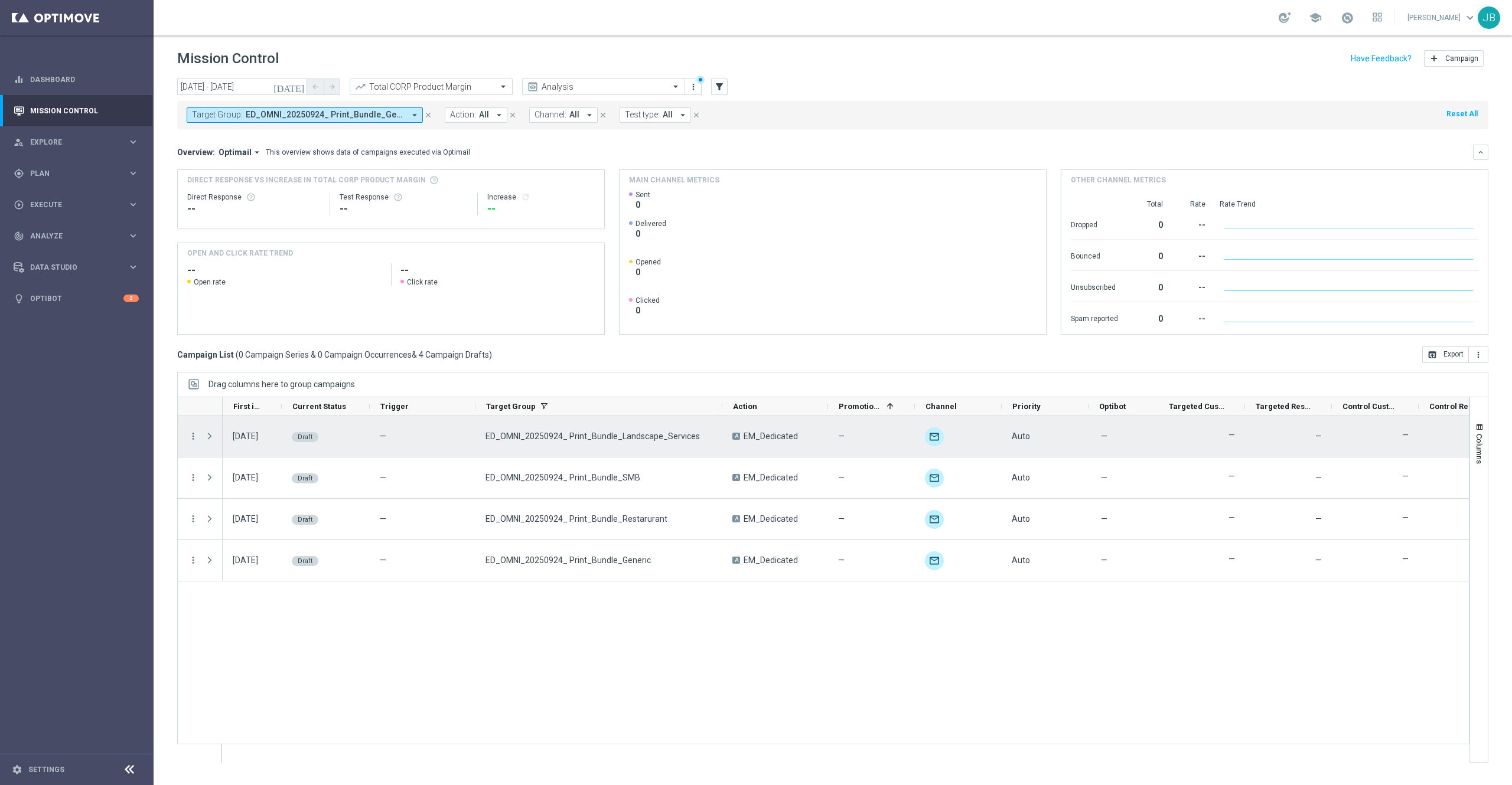
scroll to position [0, 240]
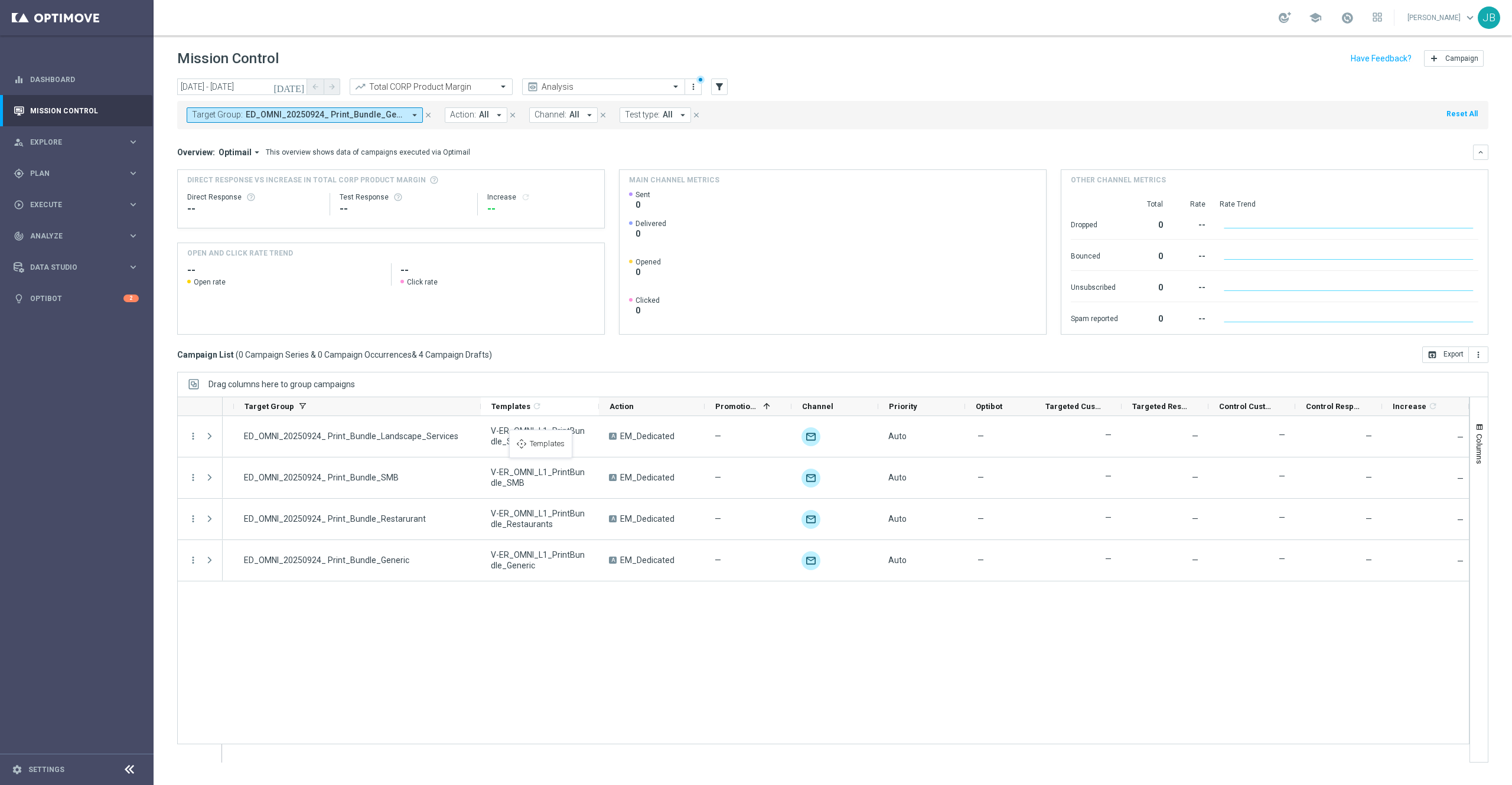
drag, startPoint x: 1386, startPoint y: 404, endPoint x: 513, endPoint y: 436, distance: 873.6
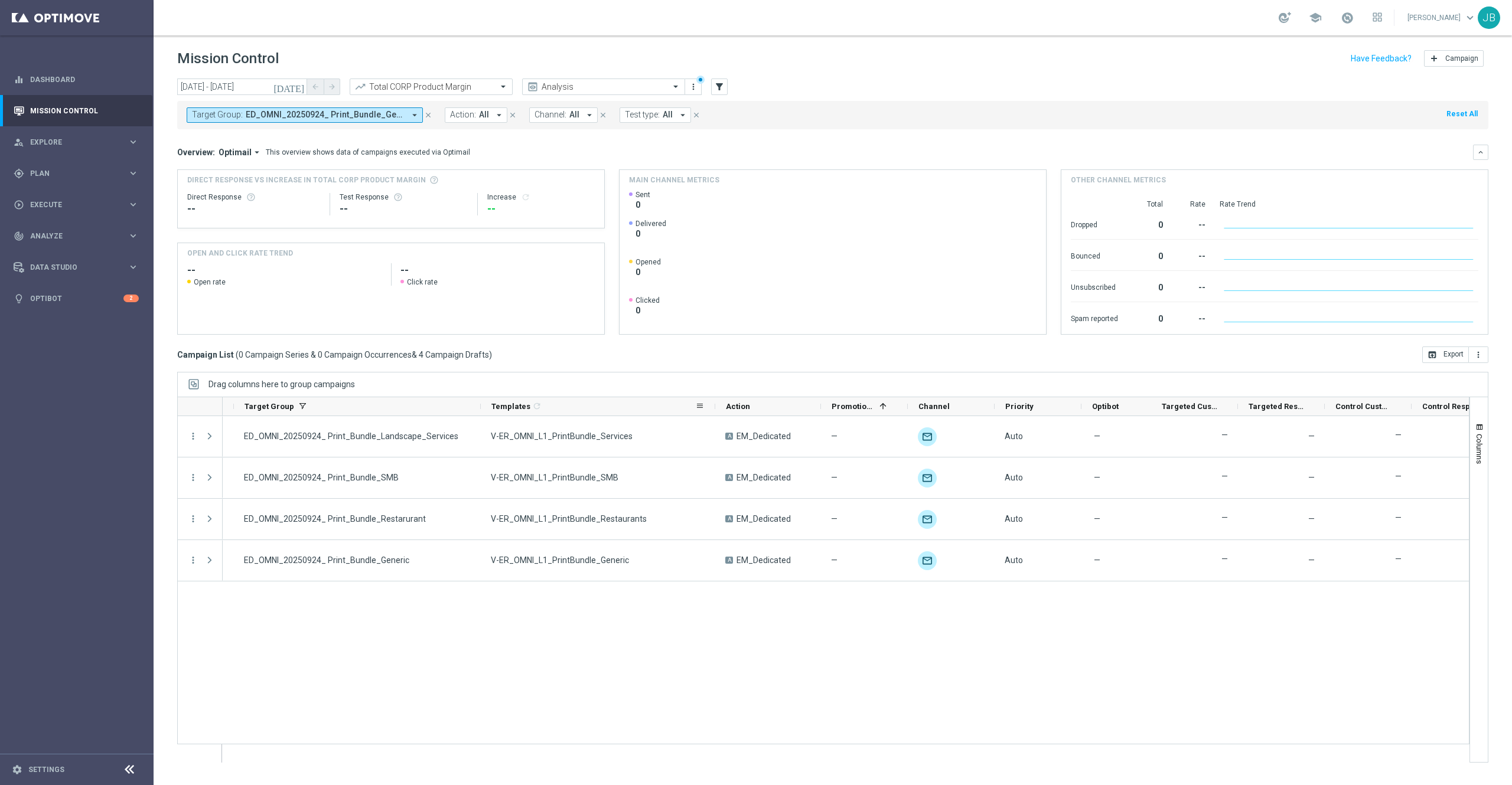
drag, startPoint x: 597, startPoint y: 410, endPoint x: 744, endPoint y: 415, distance: 147.1
click at [718, 415] on div at bounding box center [714, 406] width 4 height 19
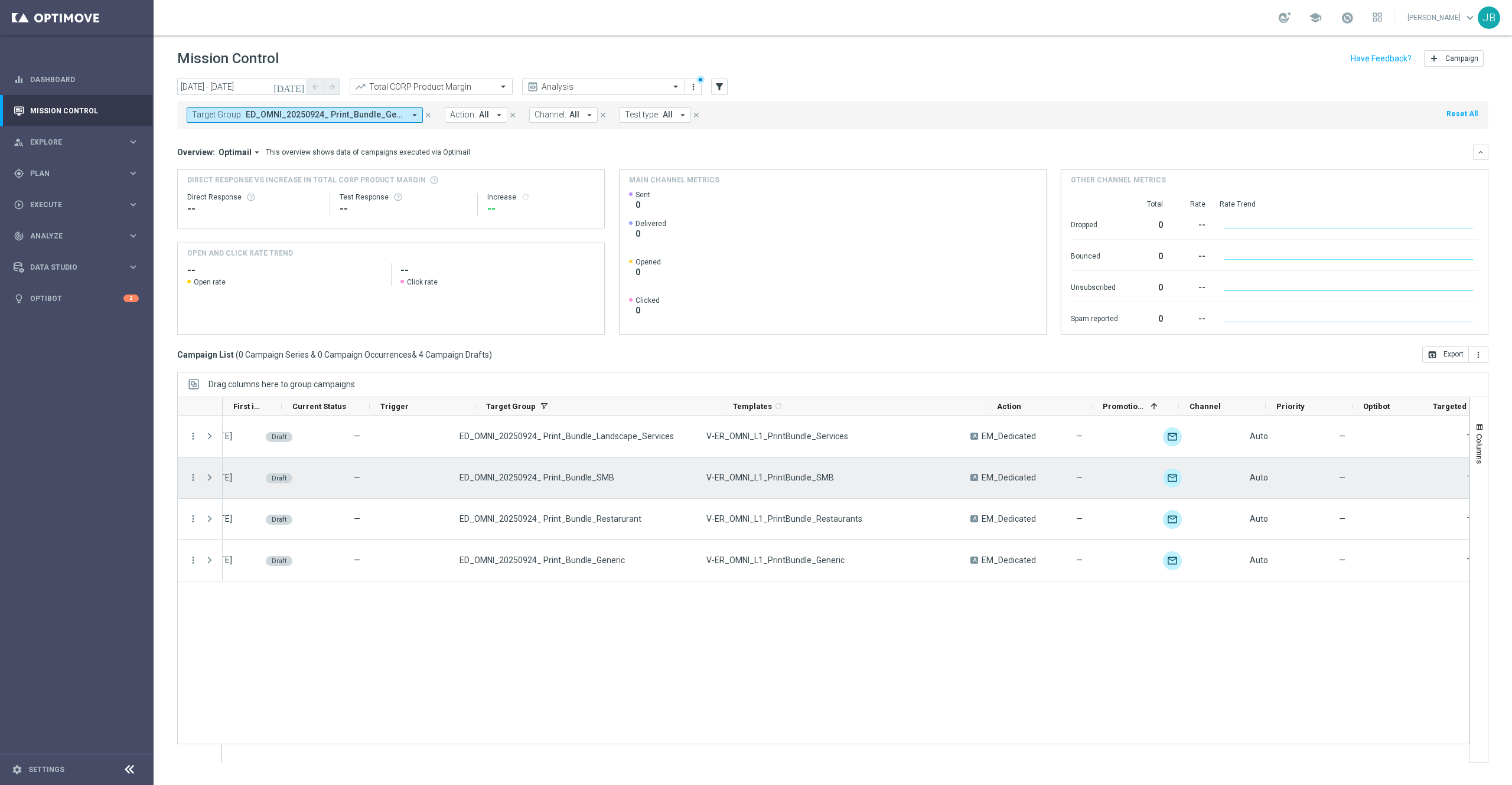
scroll to position [0, 0]
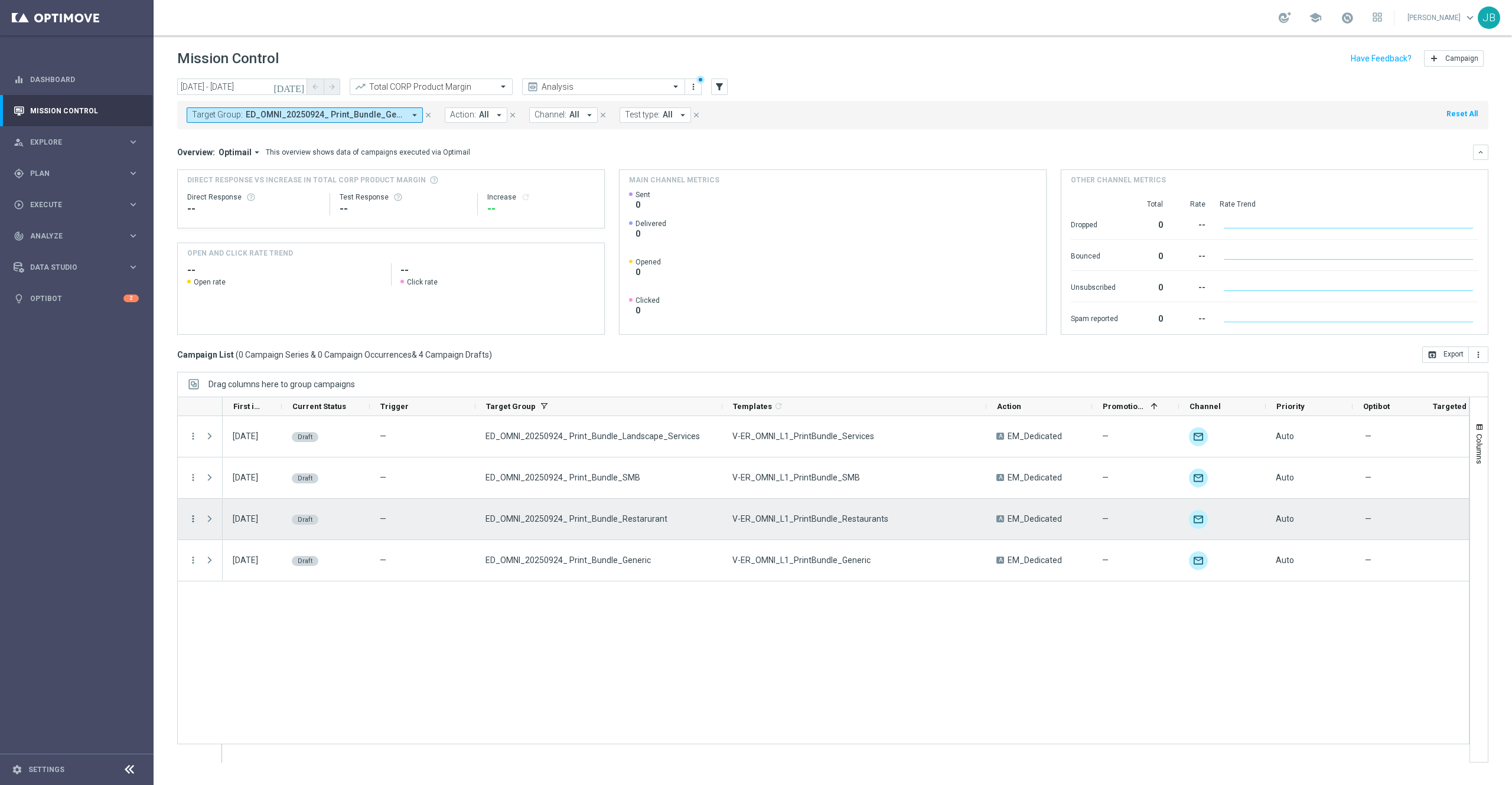
click at [194, 522] on icon "more_vert" at bounding box center [193, 519] width 11 height 11
click at [240, 569] on div "Edit" at bounding box center [272, 565] width 110 height 8
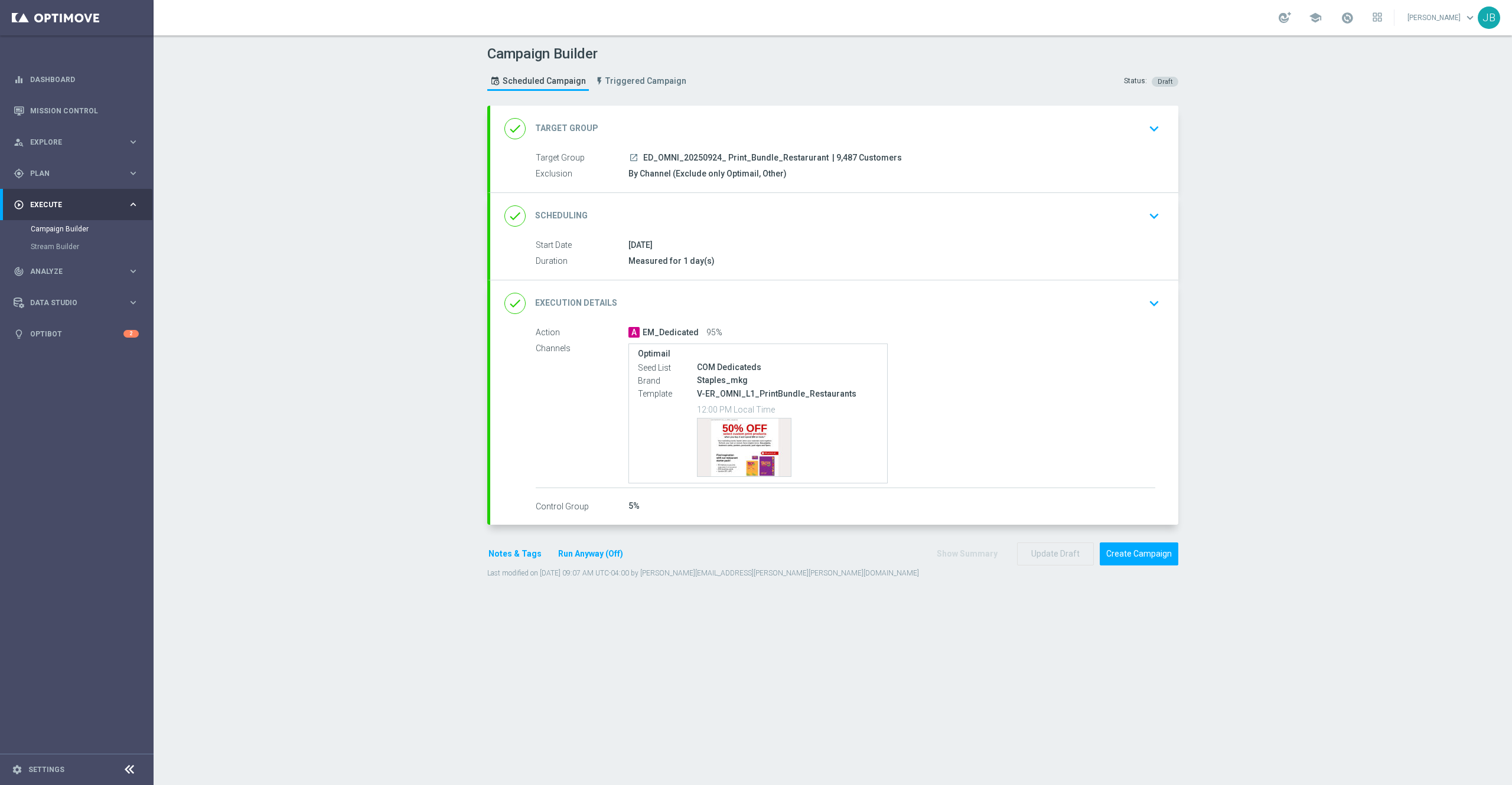
click at [629, 155] on icon "launch" at bounding box center [634, 157] width 10 height 10
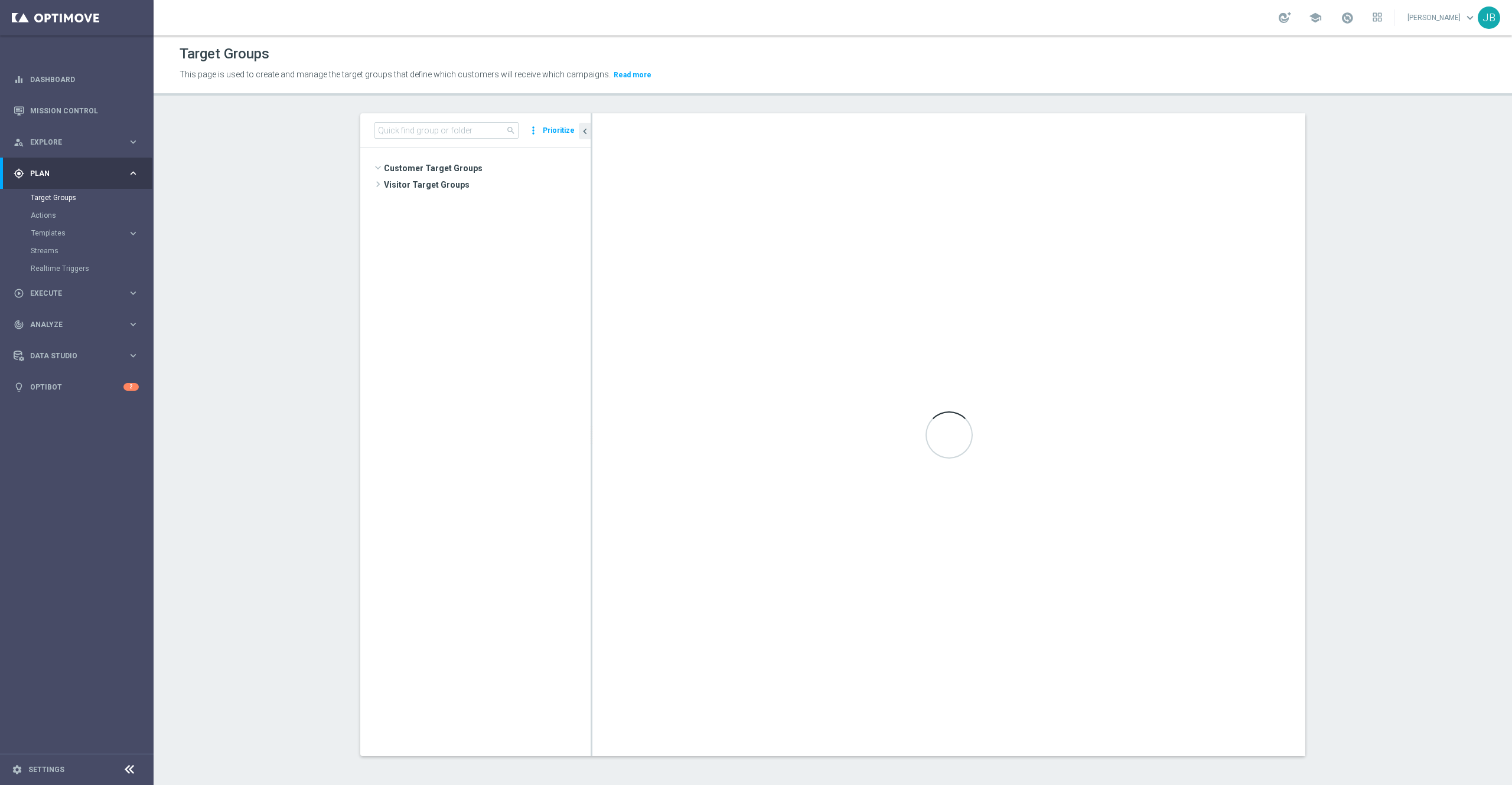
scroll to position [325, 0]
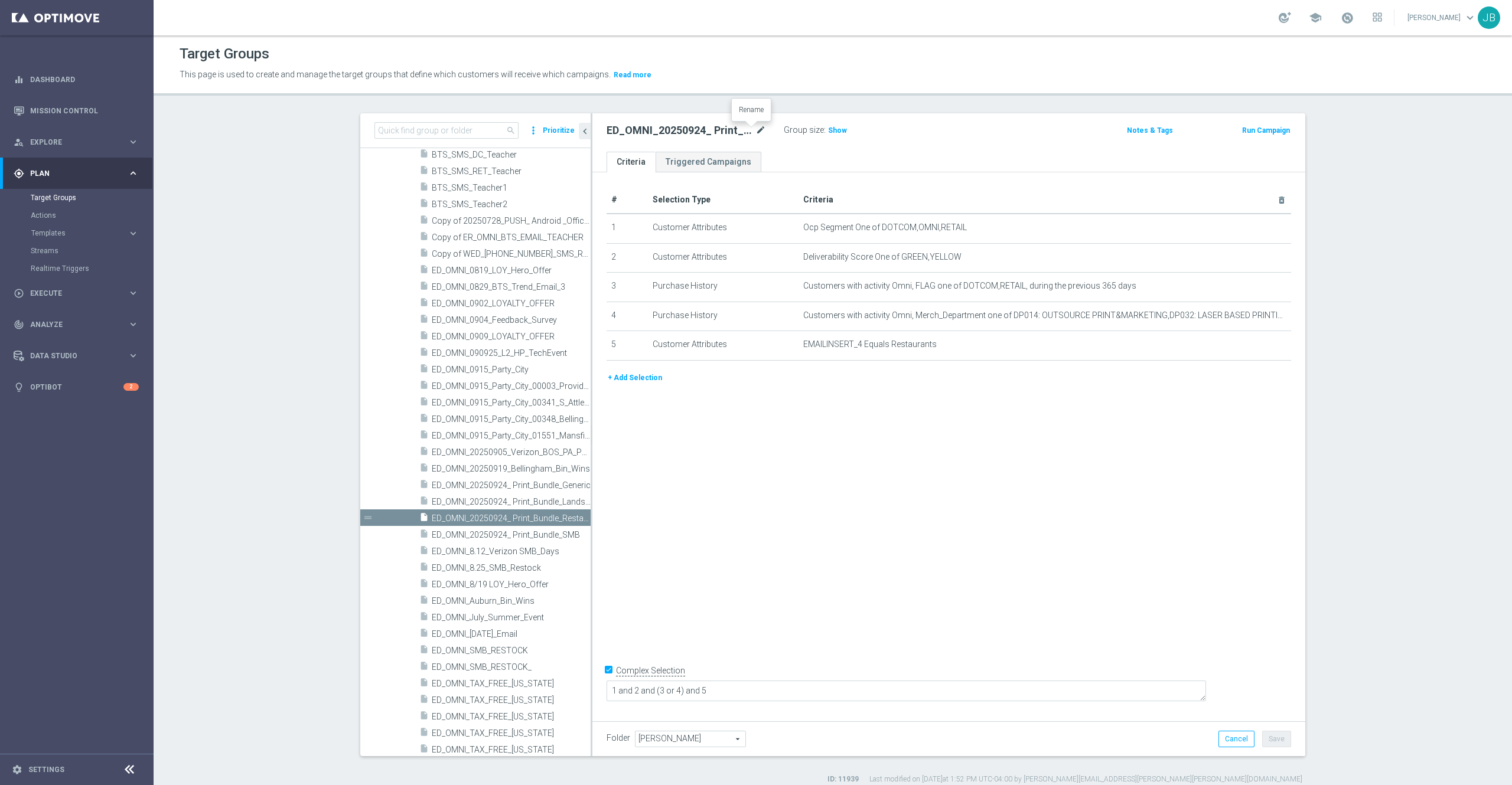
click at [756, 128] on icon "mode_edit" at bounding box center [760, 130] width 11 height 14
click at [747, 129] on input "ED_OMNI_20250924_ Print_Bundle_Restarurant" at bounding box center [686, 131] width 160 height 17
click at [752, 132] on input "ED_OMNI_20250924_ Print_Bundle_Restaurant" at bounding box center [686, 131] width 160 height 17
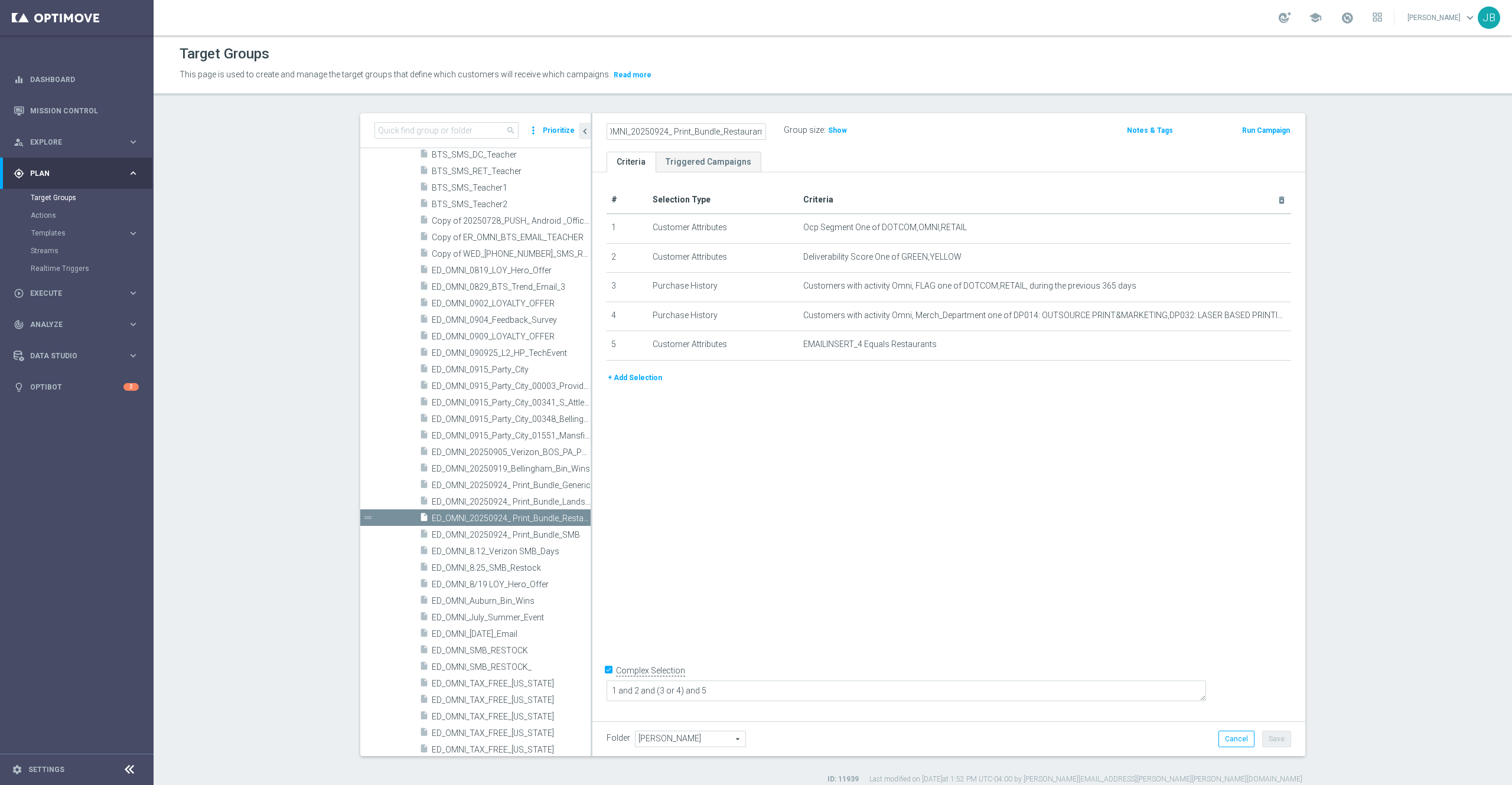
type input "ED_OMNI_20250924_ Print_Bundle_Restaurant"
click at [1210, 589] on div "# Selection Type Criteria delete_forever 1 Customer Attributes Ocp Segment One …" at bounding box center [948, 444] width 713 height 543
click at [1267, 742] on button "Save" at bounding box center [1276, 739] width 29 height 17
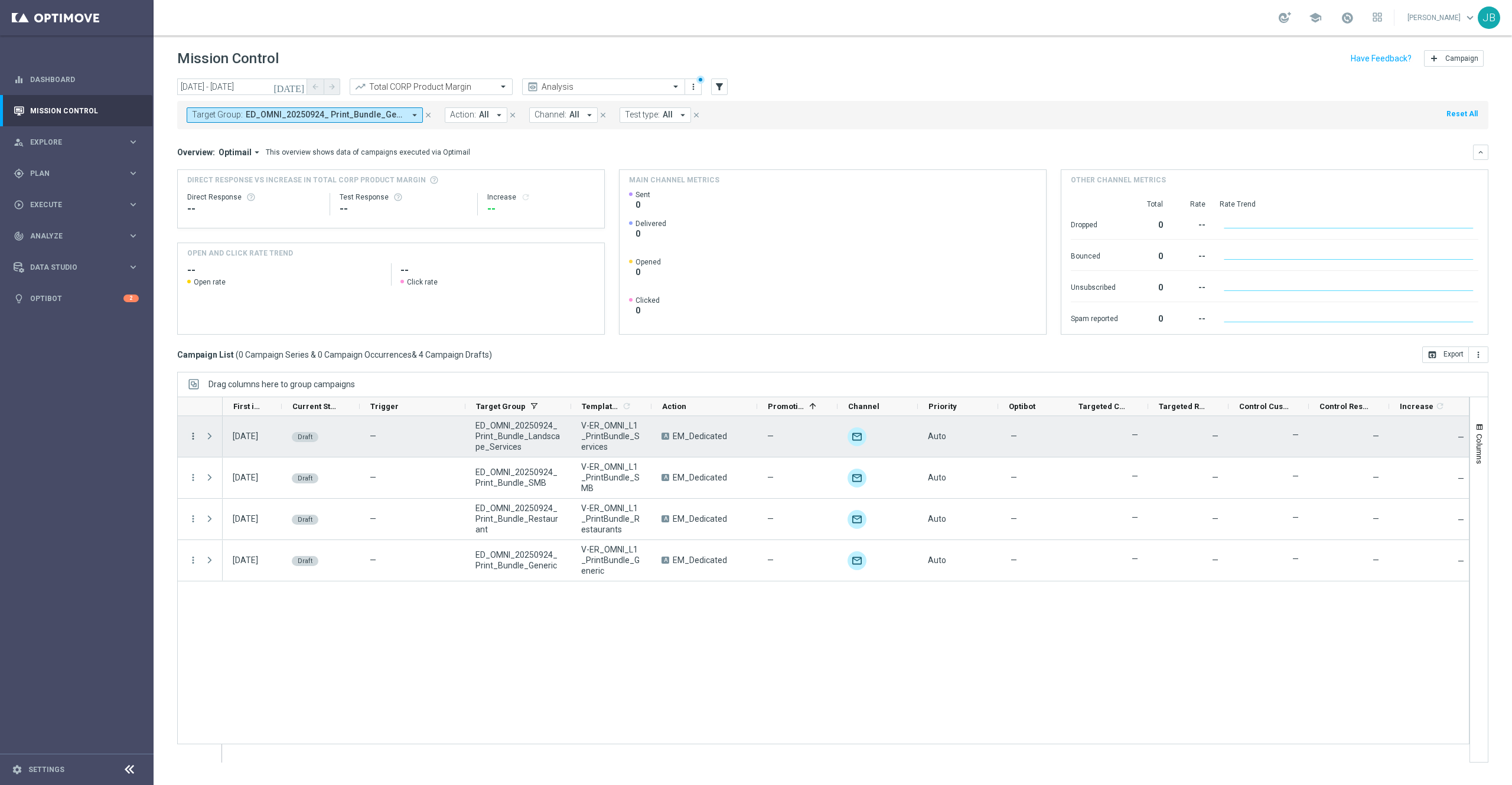
click at [193, 436] on icon "more_vert" at bounding box center [193, 436] width 11 height 11
click at [253, 483] on div "Edit" at bounding box center [272, 483] width 110 height 8
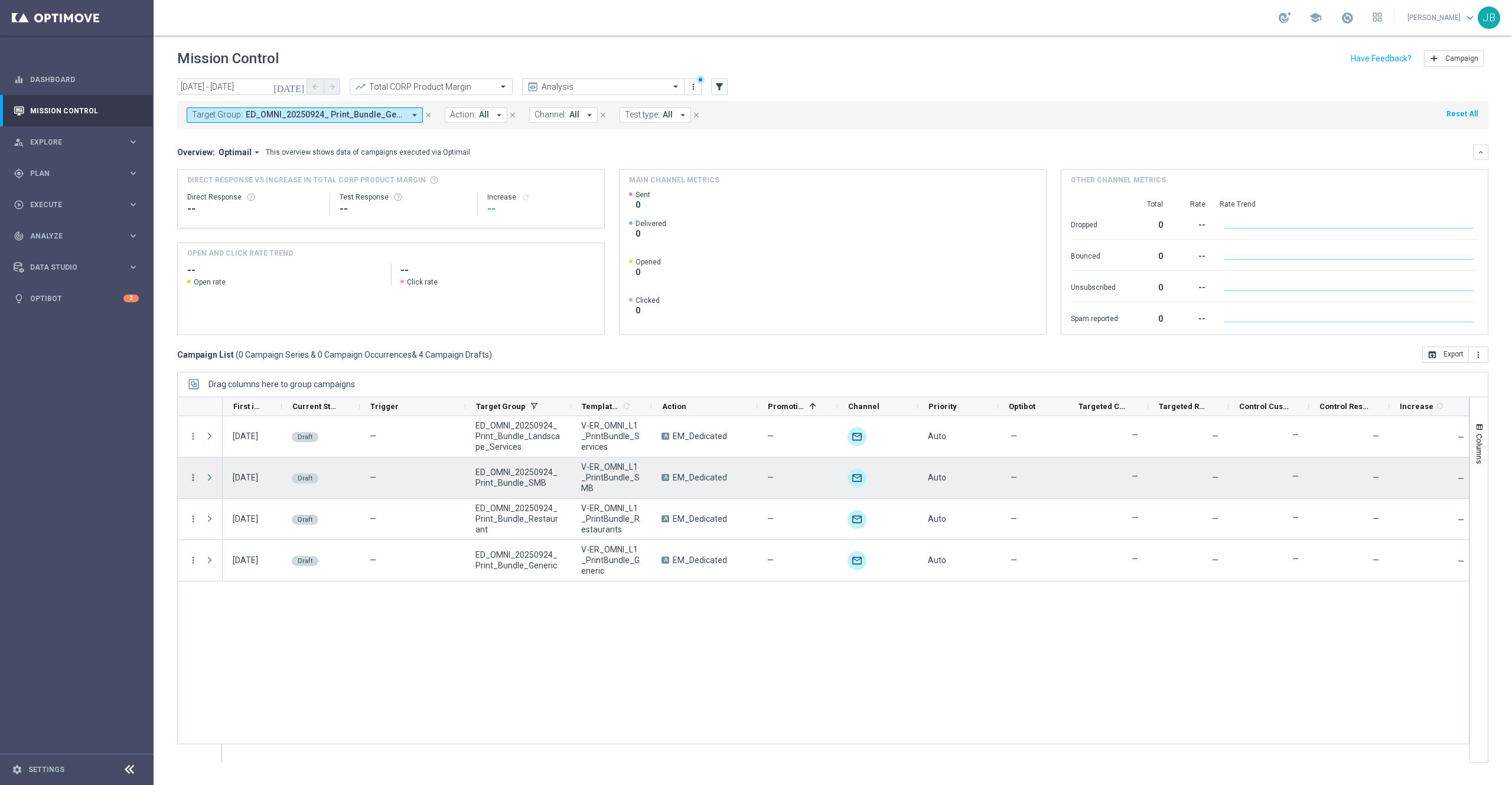
click at [193, 479] on icon "more_vert" at bounding box center [193, 477] width 11 height 11
click at [250, 523] on div "Edit" at bounding box center [272, 523] width 110 height 8
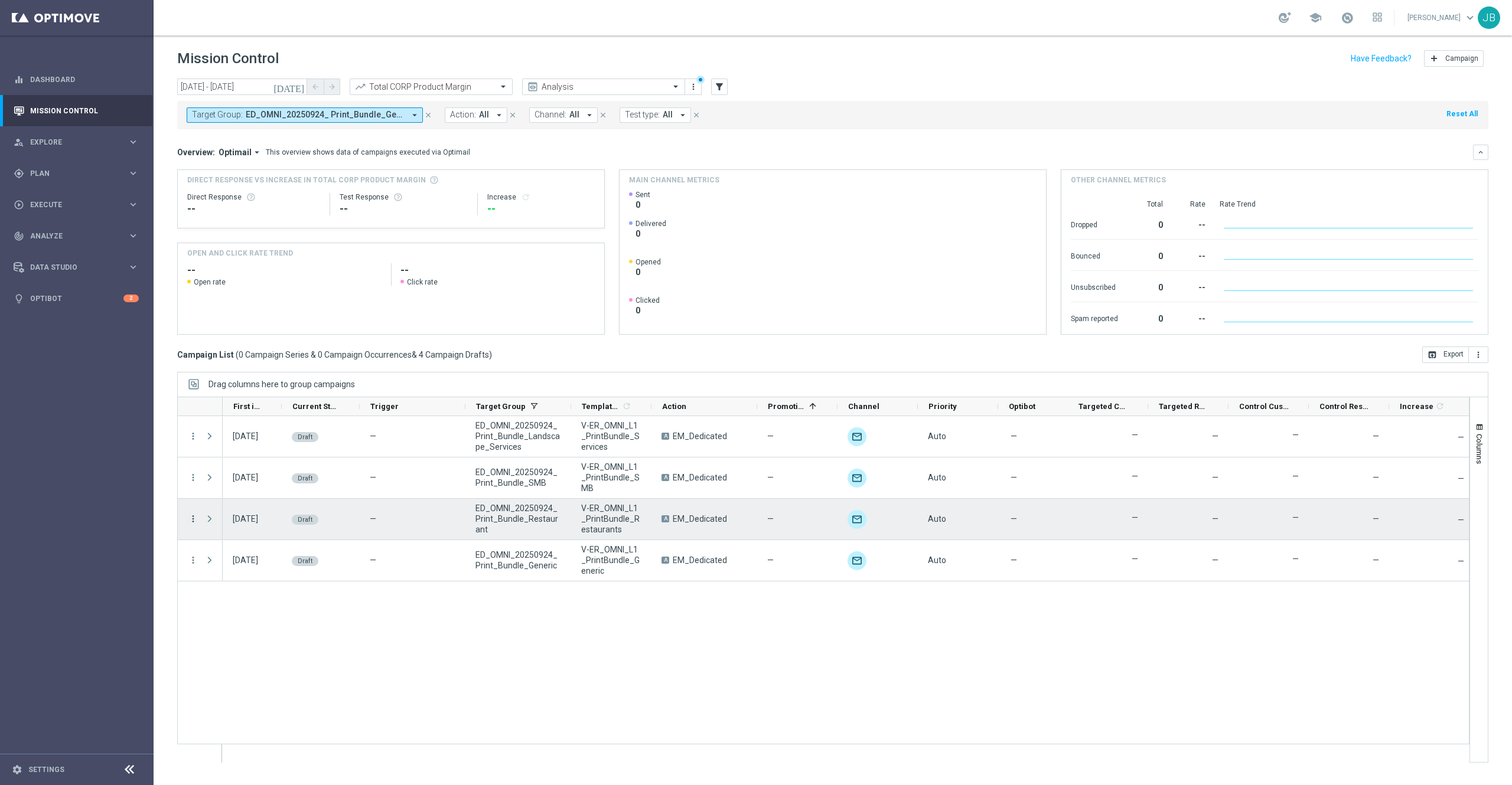
click at [193, 519] on icon "more_vert" at bounding box center [193, 519] width 11 height 11
click at [240, 566] on div "Edit" at bounding box center [272, 565] width 110 height 8
click at [193, 519] on icon "more_vert" at bounding box center [193, 519] width 11 height 11
click at [240, 569] on div "Edit" at bounding box center [272, 565] width 110 height 8
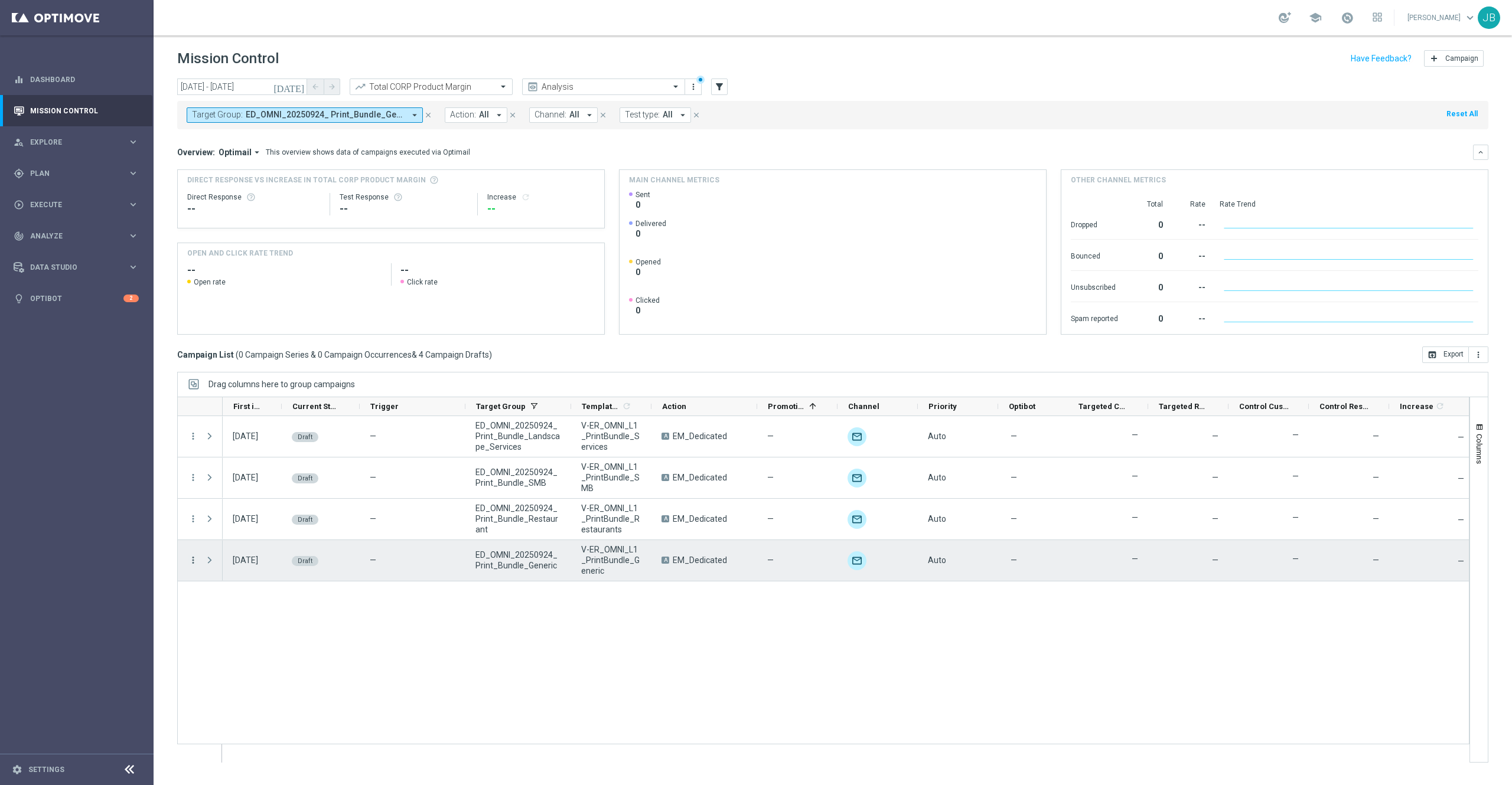
click at [188, 563] on icon "more_vert" at bounding box center [193, 561] width 11 height 11
click at [228, 604] on span "Edit" at bounding box center [223, 606] width 13 height 8
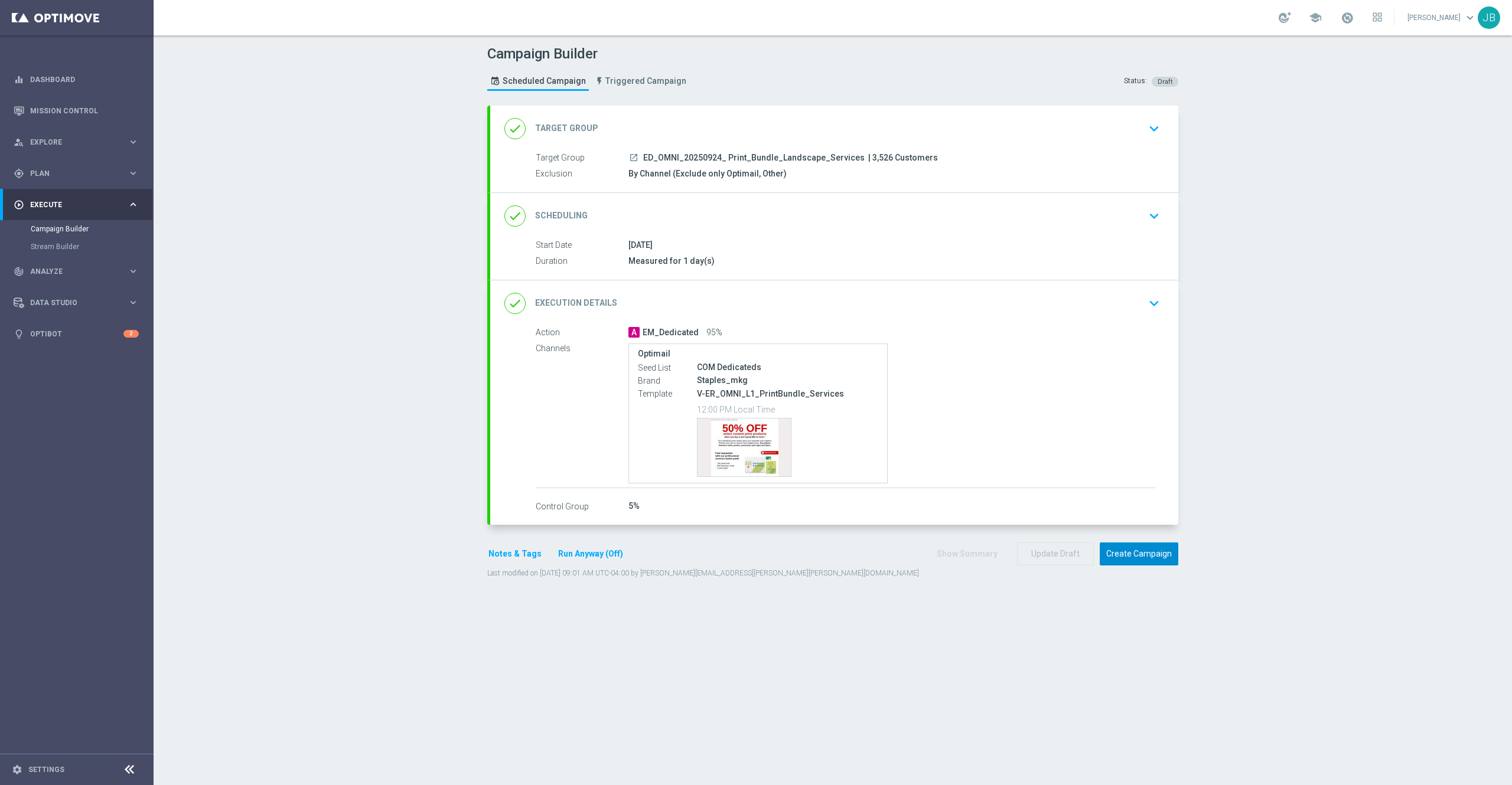
click at [1137, 557] on button "Create Campaign" at bounding box center [1138, 554] width 79 height 23
click at [1134, 561] on button "Create Campaign" at bounding box center [1138, 554] width 79 height 23
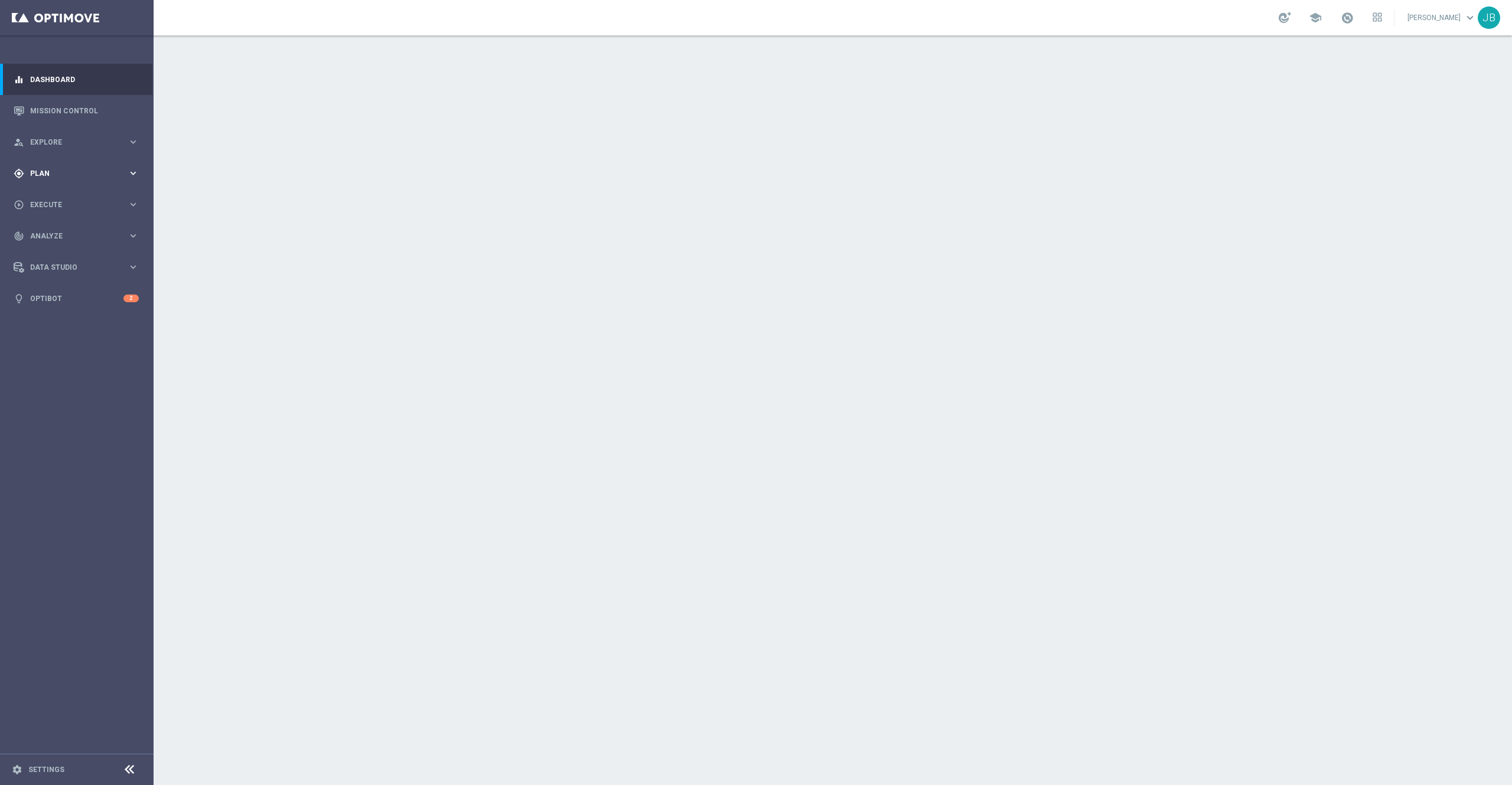
click at [80, 175] on span "Plan" at bounding box center [79, 174] width 98 height 7
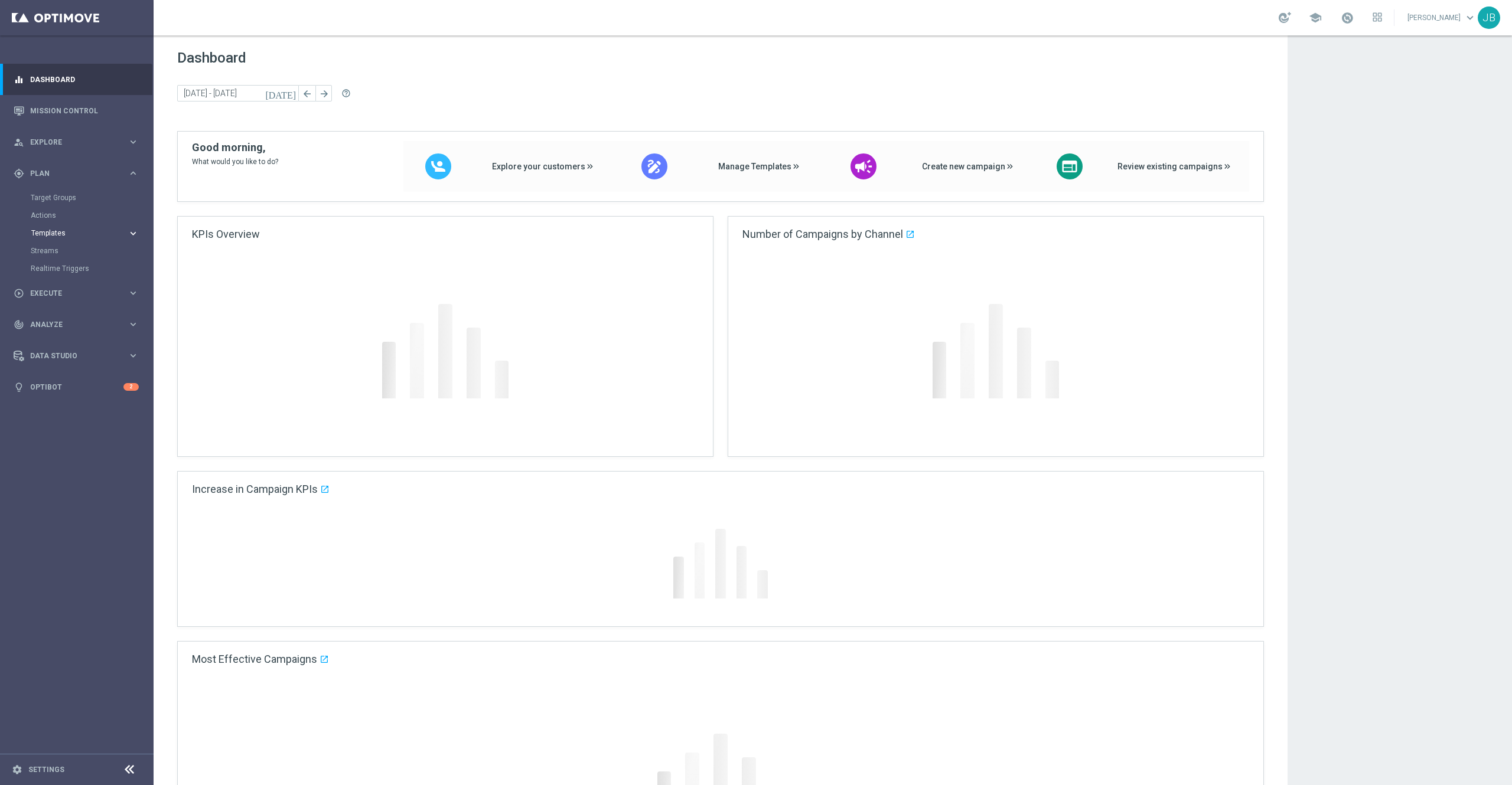
click at [59, 236] on span "Templates" at bounding box center [73, 233] width 84 height 7
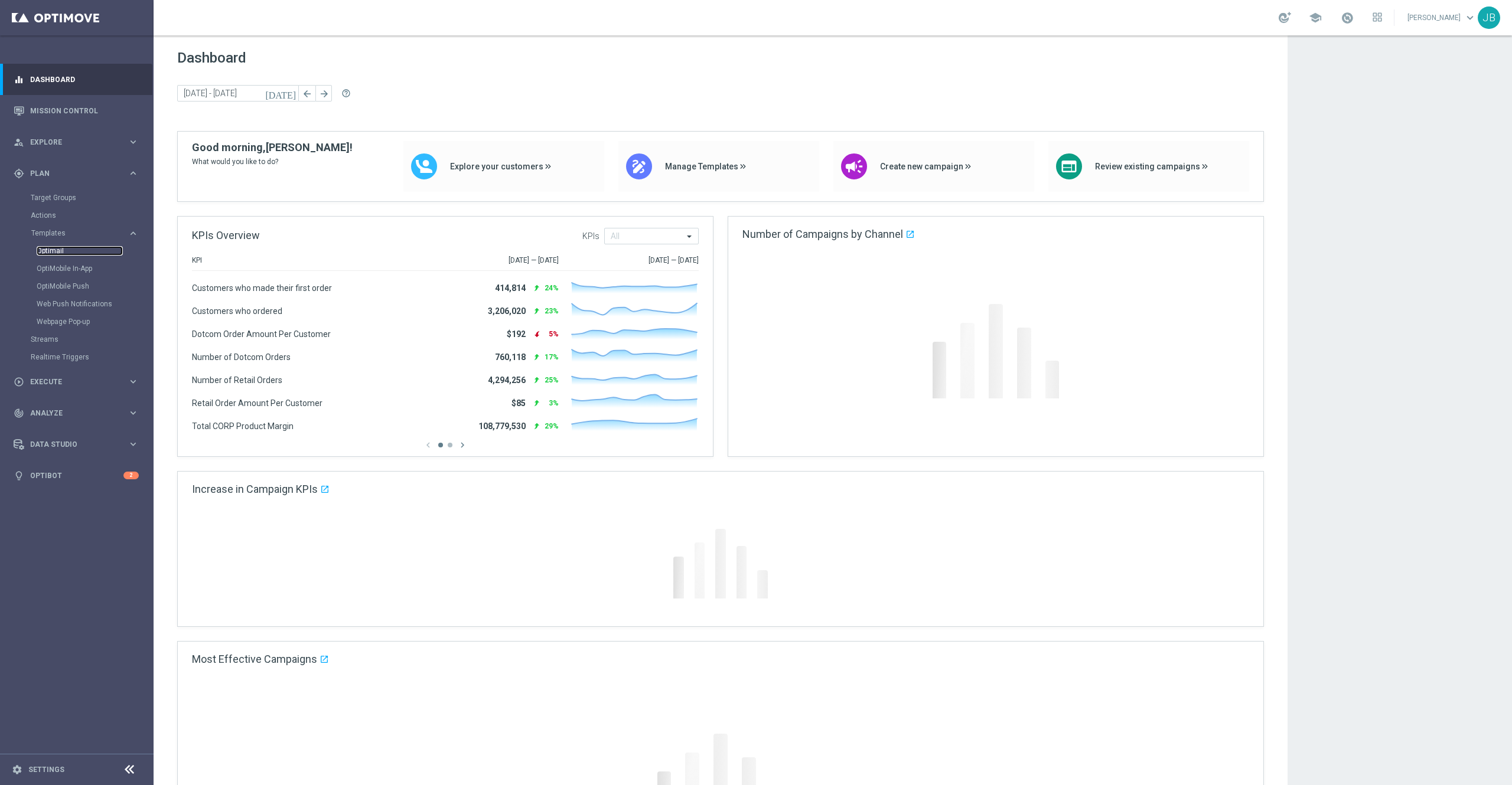
click at [59, 252] on link "Optimail" at bounding box center [79, 250] width 86 height 10
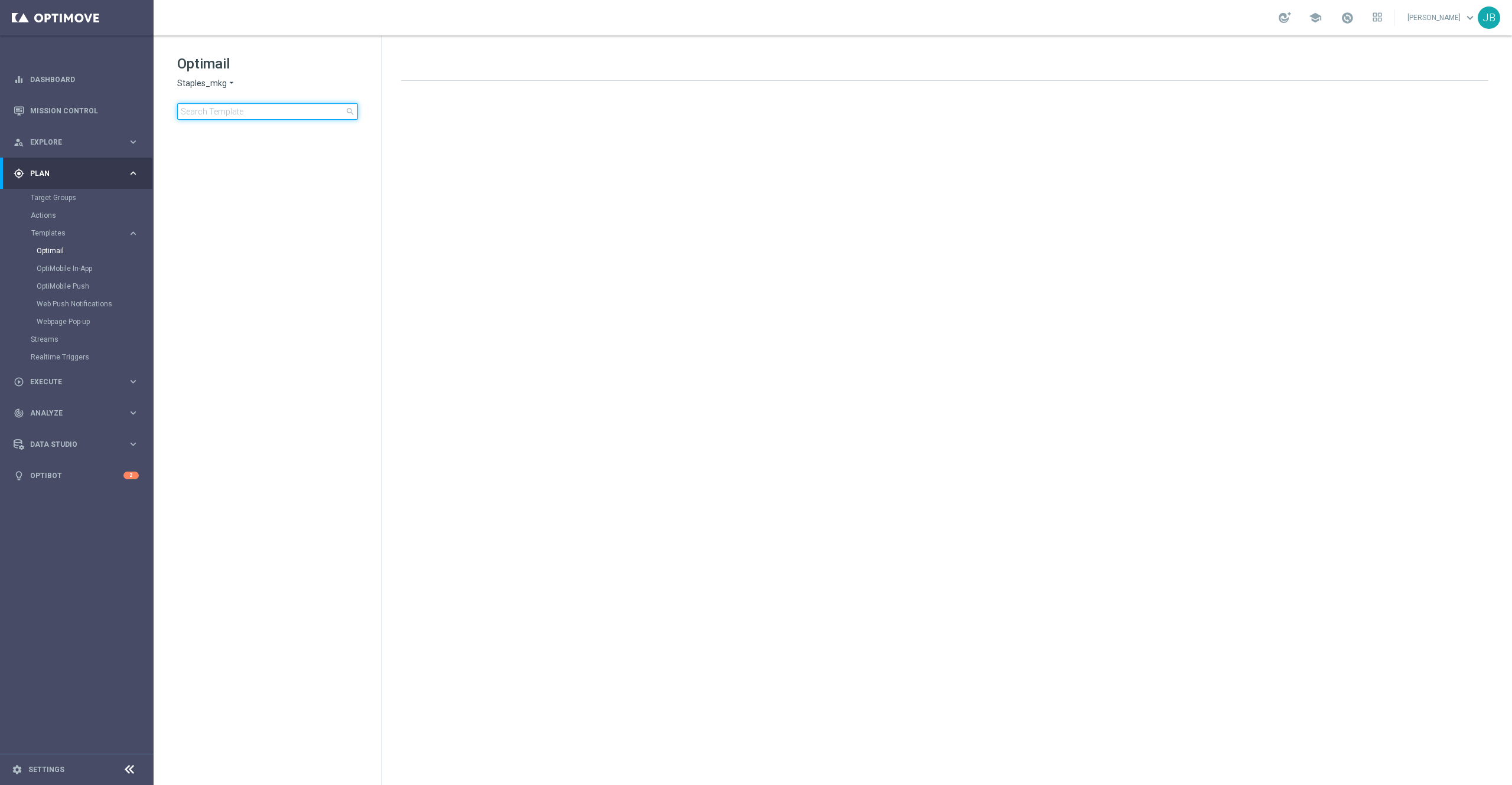
click at [263, 108] on input at bounding box center [268, 111] width 181 height 17
type input "g"
type input "s"
type input "print"
click at [260, 112] on input "print" at bounding box center [268, 111] width 181 height 17
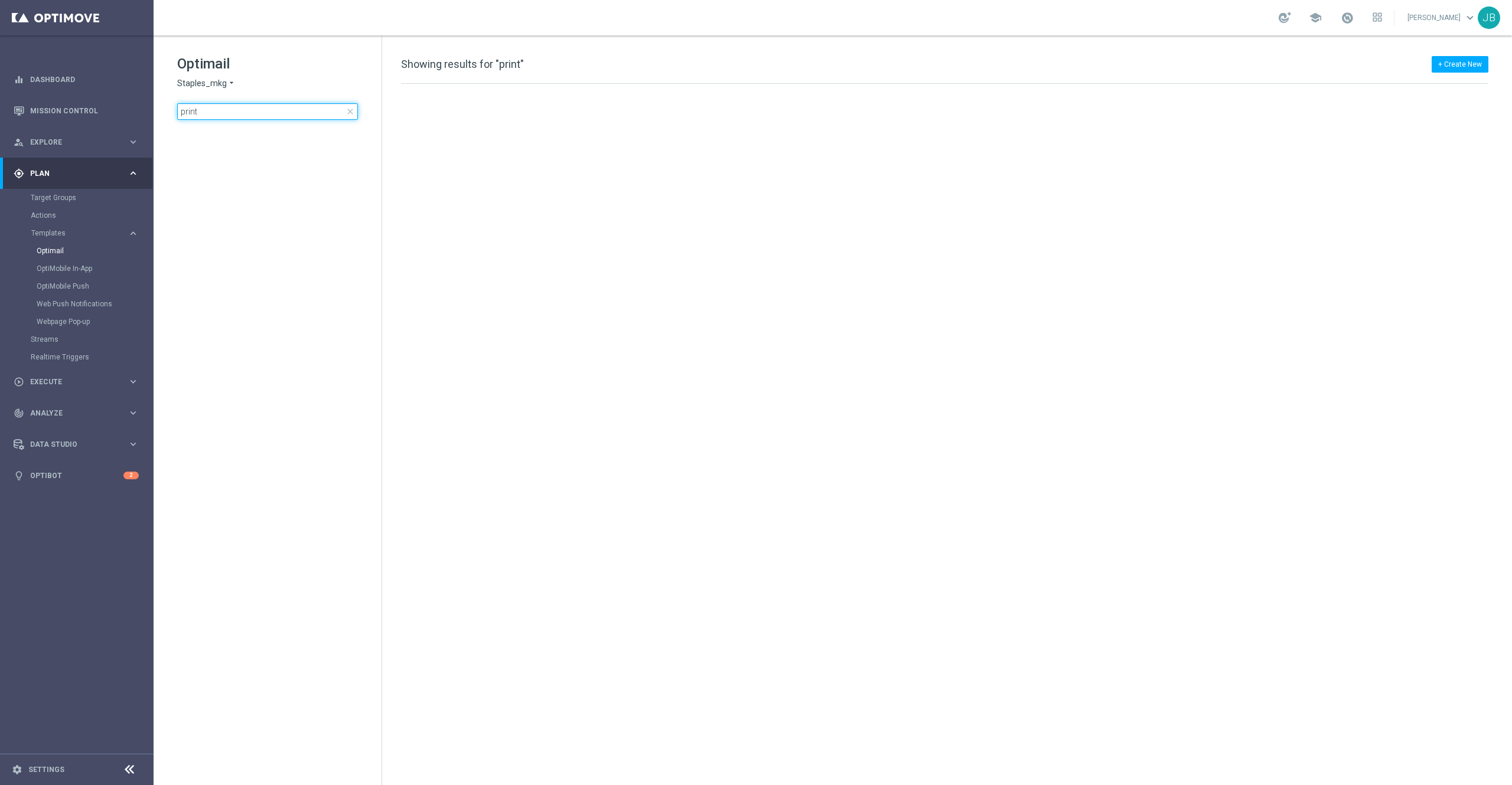
click at [258, 108] on input "print" at bounding box center [268, 111] width 181 height 17
click at [308, 111] on input "print" at bounding box center [268, 111] width 181 height 17
click at [58, 253] on link "Optimail" at bounding box center [79, 250] width 86 height 10
click at [228, 110] on input "print" at bounding box center [268, 111] width 181 height 17
click at [74, 106] on link "Mission Control" at bounding box center [84, 110] width 108 height 31
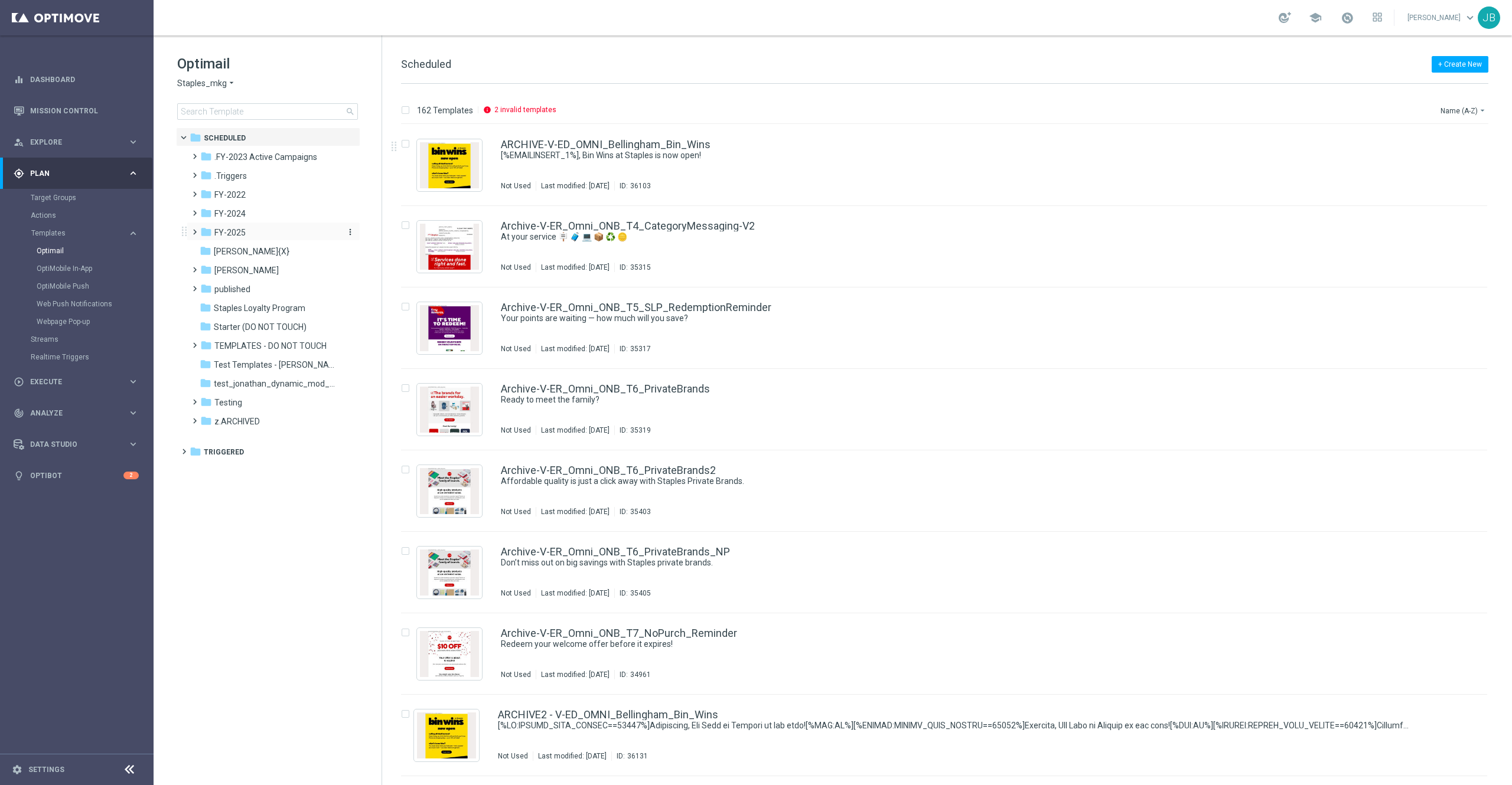
click at [243, 232] on span "FY-2025" at bounding box center [230, 232] width 31 height 11
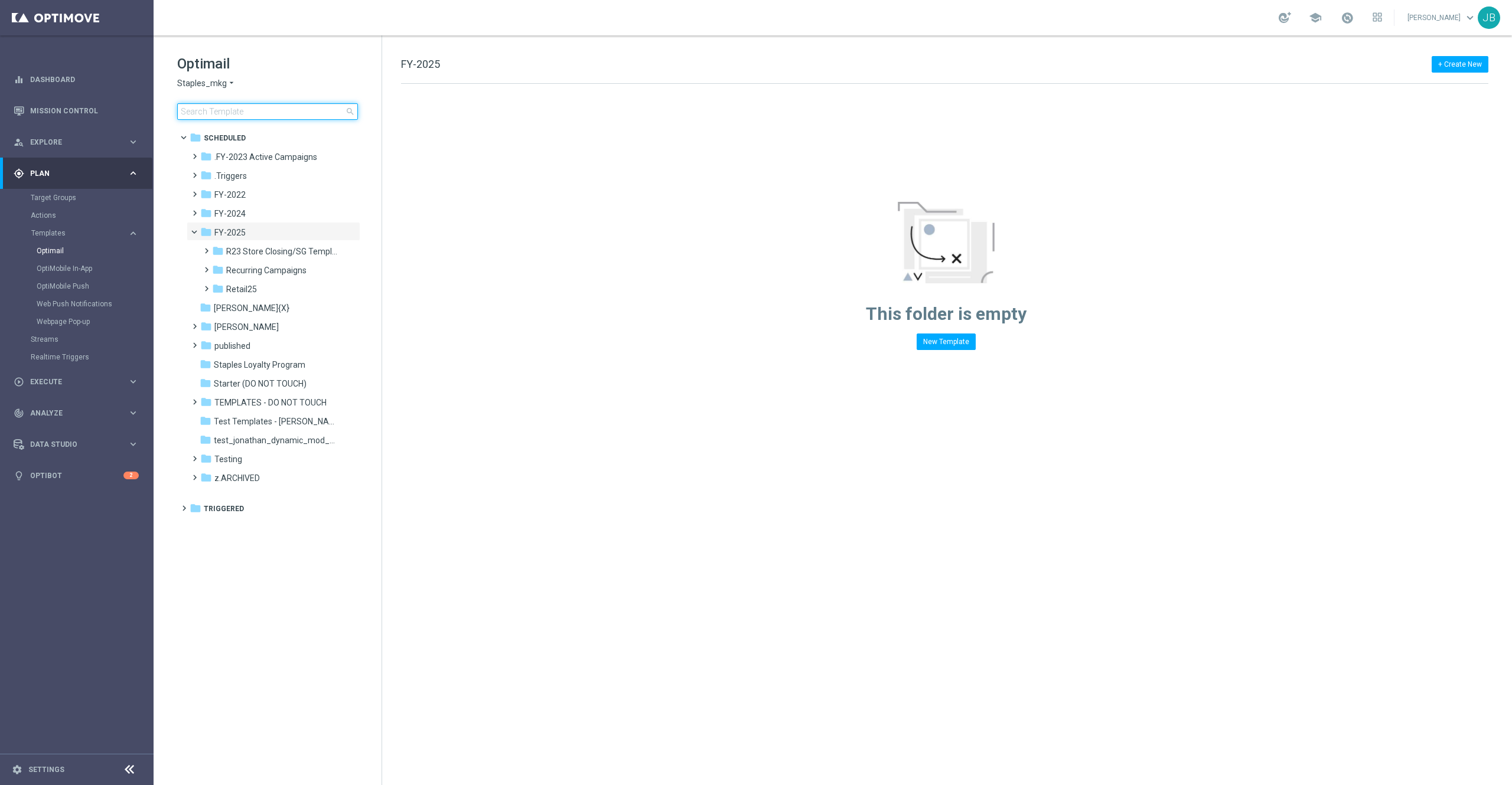
click at [268, 114] on input at bounding box center [268, 111] width 181 height 17
click at [253, 269] on span "Recurring Campaigns" at bounding box center [266, 271] width 80 height 11
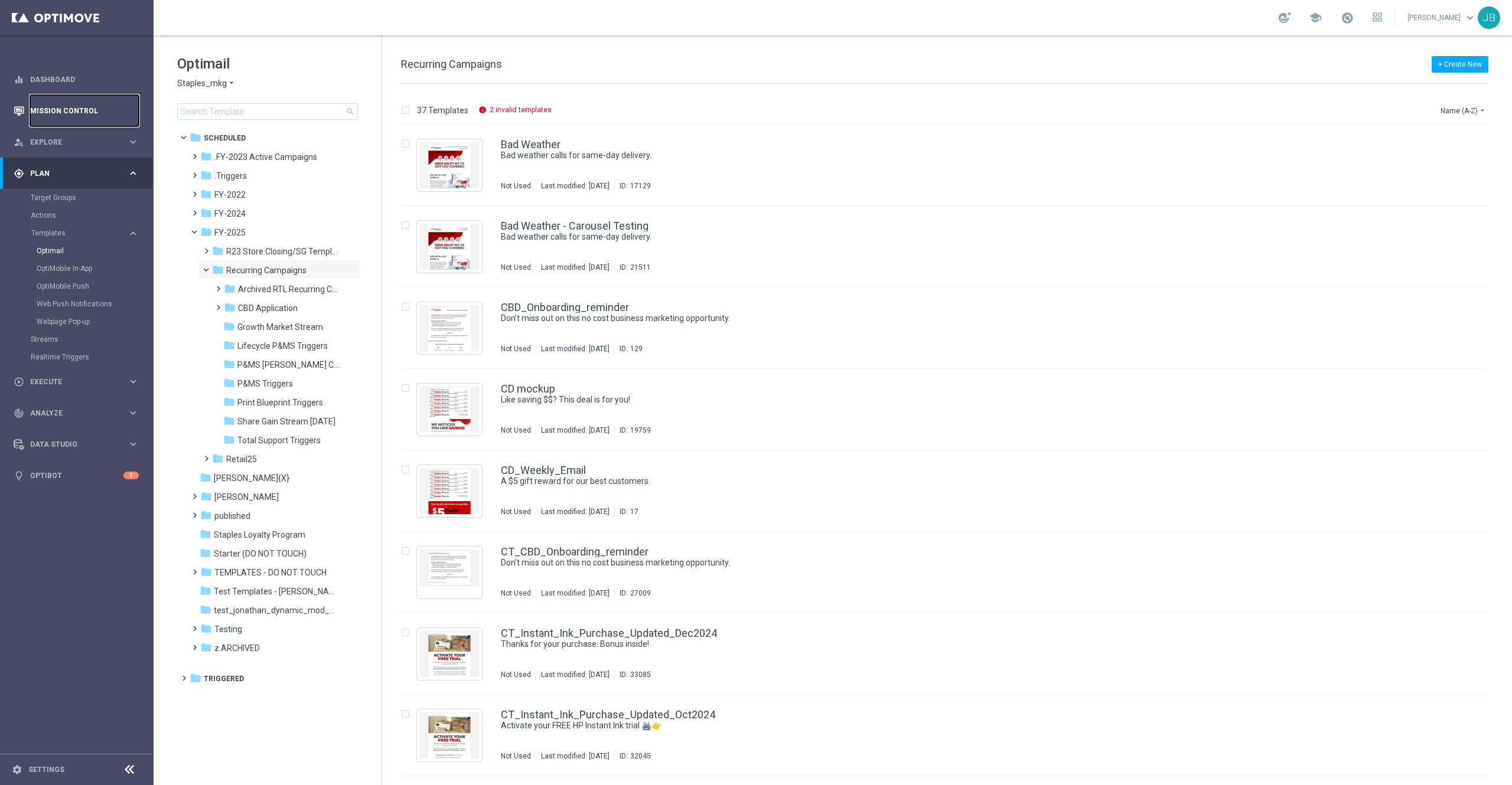
click at [87, 106] on link "Mission Control" at bounding box center [84, 110] width 108 height 31
